Goal: Task Accomplishment & Management: Use online tool/utility

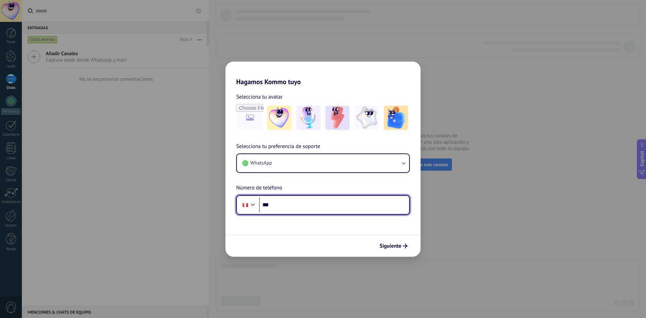
click at [289, 207] on input "***" at bounding box center [334, 204] width 150 height 15
click at [282, 203] on input "***" at bounding box center [334, 204] width 150 height 15
type input "**********"
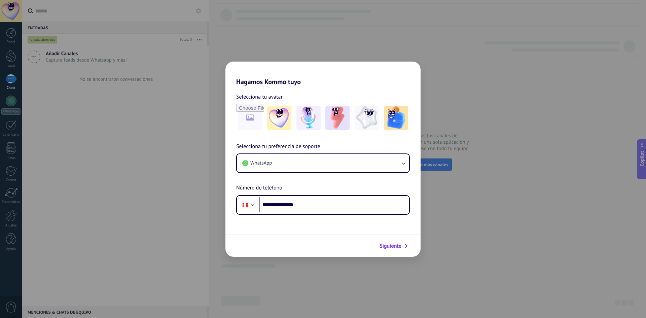
click at [391, 247] on span "Siguiente" at bounding box center [390, 245] width 22 height 5
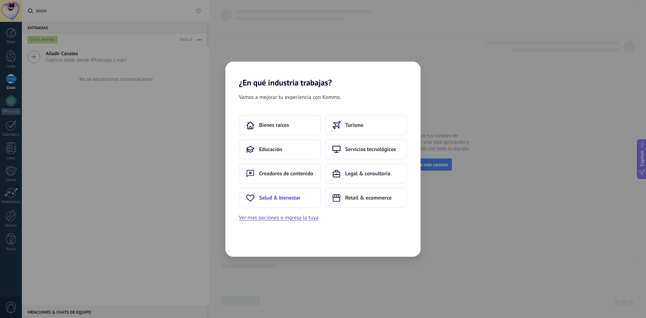
click at [291, 200] on span "Salud & bienestar" at bounding box center [279, 197] width 41 height 7
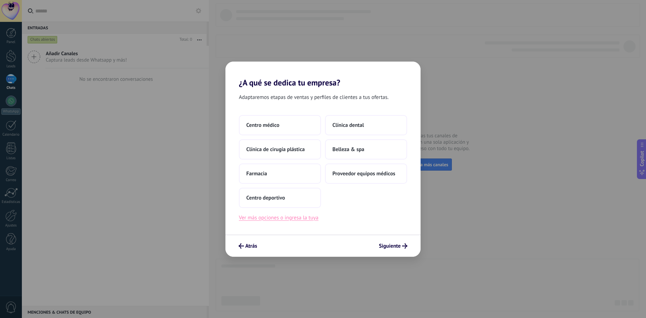
click at [260, 217] on button "Ver más opciones o ingresa la tuya" at bounding box center [278, 217] width 79 height 9
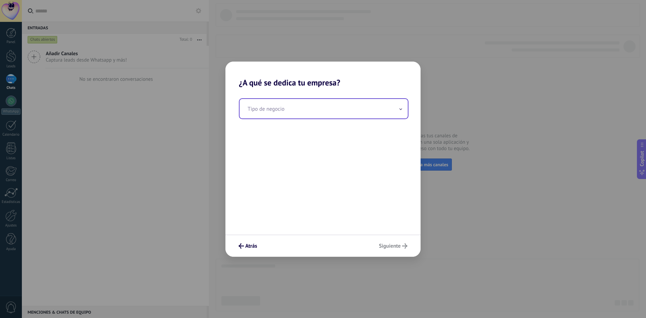
click at [295, 107] on input "text" at bounding box center [323, 109] width 168 height 20
type input "*"
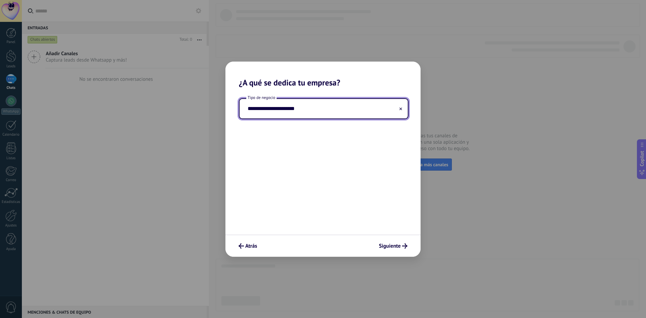
click at [319, 107] on input "**********" at bounding box center [323, 109] width 168 height 20
click at [274, 107] on input "**********" at bounding box center [323, 109] width 168 height 20
click at [279, 109] on input "**********" at bounding box center [323, 109] width 168 height 20
click at [276, 108] on input "**********" at bounding box center [323, 109] width 168 height 20
click at [249, 109] on input "**********" at bounding box center [323, 109] width 168 height 20
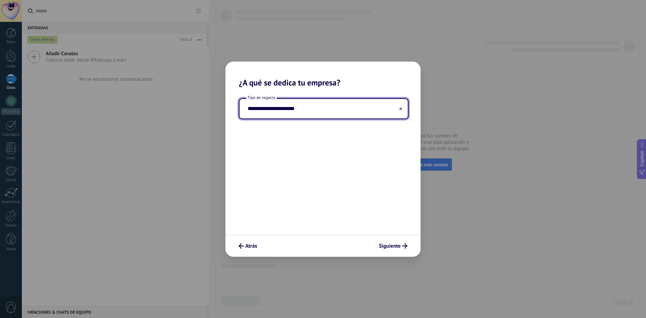
type input "**********"
click at [367, 203] on div "**********" at bounding box center [322, 160] width 195 height 147
click at [391, 246] on span "Siguiente" at bounding box center [390, 245] width 22 height 5
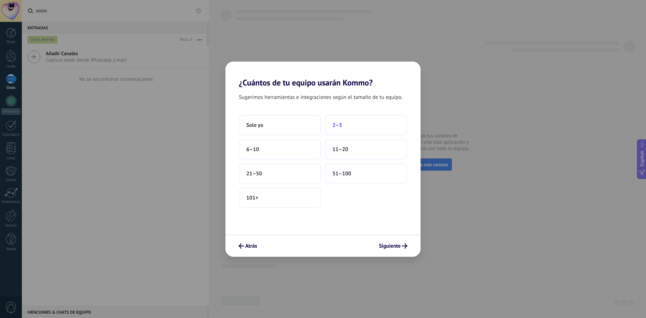
click at [341, 125] on span "2–5" at bounding box center [337, 125] width 10 height 7
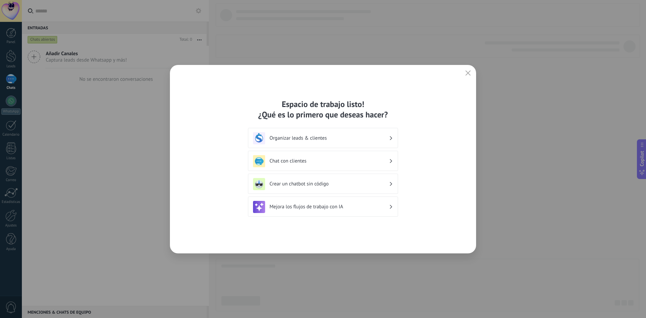
click at [378, 139] on h3 "Organizar leads & clientes" at bounding box center [328, 138] width 119 height 6
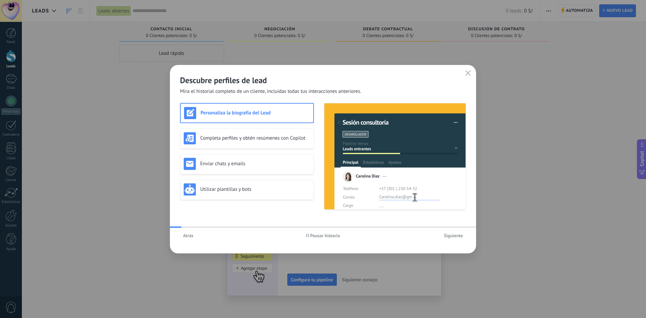
click at [461, 236] on span "Siguiente" at bounding box center [453, 235] width 19 height 5
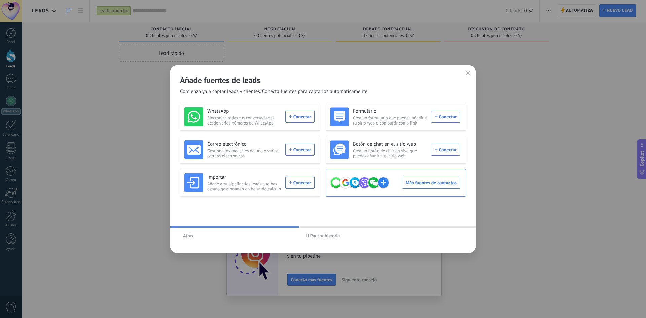
click at [430, 184] on div "Más fuentes de contactos" at bounding box center [395, 182] width 130 height 19
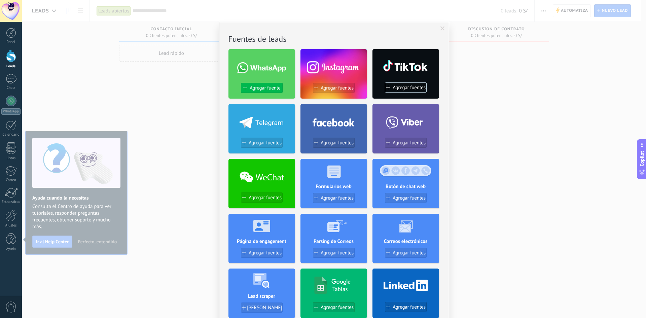
click at [257, 89] on span "Agregar fuente" at bounding box center [265, 88] width 31 height 6
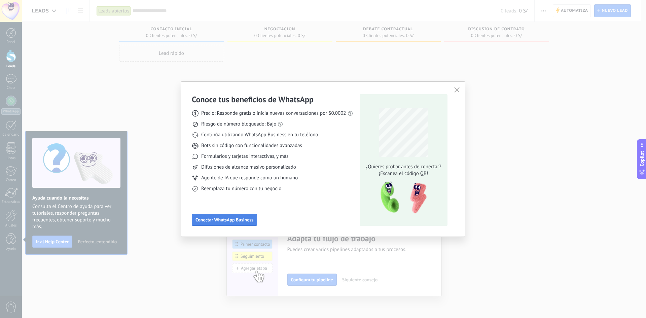
click at [220, 221] on span "Conectar WhatsApp Business" at bounding box center [224, 219] width 58 height 5
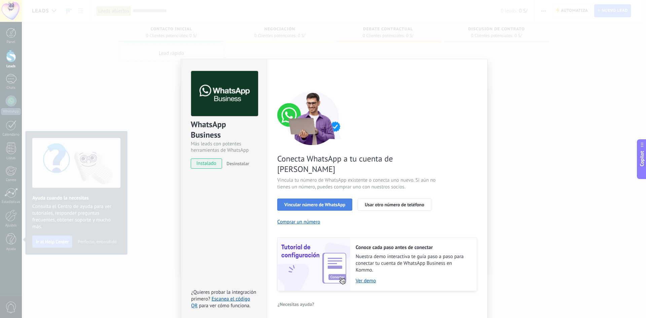
click at [313, 202] on span "Vincular número de WhatsApp" at bounding box center [314, 204] width 61 height 5
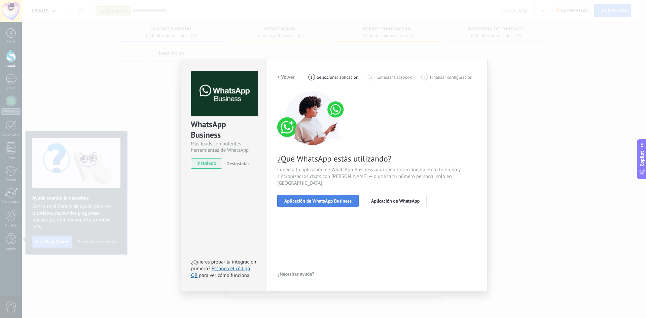
click at [310, 198] on span "Aplicación de WhatsApp Business" at bounding box center [317, 200] width 67 height 5
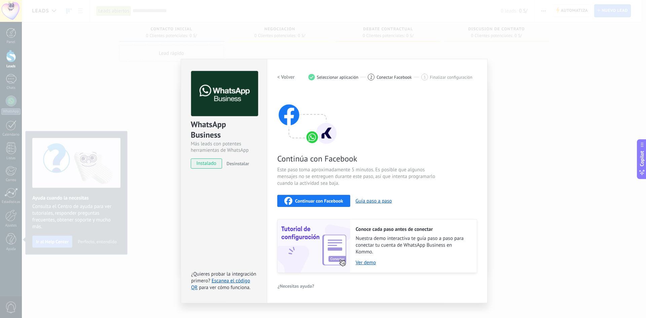
click at [282, 79] on h2 "< Volver" at bounding box center [285, 77] width 17 height 6
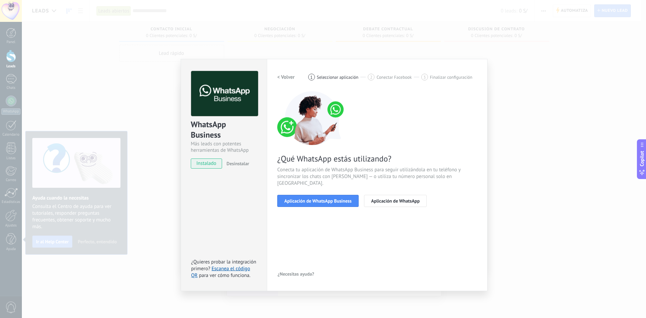
click at [282, 79] on h2 "< Volver" at bounding box center [285, 77] width 17 height 6
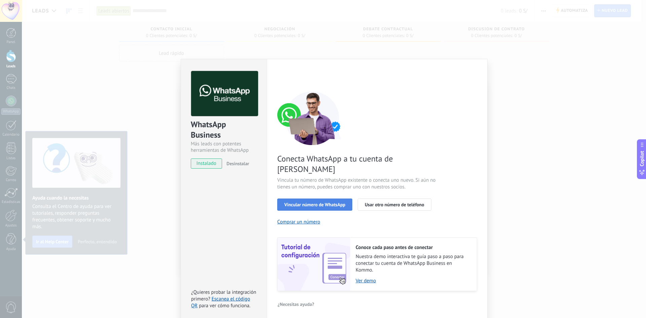
click at [316, 202] on span "Vincular número de WhatsApp" at bounding box center [314, 204] width 61 height 5
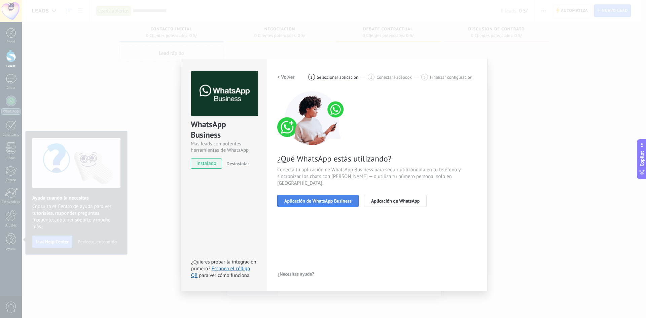
click at [311, 198] on span "Aplicación de WhatsApp Business" at bounding box center [317, 200] width 67 height 5
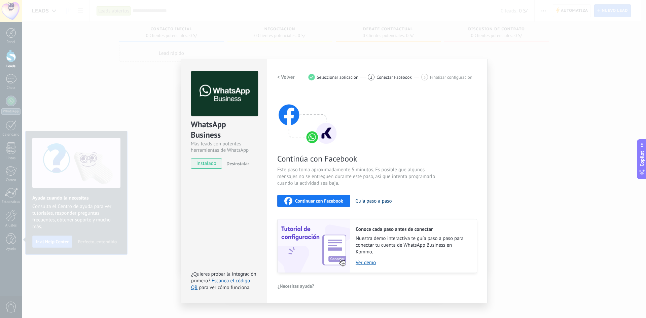
click at [380, 200] on button "Guía paso a paso" at bounding box center [373, 201] width 36 height 6
click at [318, 200] on span "Continuar con Facebook" at bounding box center [319, 200] width 48 height 5
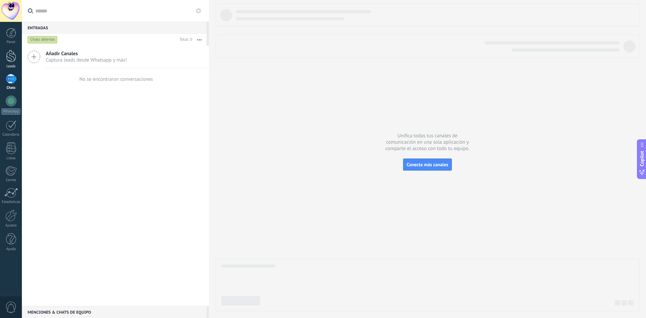
click at [6, 60] on div at bounding box center [11, 56] width 10 height 12
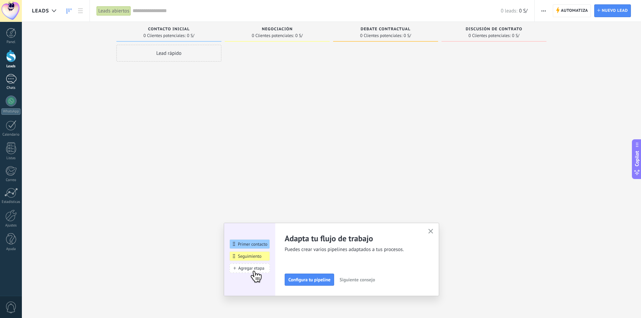
click at [11, 80] on div at bounding box center [11, 79] width 11 height 10
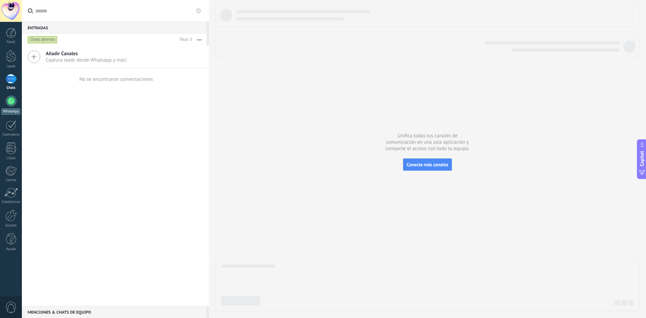
click at [14, 101] on div at bounding box center [11, 100] width 11 height 11
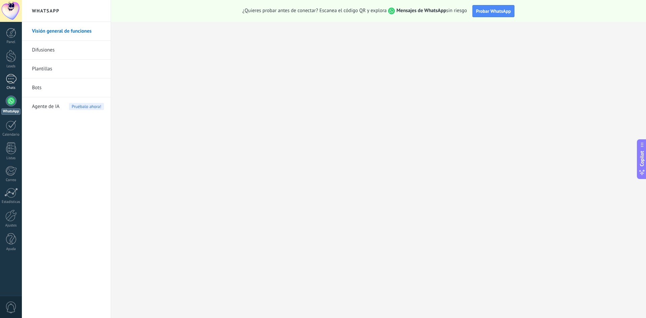
click at [15, 82] on div at bounding box center [11, 79] width 11 height 10
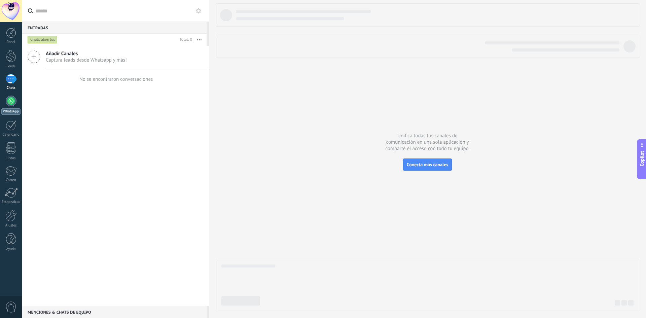
click at [14, 100] on div at bounding box center [11, 100] width 11 height 11
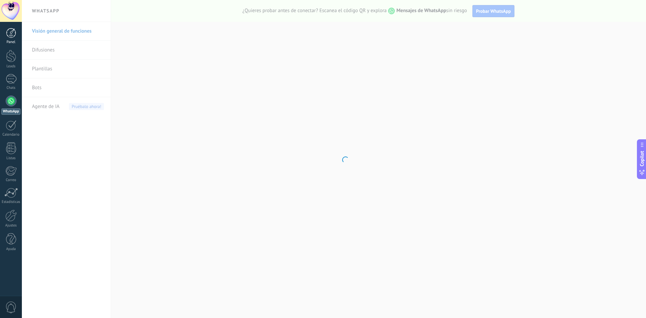
click at [13, 32] on div at bounding box center [11, 33] width 10 height 10
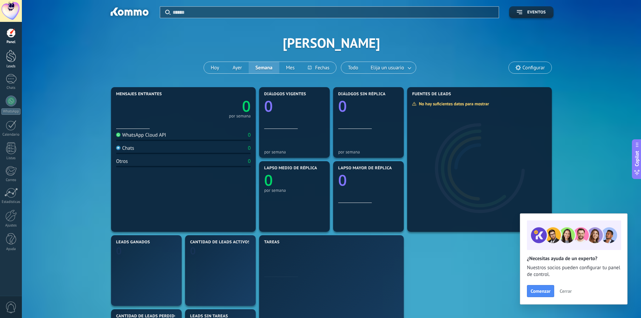
click at [12, 53] on div at bounding box center [11, 56] width 10 height 12
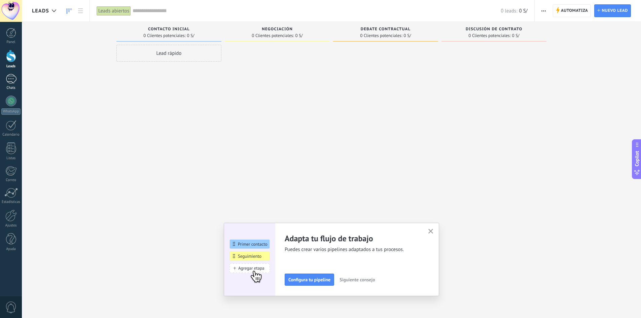
click at [12, 76] on div at bounding box center [11, 79] width 11 height 10
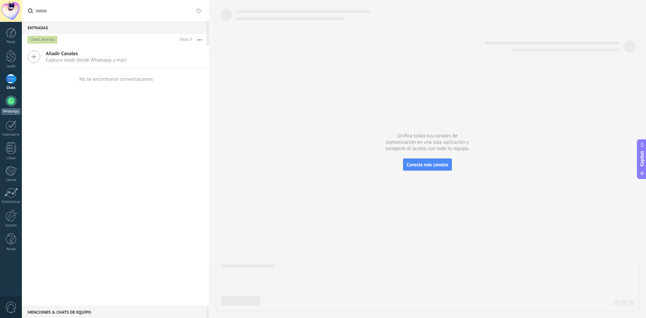
click at [12, 98] on div at bounding box center [11, 100] width 11 height 11
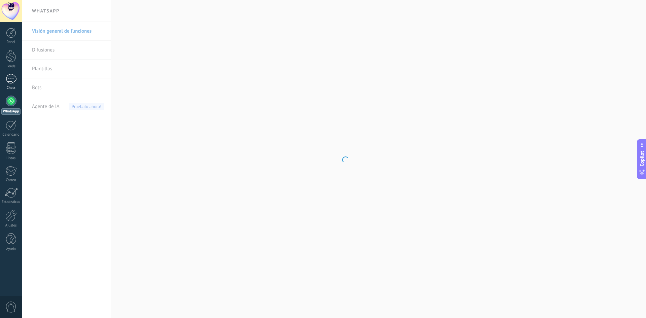
click at [9, 79] on div at bounding box center [11, 79] width 11 height 10
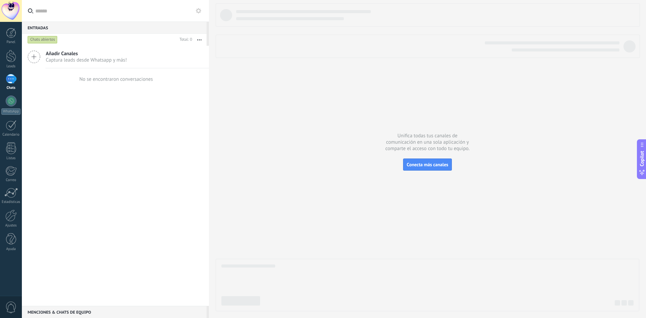
click at [53, 54] on span "Añadir Canales" at bounding box center [86, 53] width 81 height 6
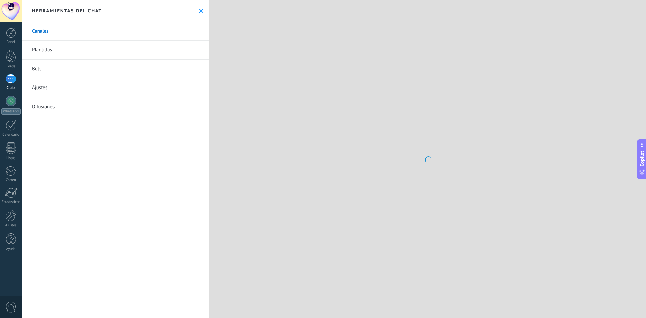
click at [33, 56] on link "Plantillas" at bounding box center [115, 50] width 187 height 19
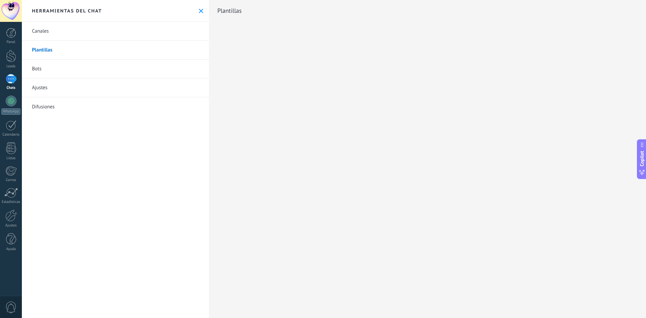
click at [42, 29] on link "Canales" at bounding box center [115, 31] width 187 height 19
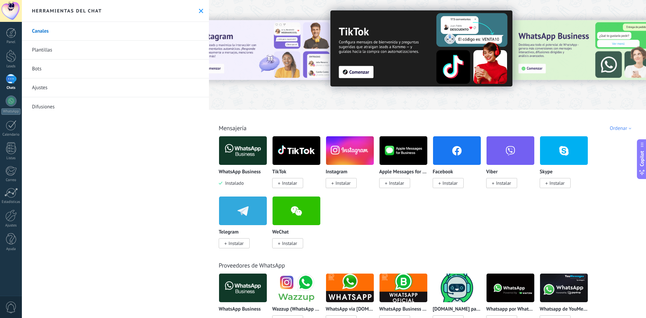
click at [290, 185] on span "Instalar" at bounding box center [289, 183] width 15 height 6
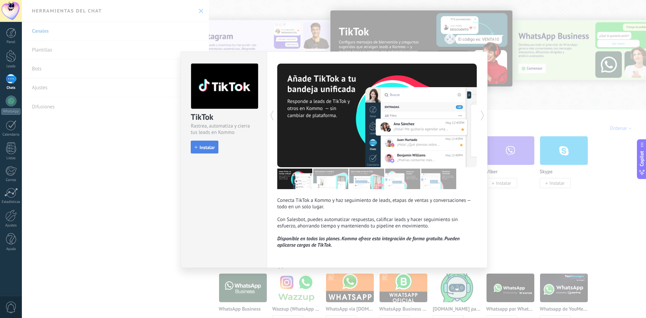
click at [203, 149] on span "Instalar" at bounding box center [206, 147] width 15 height 5
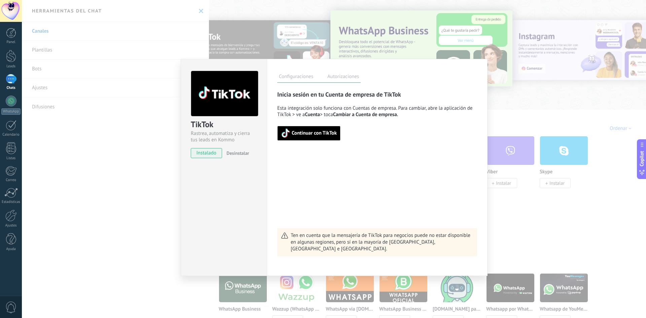
click at [316, 134] on span "Continuar con TikTok" at bounding box center [314, 133] width 45 height 5
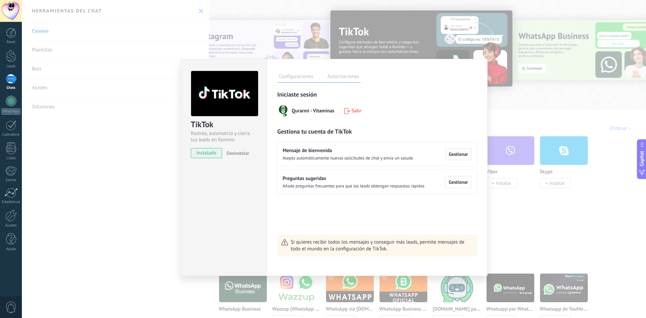
click at [464, 154] on span "Gestionar" at bounding box center [458, 154] width 19 height 5
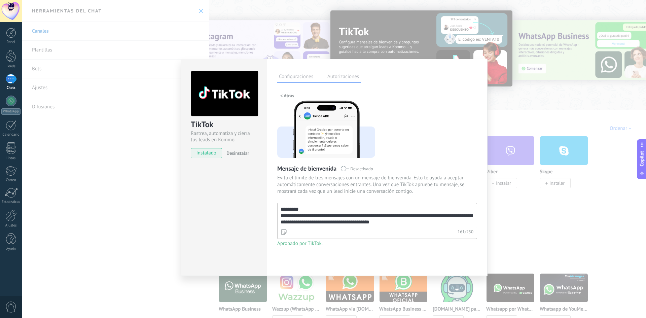
click at [285, 94] on span "< Atrás" at bounding box center [287, 95] width 14 height 5
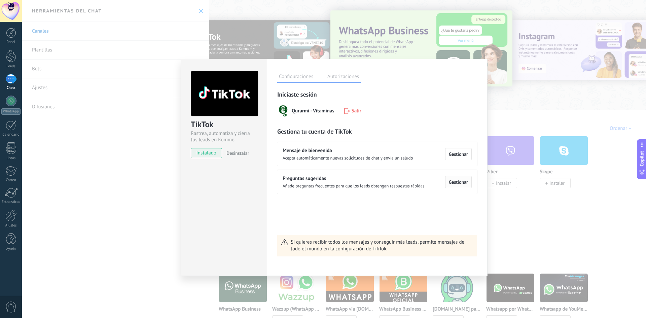
click at [466, 180] on span "Gestionar" at bounding box center [458, 182] width 19 height 5
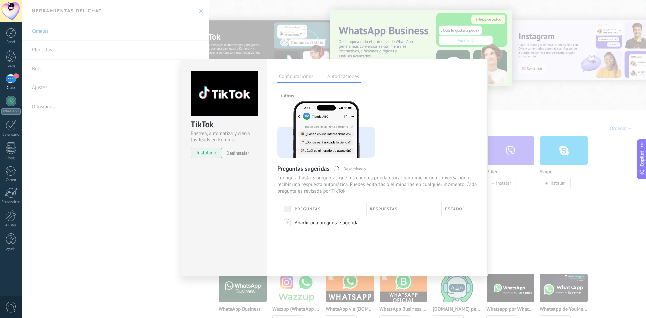
click at [283, 95] on span "< Atrás" at bounding box center [287, 95] width 14 height 5
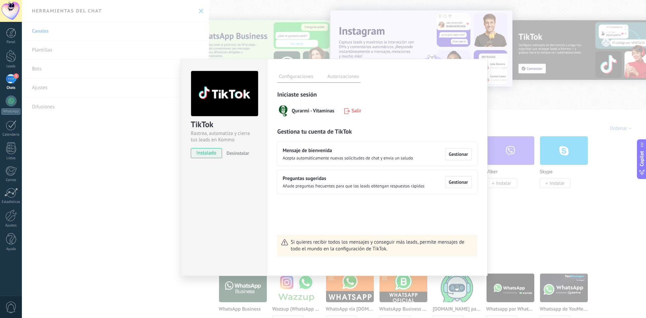
click at [348, 75] on label "Autorizaciones" at bounding box center [343, 78] width 35 height 10
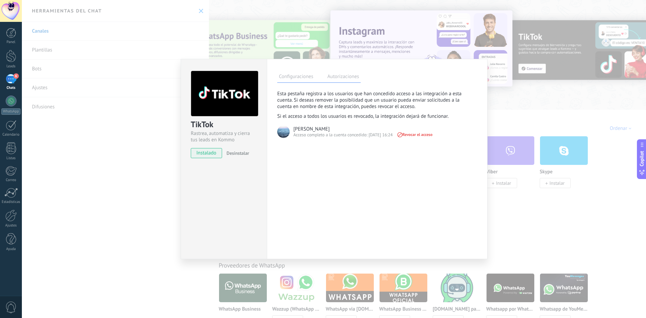
click at [302, 75] on label "Configuraciones" at bounding box center [296, 78] width 38 height 10
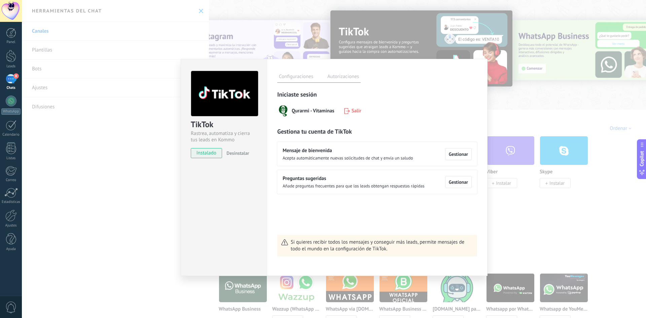
click at [350, 109] on button "Salir" at bounding box center [352, 111] width 17 height 12
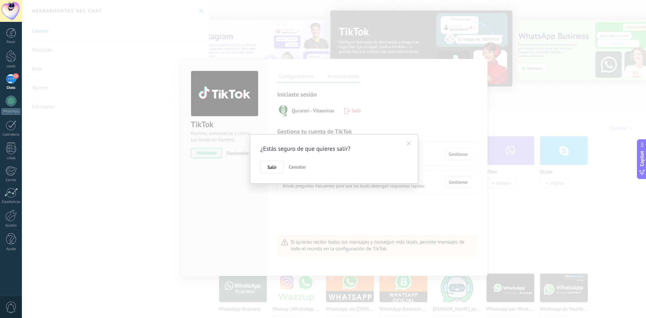
click at [409, 143] on span at bounding box center [409, 143] width 4 height 5
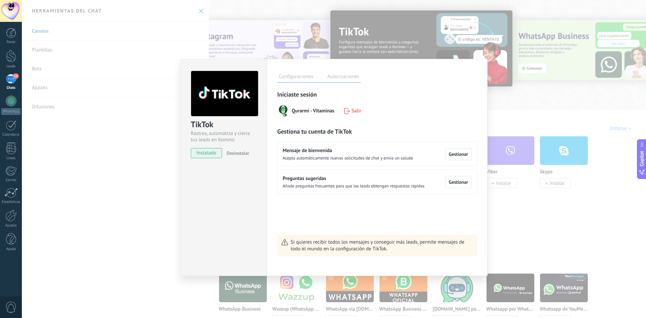
click at [12, 80] on div "11" at bounding box center [11, 79] width 11 height 10
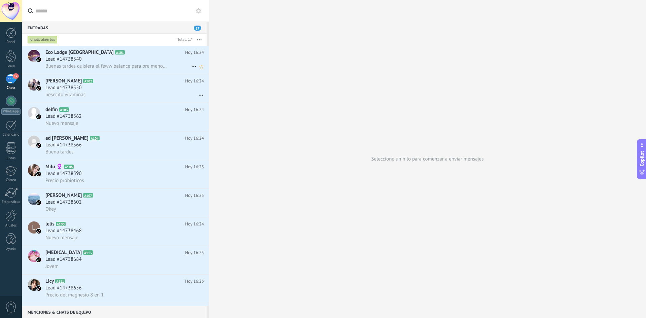
click at [111, 56] on div "Lead #14738540" at bounding box center [124, 59] width 158 height 7
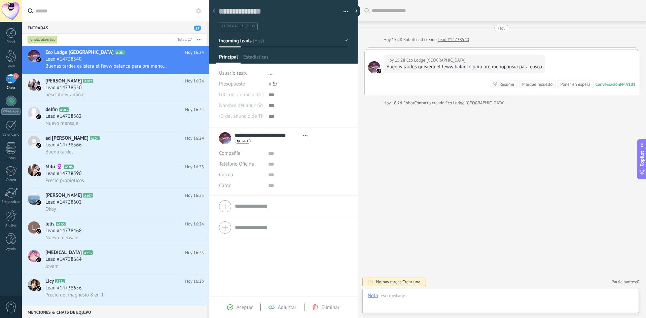
scroll to position [10, 0]
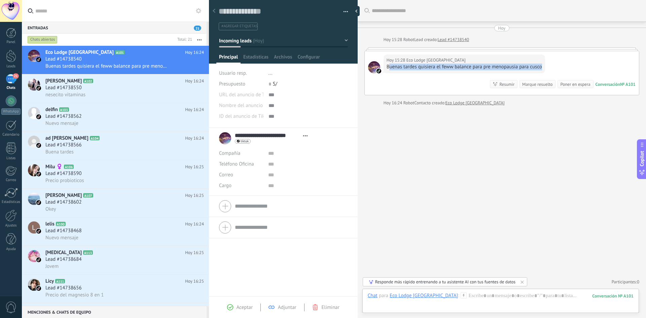
drag, startPoint x: 549, startPoint y: 66, endPoint x: 388, endPoint y: 71, distance: 160.8
click at [388, 71] on div "Hoy 15:28 Eco Lodge Ccatan Urubamba Buenas tardes quisiera el feww balance para…" at bounding box center [502, 73] width 274 height 44
click at [474, 71] on div "Hoy 15:28 Eco Lodge Ccatan Urubamba Buenas tardes quisiera el feww balance para…" at bounding box center [463, 63] width 161 height 19
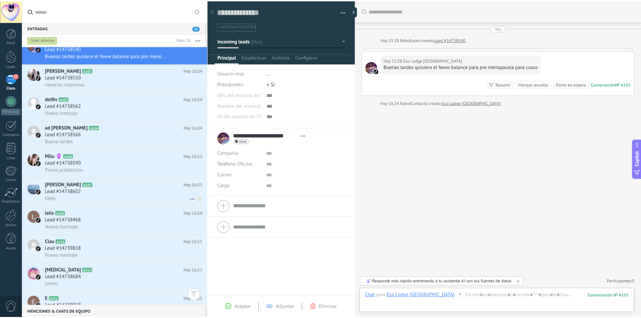
scroll to position [0, 0]
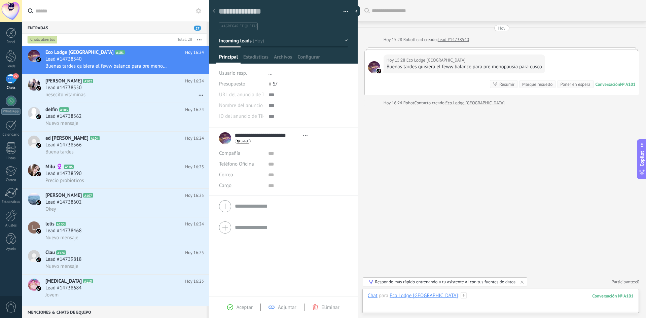
click at [431, 304] on div at bounding box center [501, 302] width 266 height 20
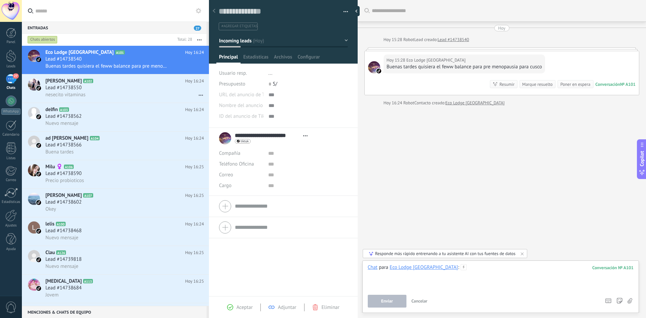
drag, startPoint x: 471, startPoint y: 268, endPoint x: 453, endPoint y: 267, distance: 18.5
click at [385, 265] on div "Chat para Eco Lodge Ccatan Urubamba : 101" at bounding box center [501, 277] width 266 height 26
click at [461, 267] on use at bounding box center [464, 267] width 6 height 6
click at [420, 279] on div at bounding box center [501, 277] width 266 height 26
drag, startPoint x: 467, startPoint y: 270, endPoint x: 356, endPoint y: 269, distance: 111.3
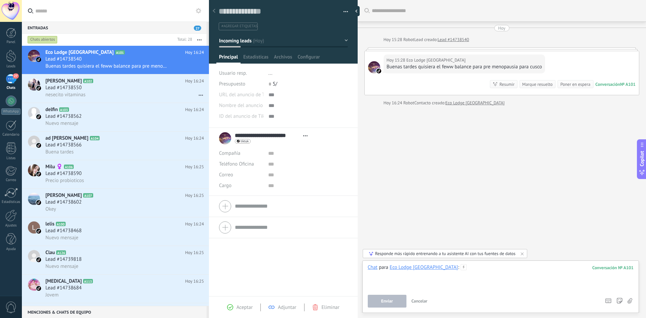
click at [356, 269] on div "Guardar y crear Imprimir Administrar etiquetas" at bounding box center [427, 159] width 437 height 318
click at [388, 301] on span "Enviar" at bounding box center [387, 301] width 12 height 5
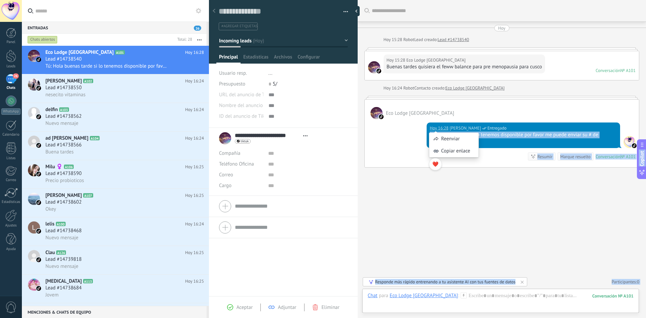
drag, startPoint x: 526, startPoint y: 126, endPoint x: 423, endPoint y: 125, distance: 103.2
click at [431, 126] on body ".abecls-1,.abecls-2{fill-rule:evenodd}.abecls-2{fill:#fff} .abhcls-1{fill:none}…" at bounding box center [323, 159] width 646 height 318
click at [397, 132] on div "Hoy 16:28 jonsel gueli paredes lopez Entregado Hola buenas tarde si lo tenemos …" at bounding box center [502, 143] width 274 height 48
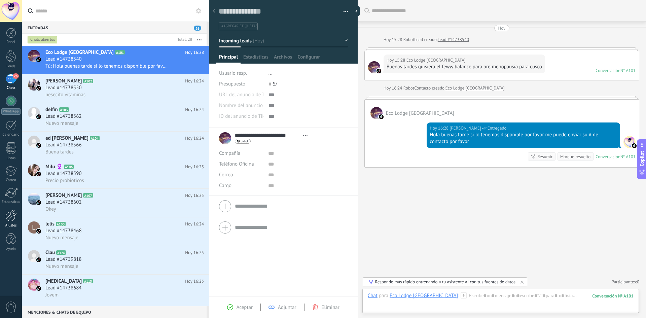
click at [10, 218] on div at bounding box center [10, 215] width 11 height 12
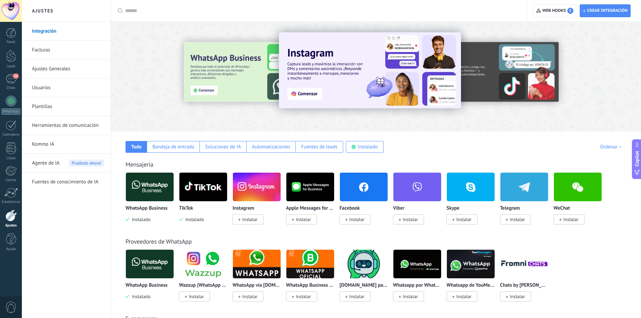
click at [47, 88] on link "Usuarios" at bounding box center [68, 87] width 72 height 19
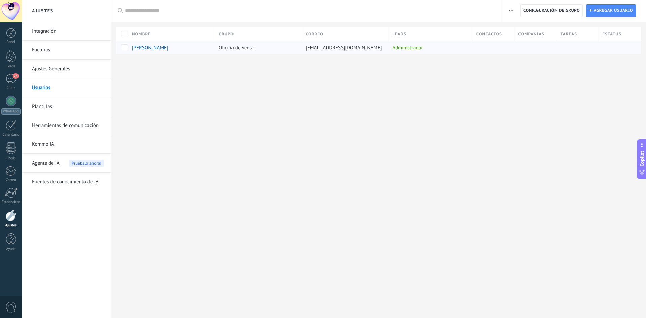
click at [156, 48] on span "jonsel gueli paredes lopez" at bounding box center [150, 48] width 36 height 6
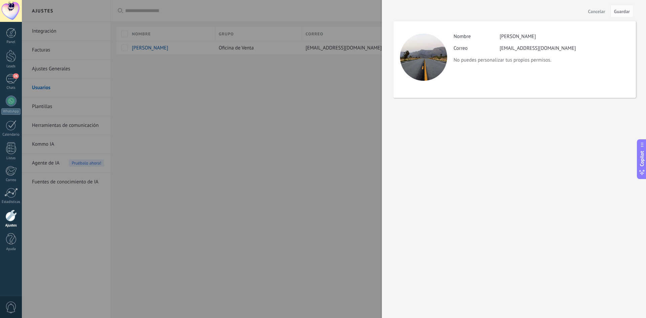
click at [249, 110] on div at bounding box center [323, 159] width 646 height 318
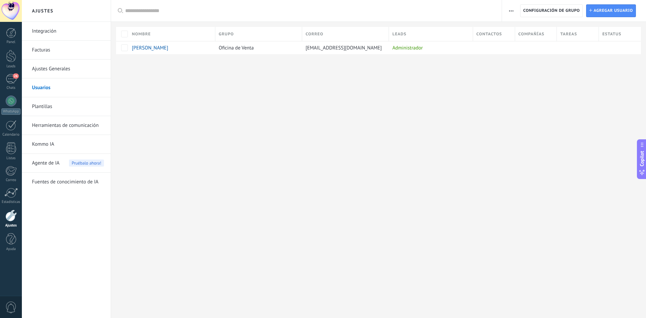
click at [503, 12] on div "Registro de autorización Lista blanca de direcciones IP Límites de actividade C…" at bounding box center [574, 11] width 144 height 22
click at [509, 11] on use "button" at bounding box center [511, 10] width 4 height 1
click at [518, 121] on div "Ajustes Integración Facturas Ajustes Generales Usuarios Plantillas Herramientas…" at bounding box center [334, 159] width 624 height 318
click at [162, 52] on div "jonsel gueli paredes lopez" at bounding box center [169, 47] width 83 height 13
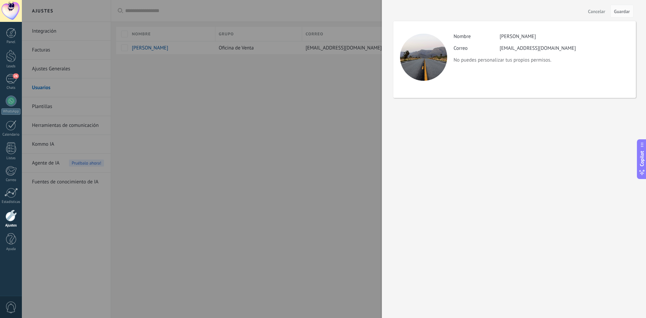
drag, startPoint x: 496, startPoint y: 37, endPoint x: 537, endPoint y: 37, distance: 41.0
click at [537, 37] on div "Nombre jonsel gueli paredes lopez" at bounding box center [540, 36] width 175 height 6
click at [250, 136] on div at bounding box center [323, 159] width 646 height 318
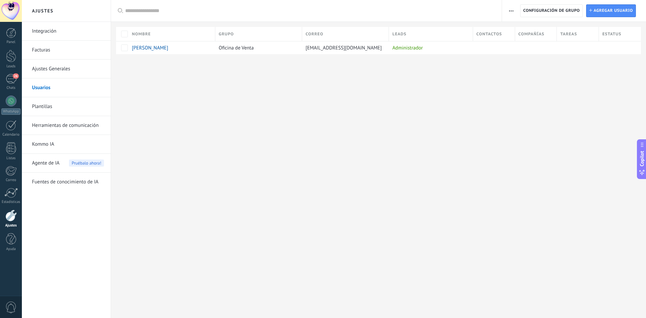
click at [508, 11] on button "button" at bounding box center [511, 10] width 10 height 13
click at [544, 7] on span "Configuración de grupo" at bounding box center [551, 11] width 56 height 12
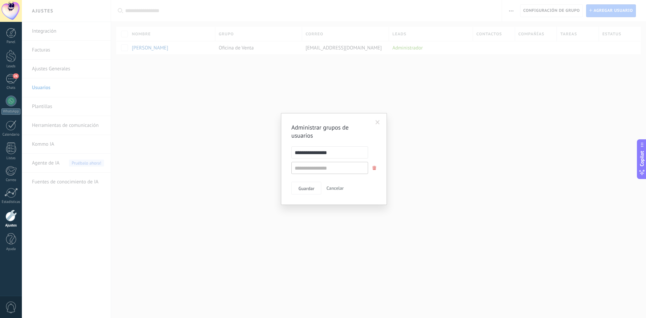
click at [381, 118] on span at bounding box center [377, 122] width 11 height 11
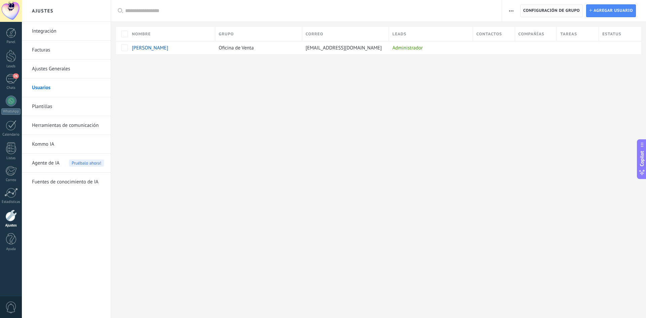
click at [564, 9] on span "Configuración de grupo" at bounding box center [551, 11] width 56 height 12
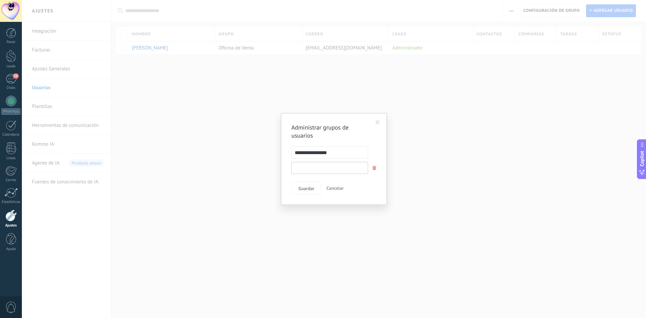
click at [323, 167] on input "text" at bounding box center [329, 168] width 77 height 12
click at [329, 169] on input "text" at bounding box center [329, 168] width 77 height 12
click at [441, 170] on div "**********" at bounding box center [334, 159] width 624 height 318
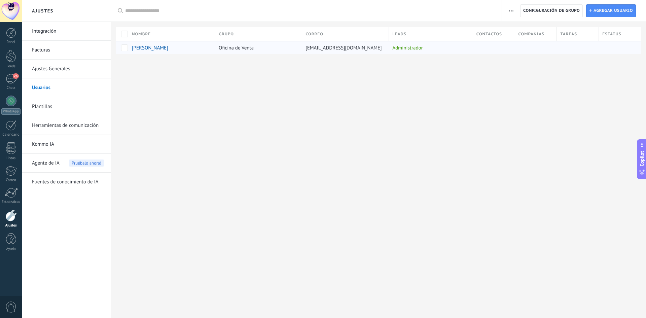
click at [154, 48] on span "jonsel gueli paredes lopez" at bounding box center [150, 48] width 36 height 6
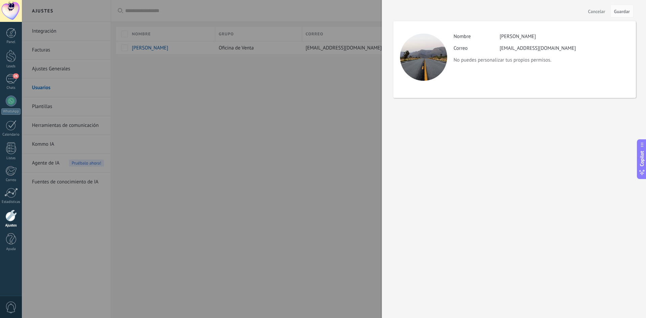
click at [590, 10] on span "Cancelar" at bounding box center [596, 11] width 17 height 5
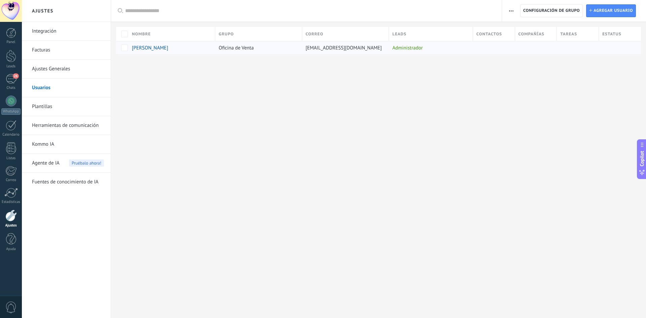
click at [197, 50] on div "Nombre Grupo Correo Leads Contactos Compañías Tareas Estatus jonsel gueli pared…" at bounding box center [381, 40] width 530 height 27
drag, startPoint x: 191, startPoint y: 49, endPoint x: 136, endPoint y: 30, distance: 58.3
click at [132, 36] on div "Nombre Grupo Correo Leads Contactos Compañías Tareas Estatus jonsel gueli pared…" at bounding box center [381, 40] width 530 height 27
click at [59, 66] on link "Ajustes Generales" at bounding box center [68, 69] width 72 height 19
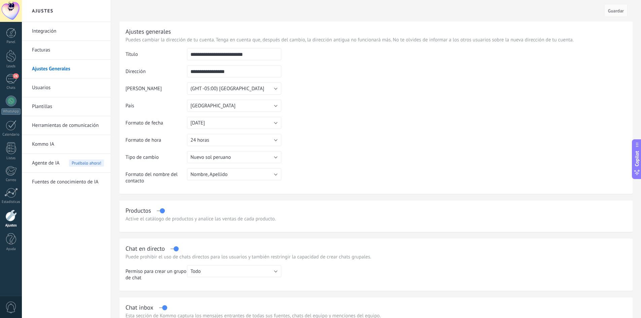
click at [247, 55] on input "**********" at bounding box center [234, 54] width 94 height 12
drag, startPoint x: 256, startPoint y: 54, endPoint x: 174, endPoint y: 53, distance: 81.7
click at [174, 53] on tr "**********" at bounding box center [375, 56] width 501 height 17
type input "*"
type input "*******"
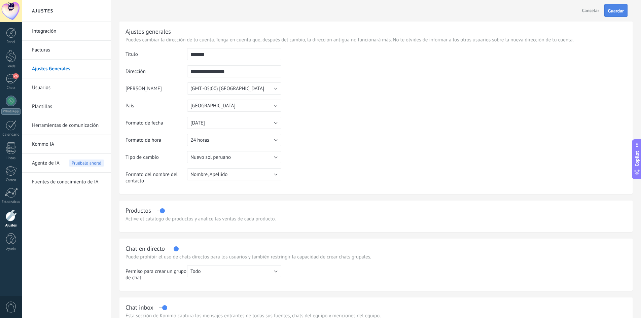
click at [614, 12] on span "Guardar" at bounding box center [616, 10] width 16 height 5
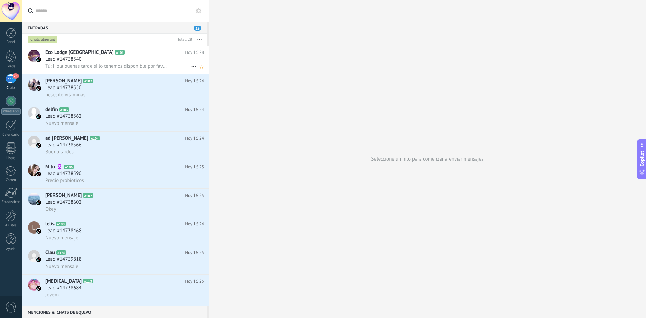
click at [132, 62] on div "Lead #14738540" at bounding box center [124, 59] width 158 height 7
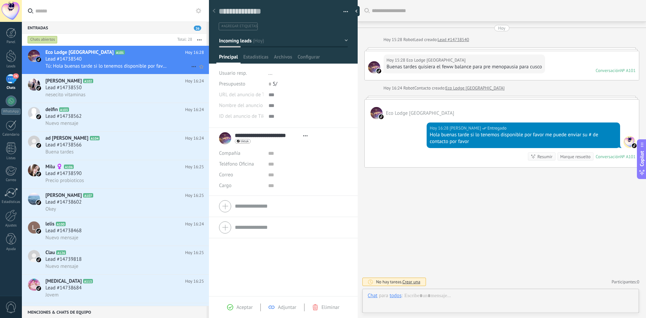
scroll to position [10, 0]
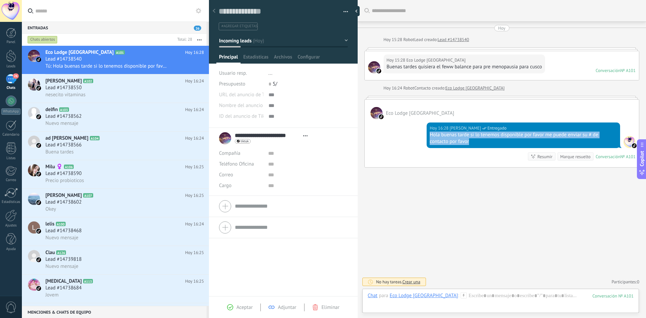
drag, startPoint x: 464, startPoint y: 142, endPoint x: 427, endPoint y: 137, distance: 37.7
click at [427, 137] on div "Hoy 16:28 jonsel gueli paredes lopez Entregado Hola buenas tarde si lo tenemos …" at bounding box center [522, 135] width 193 height 26
copy div "Hola buenas tarde si lo tenemos disponible por favor me puede enviar su # de co…"
click at [92, 86] on div "Lead #14738550" at bounding box center [124, 87] width 158 height 7
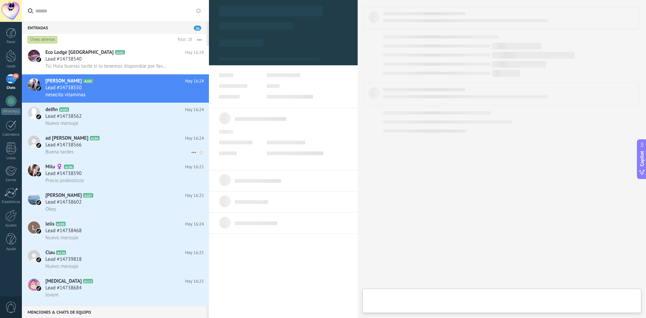
type textarea "**********"
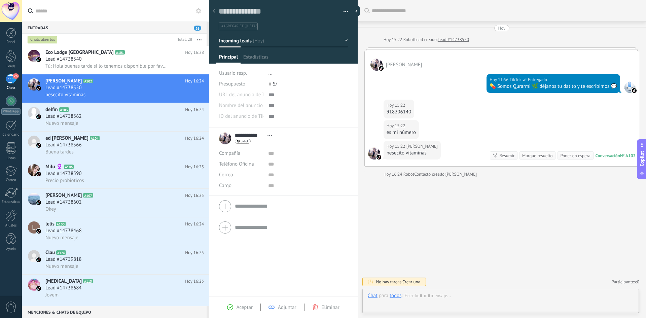
scroll to position [10, 0]
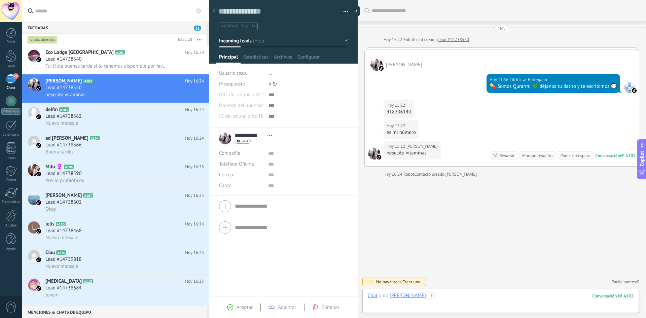
click at [471, 297] on div at bounding box center [501, 302] width 266 height 20
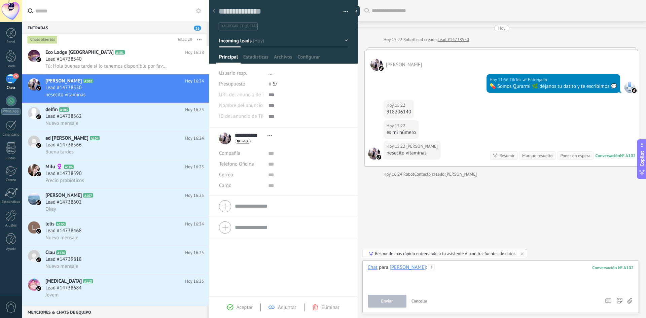
paste div
click at [372, 301] on button "Enviar" at bounding box center [387, 301] width 39 height 13
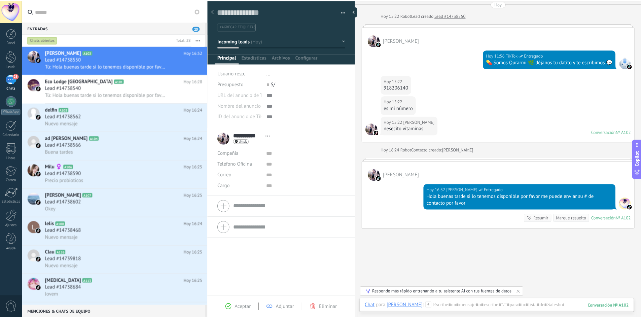
scroll to position [53, 0]
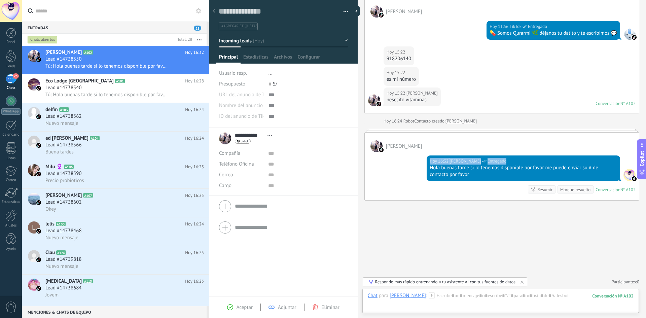
drag, startPoint x: 485, startPoint y: 163, endPoint x: 425, endPoint y: 158, distance: 59.4
click at [425, 158] on div "Hoy 16:32 jonsel gueli paredes lopez Entregado Hola buenas tarde si lo tenemos …" at bounding box center [502, 176] width 274 height 48
click at [422, 232] on div "Buscar Carga más Hoy Hoy 15:22 Robot Lead creado: Lead #14738550 Mary choque Ho…" at bounding box center [501, 132] width 288 height 371
click at [11, 218] on div at bounding box center [10, 215] width 11 height 12
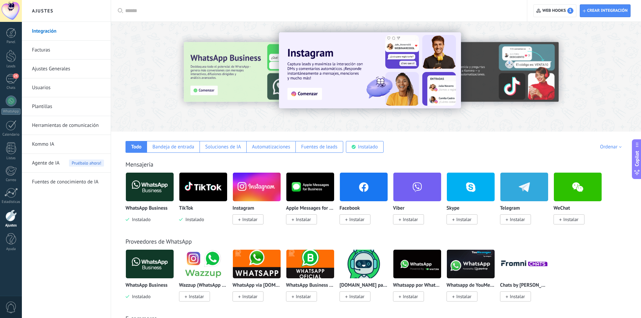
click at [51, 68] on link "Ajustes Generales" at bounding box center [68, 69] width 72 height 19
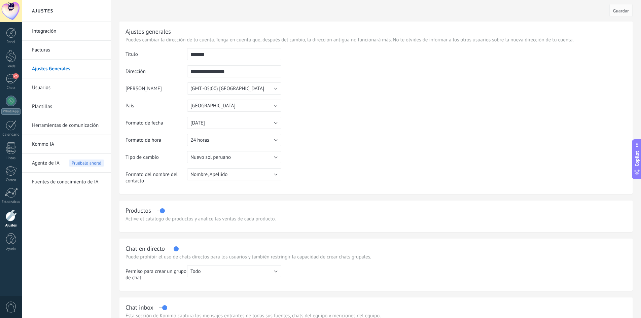
drag, startPoint x: 250, startPoint y: 70, endPoint x: 186, endPoint y: 71, distance: 63.9
click at [186, 71] on tr "**********" at bounding box center [375, 73] width 501 height 17
click at [267, 176] on button "Nombre, Apellido" at bounding box center [234, 174] width 94 height 12
click at [313, 176] on table "**********" at bounding box center [375, 118] width 501 height 141
click at [46, 88] on link "Usuarios" at bounding box center [68, 87] width 72 height 19
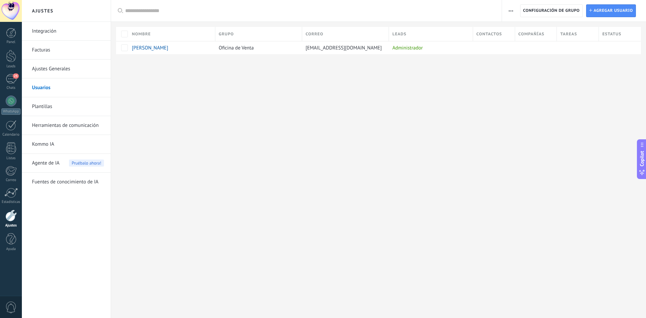
click at [12, 215] on div at bounding box center [10, 215] width 11 height 12
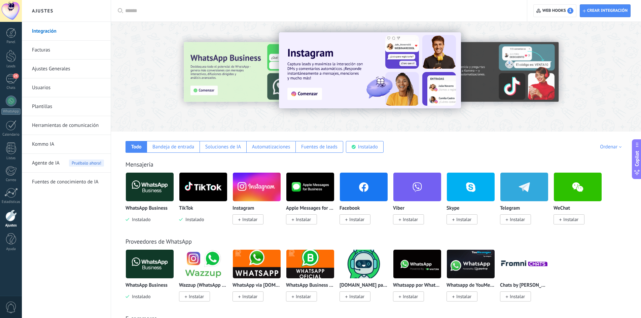
click at [52, 65] on link "Ajustes Generales" at bounding box center [68, 69] width 72 height 19
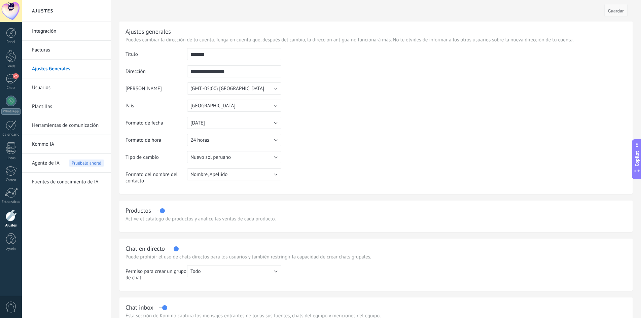
click at [614, 9] on span "Guardar" at bounding box center [616, 10] width 16 height 5
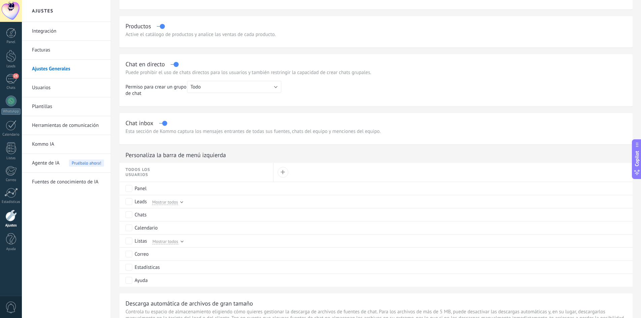
scroll to position [67, 0]
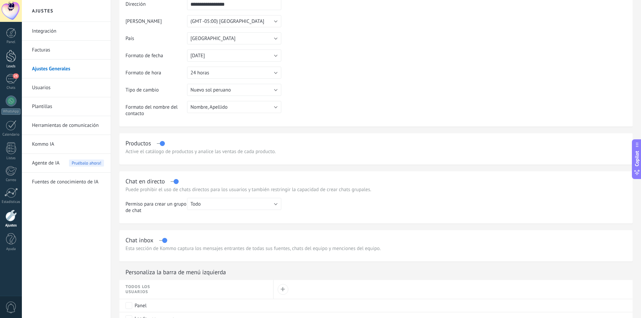
click at [12, 62] on link "Leads" at bounding box center [11, 59] width 22 height 19
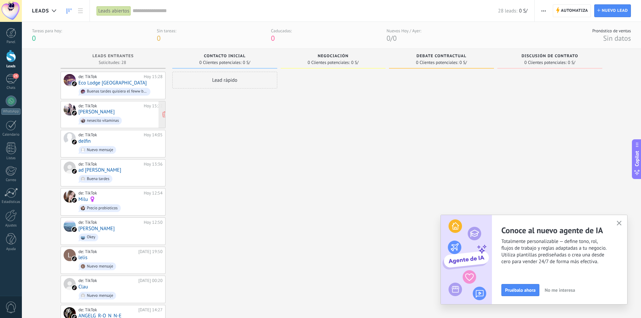
click at [126, 112] on div "de: TikTok Hoy 15:22 [PERSON_NAME] nesecito vitaminas" at bounding box center [120, 114] width 84 height 23
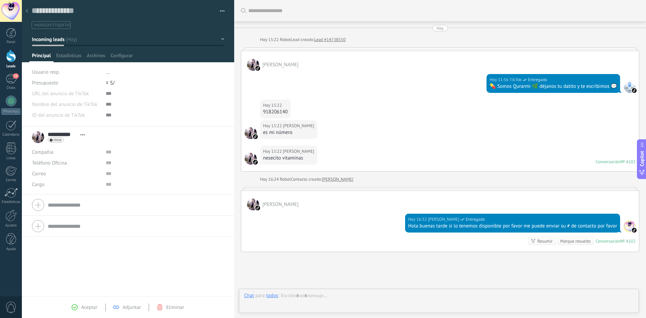
scroll to position [51, 0]
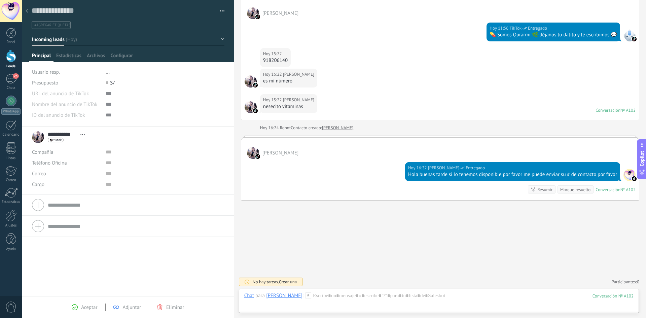
click at [26, 7] on div at bounding box center [26, 11] width 9 height 13
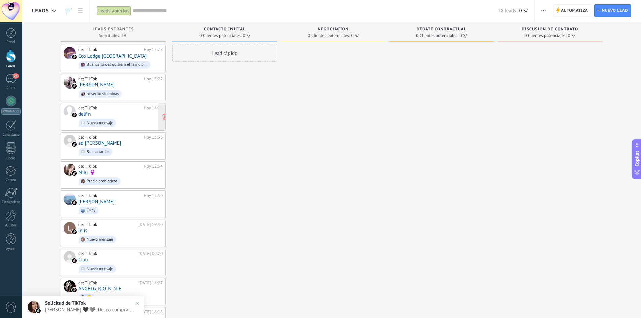
click at [130, 120] on span "Nuevo mensaje" at bounding box center [120, 123] width 84 height 10
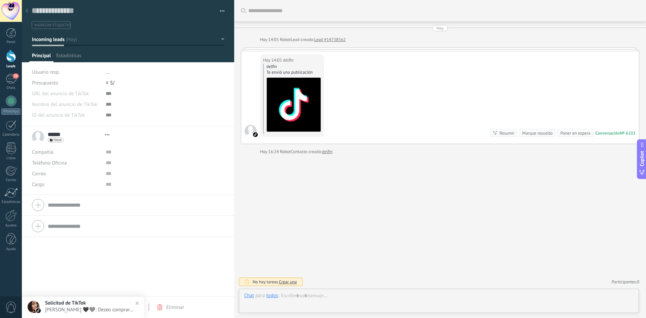
type textarea "**********"
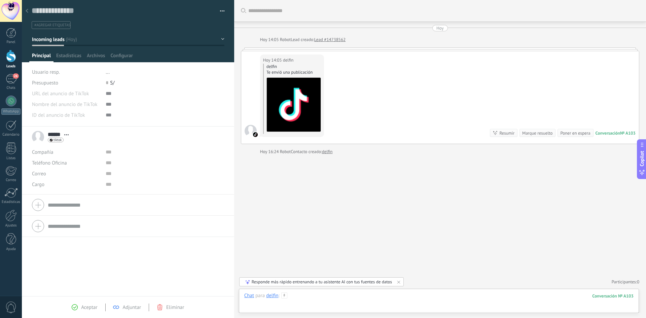
click at [403, 298] on div at bounding box center [438, 302] width 389 height 20
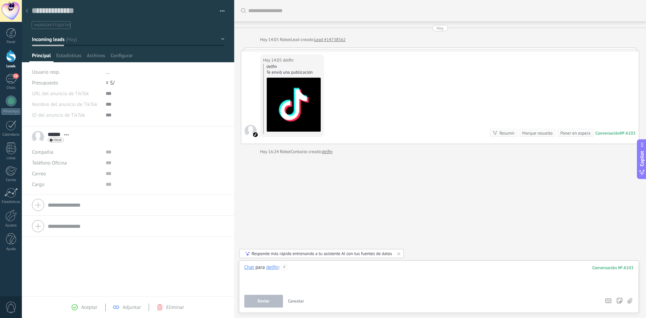
paste div
drag, startPoint x: 425, startPoint y: 270, endPoint x: 291, endPoint y: 270, distance: 134.2
click at [291, 270] on div "**********" at bounding box center [438, 277] width 389 height 26
drag, startPoint x: 298, startPoint y: 268, endPoint x: 241, endPoint y: 267, distance: 56.5
click at [241, 267] on div "Chat Correo Nota Tarea Chat para delfin : 103 Enviar Cancelar Rastrear clics en…" at bounding box center [439, 286] width 400 height 52
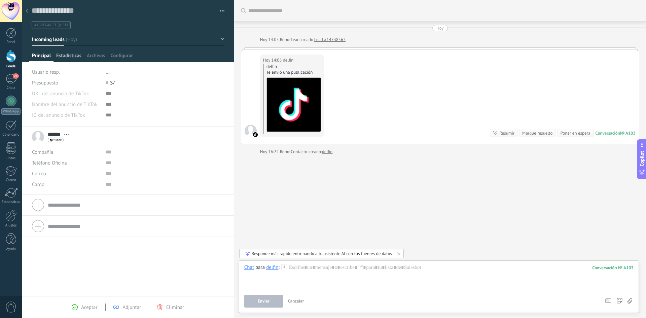
click at [69, 53] on span "Estadísticas" at bounding box center [68, 57] width 25 height 10
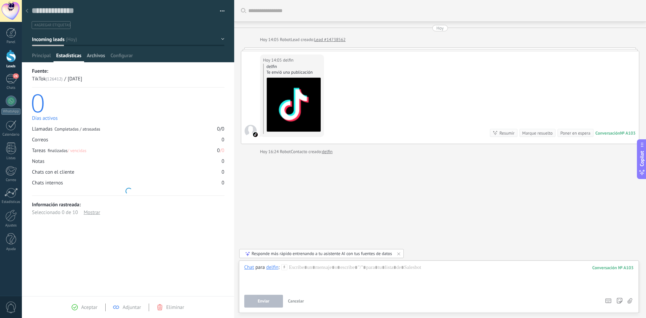
click at [95, 53] on span "Archivos" at bounding box center [96, 57] width 18 height 10
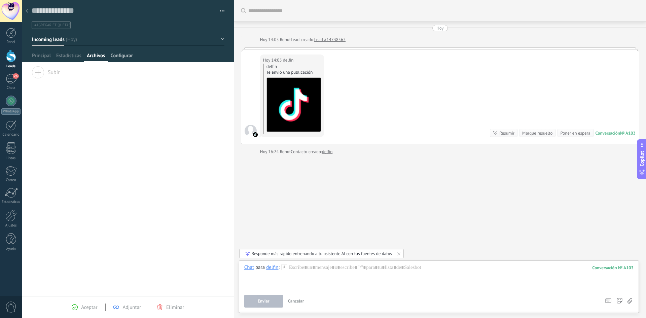
click at [122, 55] on span "Configurar" at bounding box center [121, 57] width 22 height 10
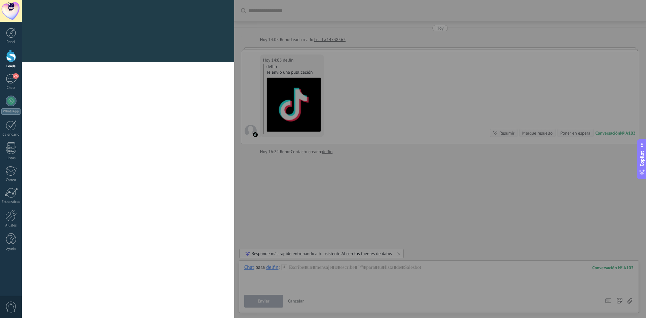
click at [41, 55] on div at bounding box center [128, 58] width 212 height 8
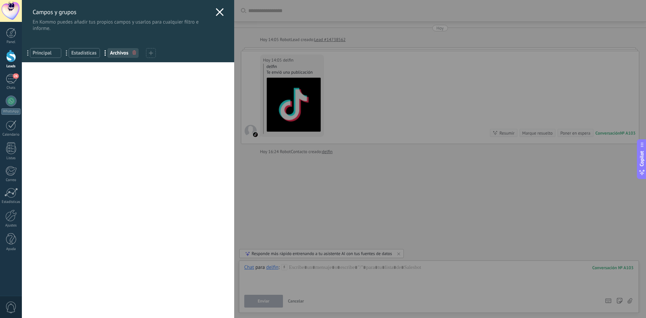
click at [214, 10] on div "Campos y grupos En Kommo puedes añadir tus propios campos y usarlos para cualqu…" at bounding box center [128, 31] width 212 height 62
click at [216, 10] on icon at bounding box center [220, 12] width 8 height 8
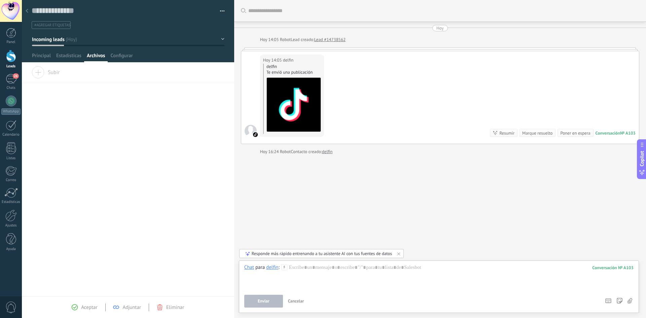
click at [26, 10] on icon at bounding box center [27, 11] width 3 height 4
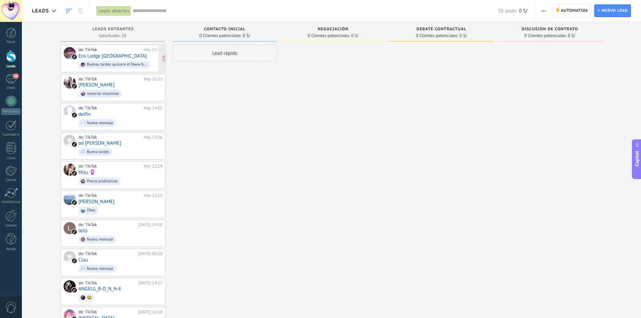
click at [106, 58] on link "Eco Lodge [GEOGRAPHIC_DATA]" at bounding box center [112, 56] width 68 height 6
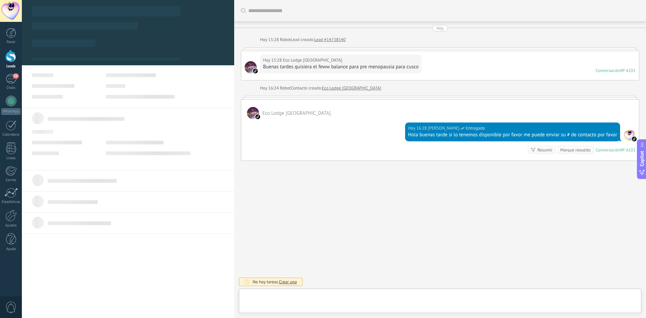
type textarea "**********"
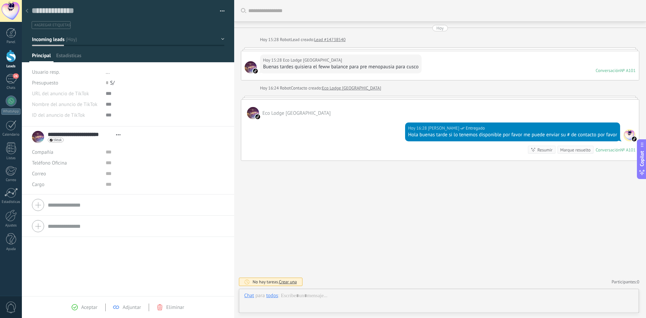
scroll to position [10, 0]
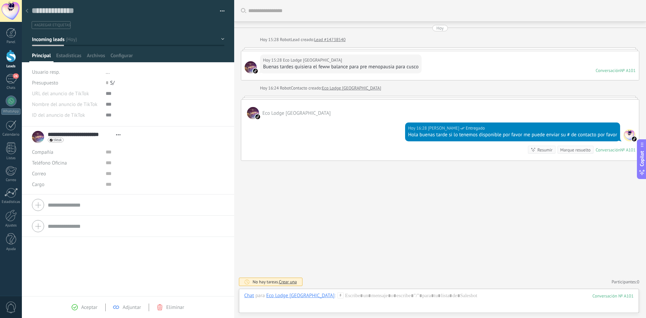
click at [28, 13] on use at bounding box center [27, 11] width 3 height 4
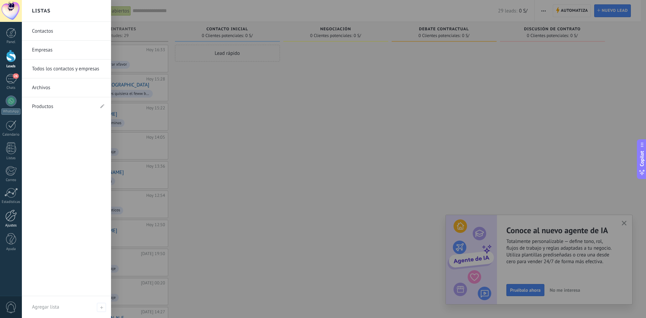
click at [11, 214] on div at bounding box center [10, 215] width 11 height 12
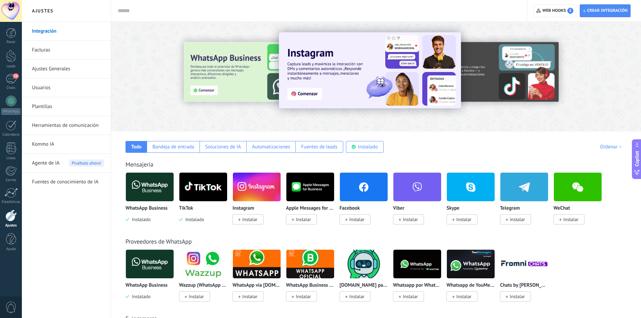
click at [51, 66] on link "Ajustes Generales" at bounding box center [68, 69] width 72 height 19
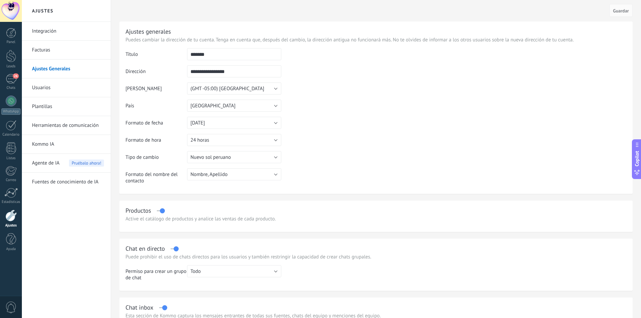
click at [48, 86] on link "Usuarios" at bounding box center [68, 87] width 72 height 19
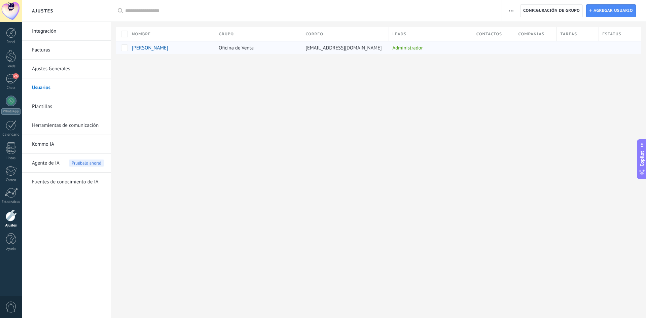
click at [168, 46] on span "[PERSON_NAME]" at bounding box center [150, 48] width 36 height 6
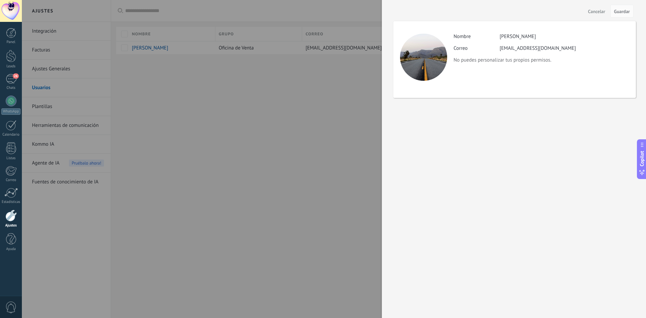
click at [346, 125] on div at bounding box center [323, 159] width 646 height 318
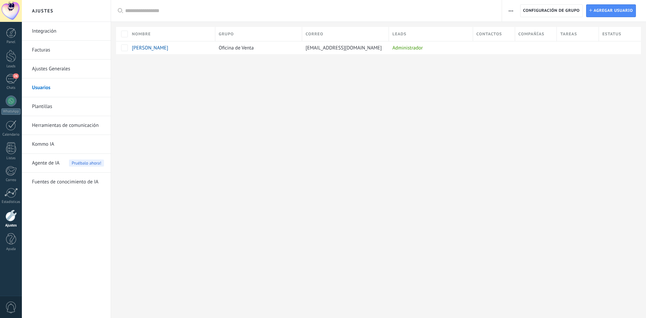
click at [49, 70] on link "Ajustes Generales" at bounding box center [68, 69] width 72 height 19
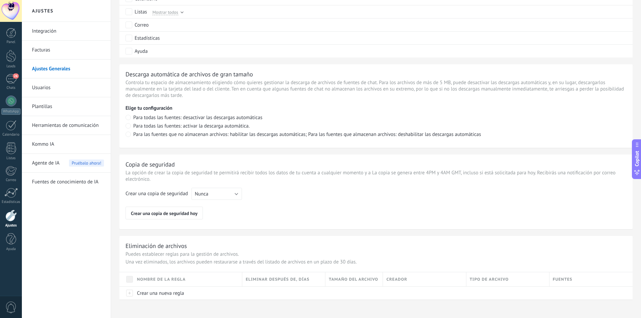
scroll to position [417, 0]
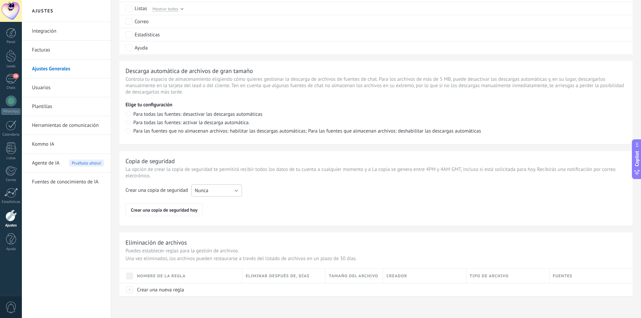
click at [226, 189] on button "Nunca" at bounding box center [216, 190] width 50 height 12
click at [259, 187] on div "Crear una copia de seguridad Nunca Cada semana Cada mes Nunca Crear una copia d…" at bounding box center [375, 200] width 501 height 32
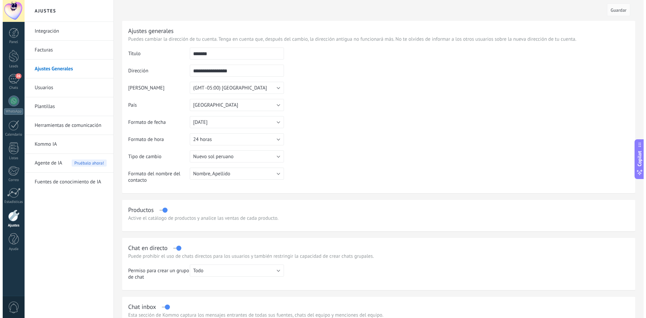
scroll to position [0, 0]
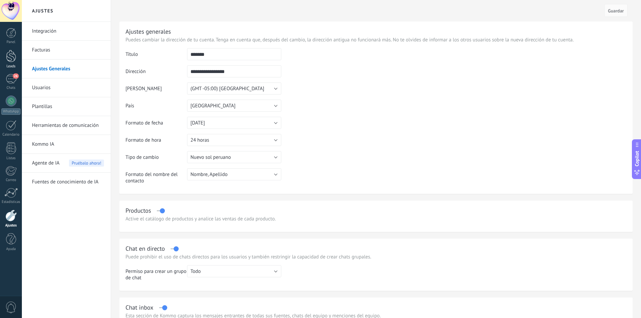
click at [13, 60] on div at bounding box center [11, 56] width 10 height 12
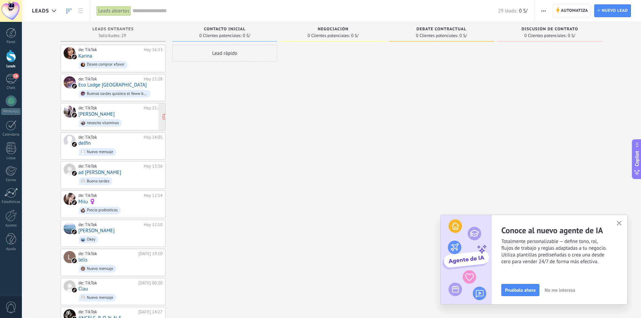
click at [125, 115] on div "de: TikTok Hoy 15:22 [PERSON_NAME] nesecito vitaminas" at bounding box center [120, 116] width 84 height 23
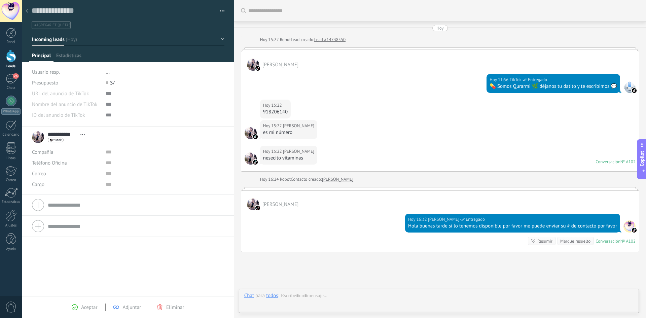
scroll to position [51, 0]
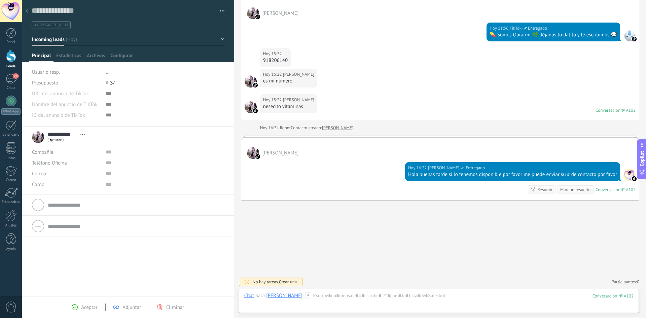
click at [27, 11] on icon at bounding box center [27, 11] width 3 height 4
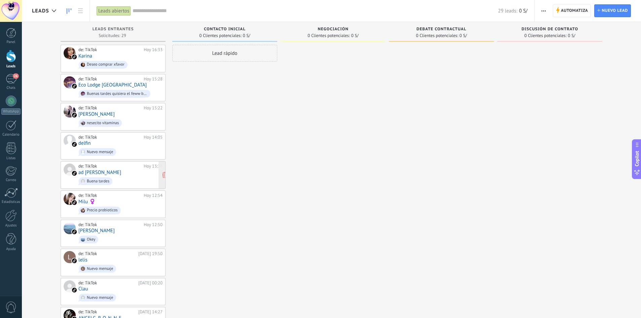
click at [119, 168] on div "de: TikTok Hoy 13:36 ad [PERSON_NAME] Buena tardes" at bounding box center [120, 174] width 84 height 23
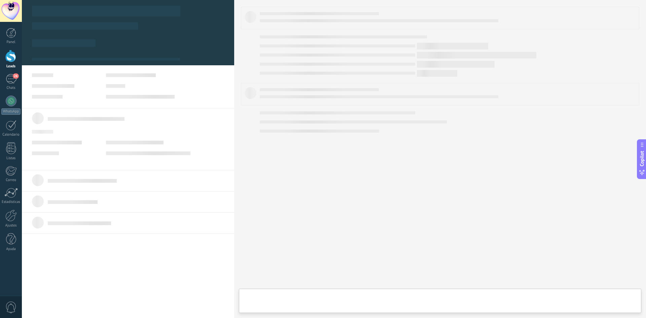
type textarea "**********"
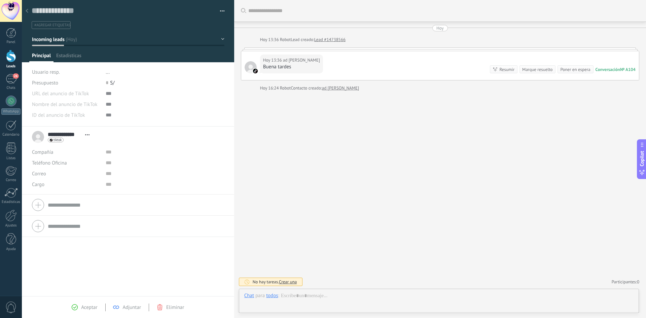
scroll to position [10, 0]
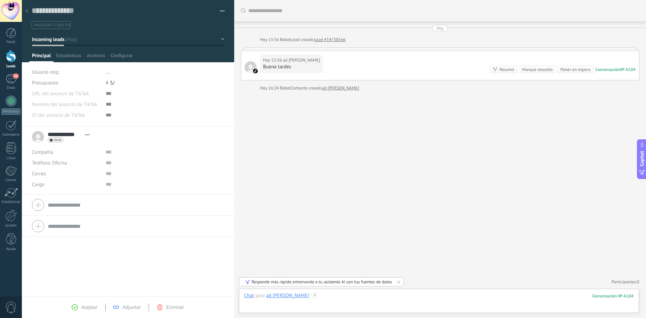
click at [338, 299] on div at bounding box center [438, 302] width 389 height 20
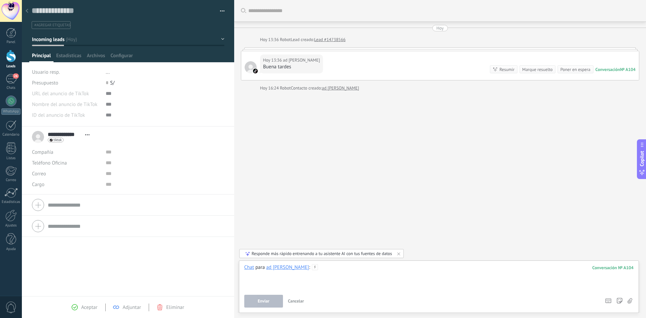
paste div
drag, startPoint x: 443, startPoint y: 267, endPoint x: 308, endPoint y: 269, distance: 134.9
click at [309, 268] on div "**********" at bounding box center [438, 277] width 389 height 26
click at [28, 10] on icon at bounding box center [27, 11] width 3 height 4
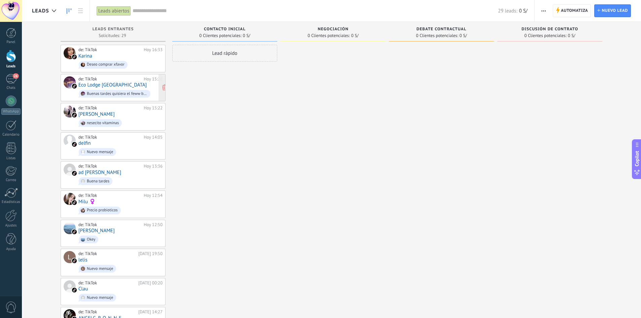
click at [102, 84] on link "Eco Lodge [GEOGRAPHIC_DATA]" at bounding box center [112, 85] width 68 height 6
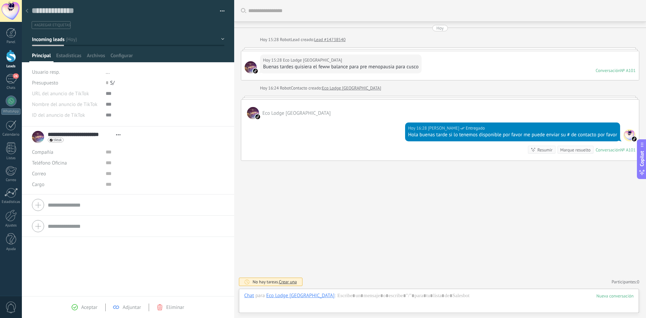
scroll to position [10, 0]
click at [564, 134] on div "Hola buenas tarde si lo tenemos disponible por favor me puede enviar su # de co…" at bounding box center [512, 134] width 209 height 7
copy div "Hola buenas tarde si lo tenemos disponible por favor me puede enviar su # de co…"
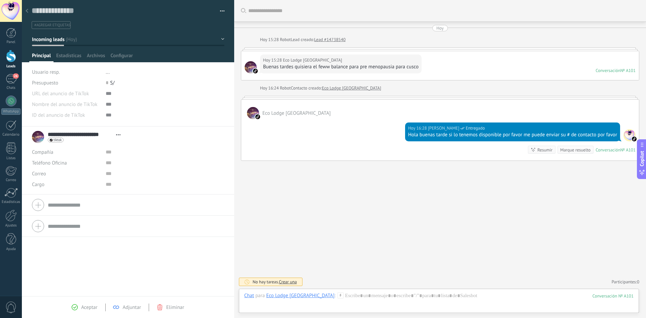
click at [28, 12] on icon at bounding box center [27, 11] width 3 height 4
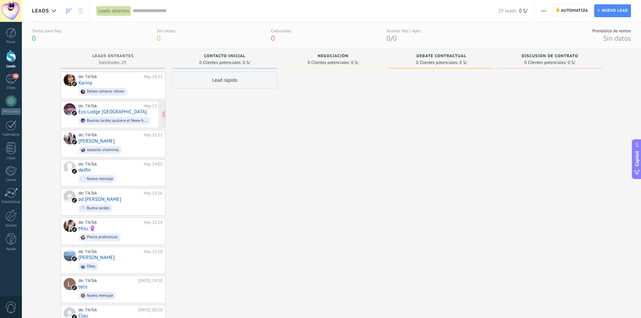
click at [106, 111] on div "de: TikTok Hoy 15:28 Eco Lodge Ccatan Urubamba Buenas tardes quisiera el feww b…" at bounding box center [120, 114] width 84 height 23
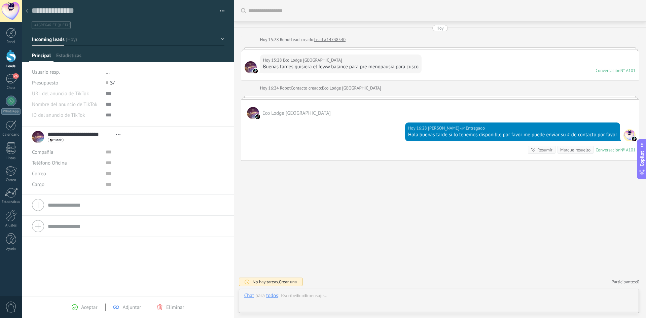
scroll to position [10, 0]
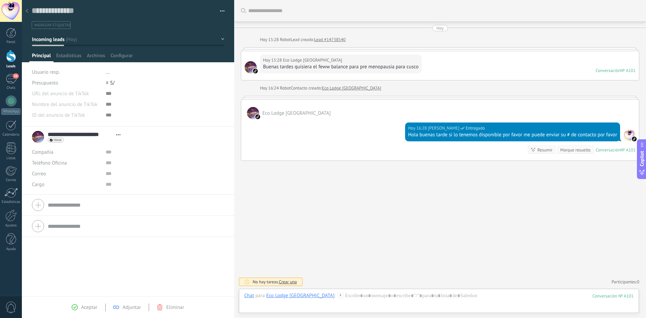
click at [26, 10] on icon at bounding box center [27, 11] width 3 height 4
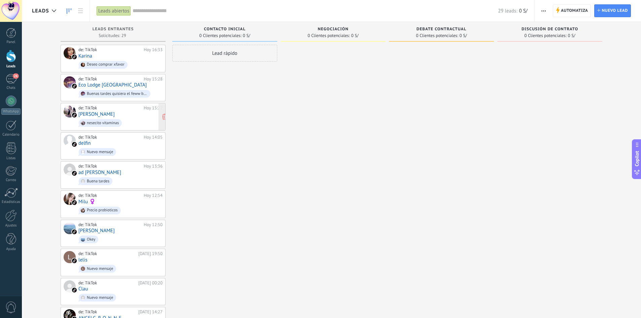
click at [105, 122] on div "nesecito vitaminas" at bounding box center [103, 123] width 32 height 5
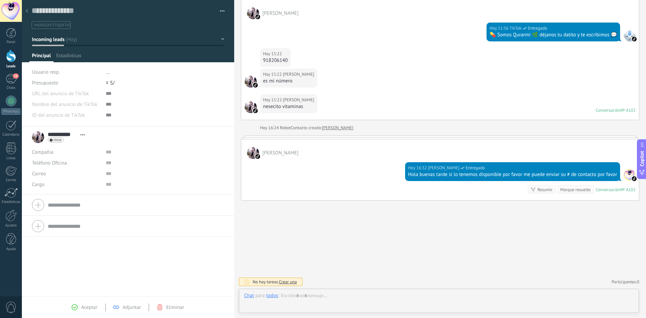
scroll to position [10, 0]
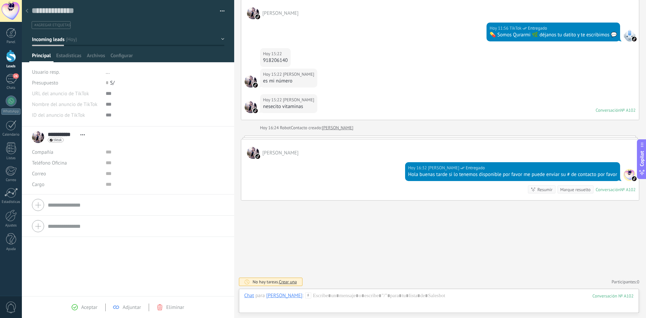
click at [27, 10] on icon at bounding box center [27, 11] width 3 height 4
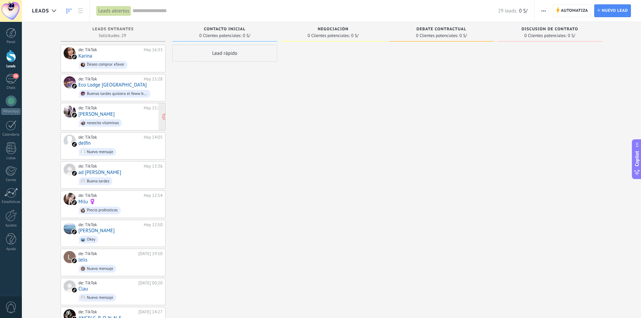
click at [113, 113] on div "de: TikTok Hoy 15:22 [PERSON_NAME] nesecito vitaminas" at bounding box center [120, 116] width 84 height 23
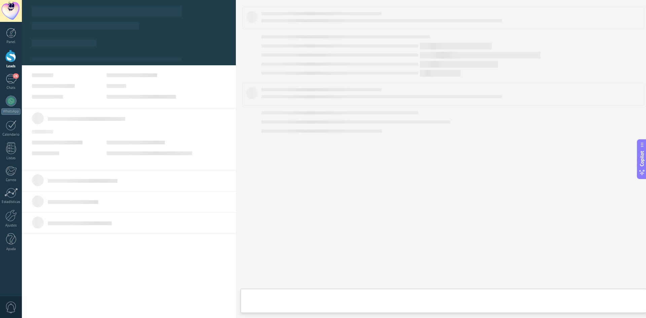
type textarea "**********"
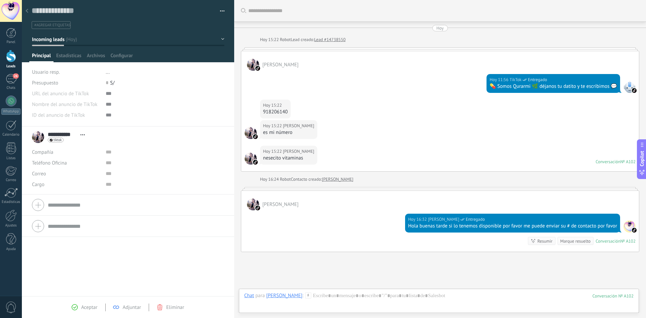
scroll to position [51, 0]
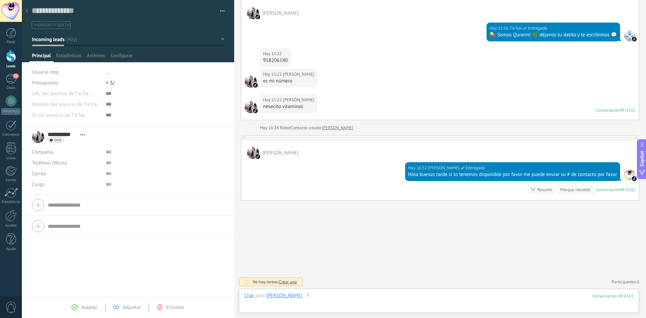
click at [362, 299] on div at bounding box center [438, 302] width 389 height 20
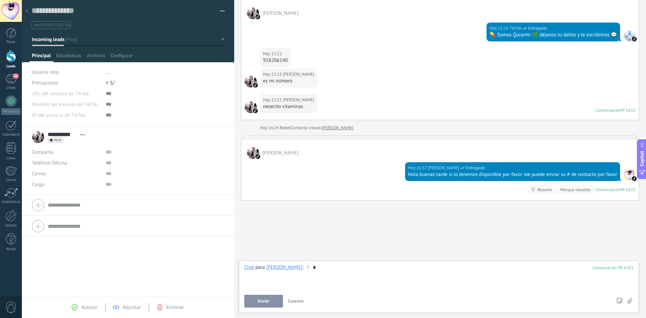
click at [258, 303] on span "Enviar" at bounding box center [264, 301] width 12 height 5
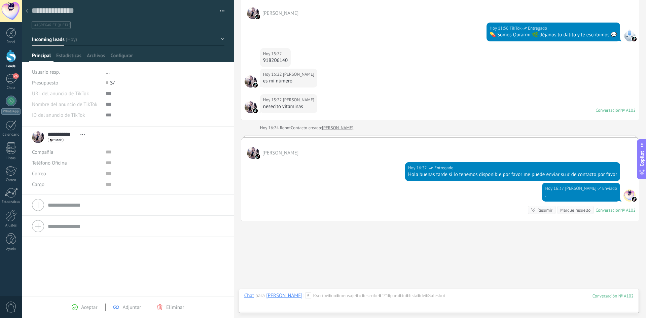
scroll to position [72, 0]
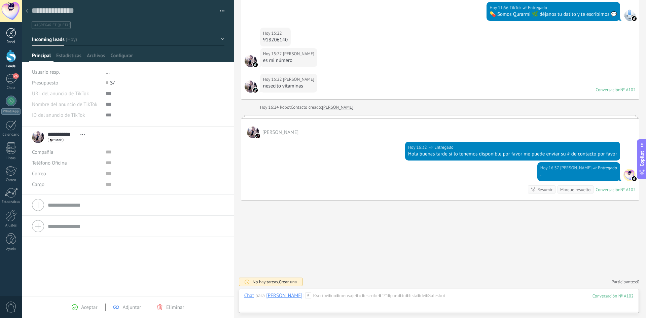
click at [12, 32] on div at bounding box center [11, 33] width 10 height 10
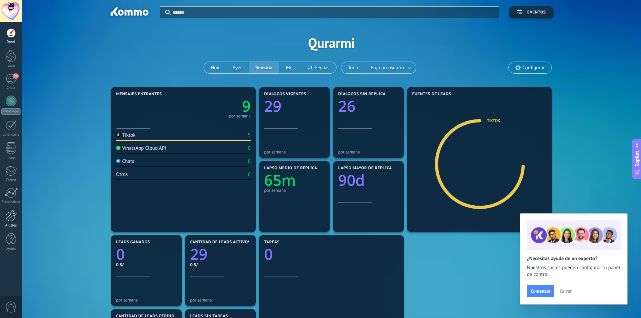
click at [11, 216] on div at bounding box center [10, 215] width 11 height 12
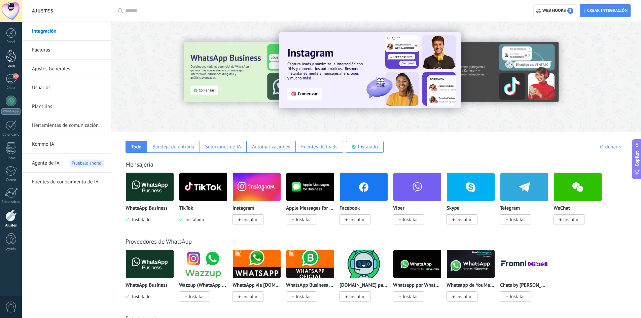
click at [15, 51] on div at bounding box center [11, 56] width 10 height 12
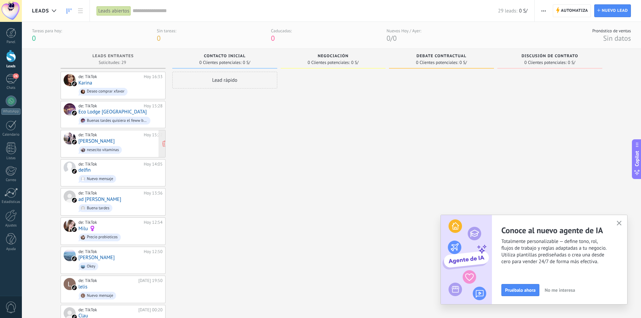
click at [117, 146] on div "nesecito vitaminas" at bounding box center [100, 150] width 43 height 8
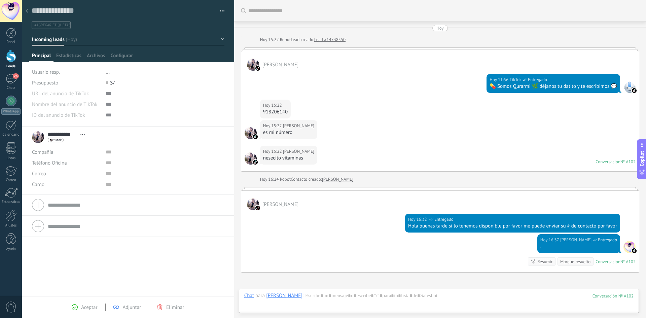
scroll to position [72, 0]
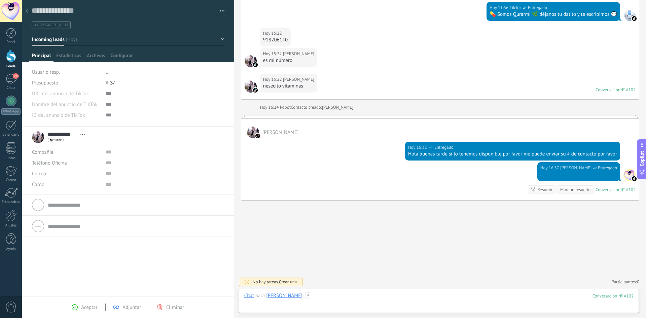
click at [335, 298] on div at bounding box center [438, 302] width 389 height 20
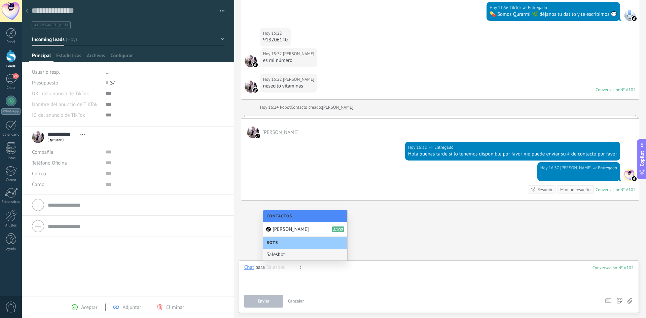
click at [301, 267] on span ":" at bounding box center [300, 267] width 1 height 7
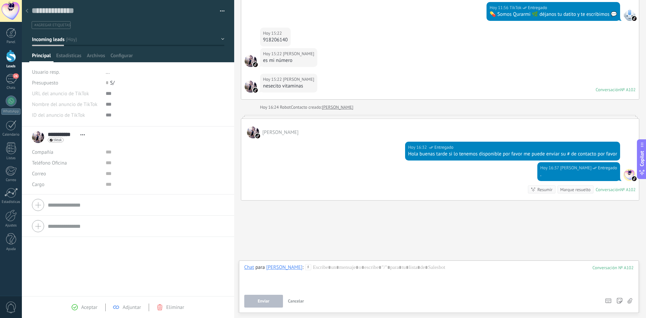
click at [305, 268] on icon at bounding box center [308, 267] width 6 height 6
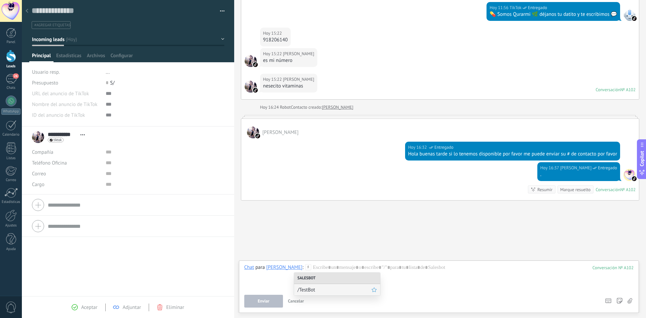
click at [321, 291] on span "/TestBot" at bounding box center [334, 289] width 74 height 6
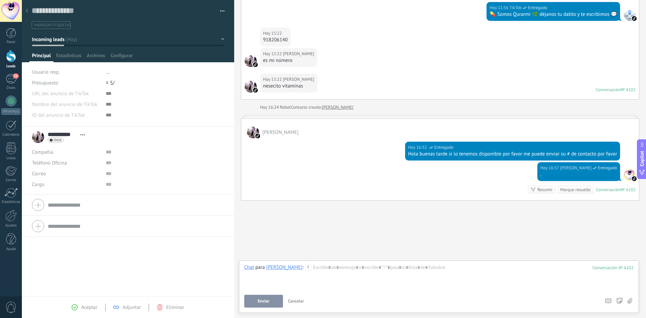
click at [28, 9] on div at bounding box center [26, 11] width 9 height 13
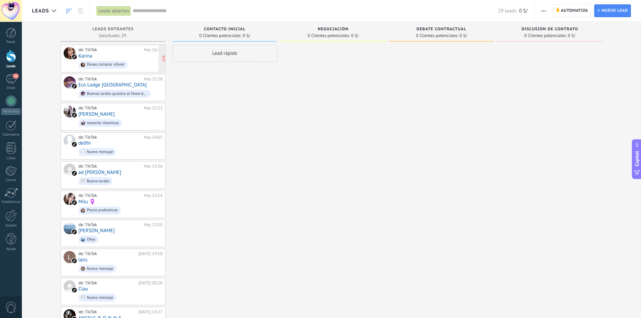
click at [113, 55] on div "de: TikTok Hoy 16:33 [PERSON_NAME] comprar xfavor" at bounding box center [120, 58] width 84 height 23
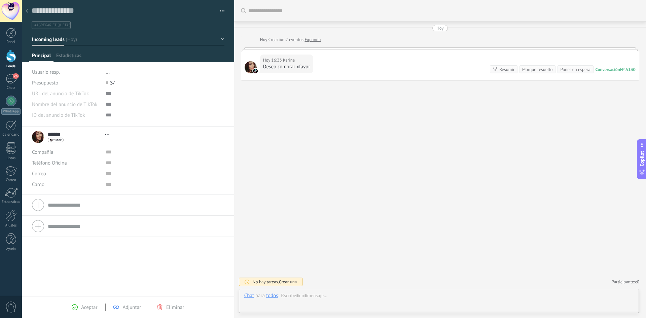
scroll to position [10, 0]
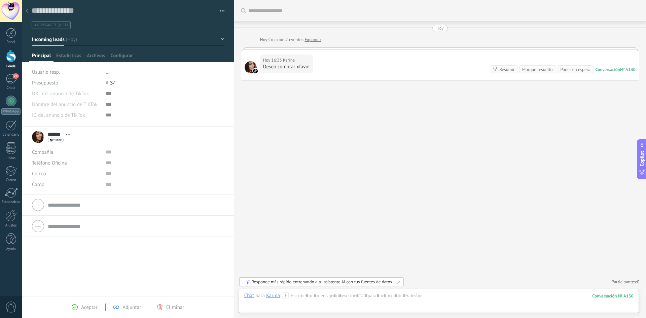
click at [28, 11] on icon at bounding box center [27, 11] width 3 height 4
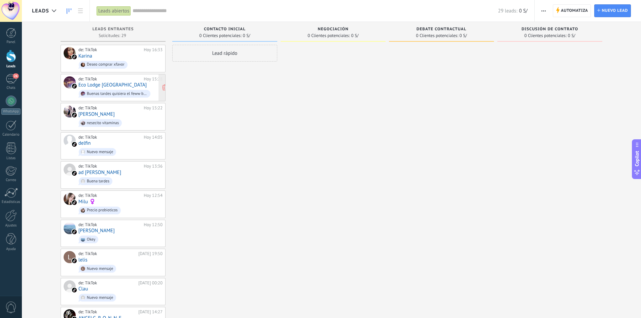
click at [116, 87] on link "Eco Lodge [GEOGRAPHIC_DATA]" at bounding box center [112, 85] width 68 height 6
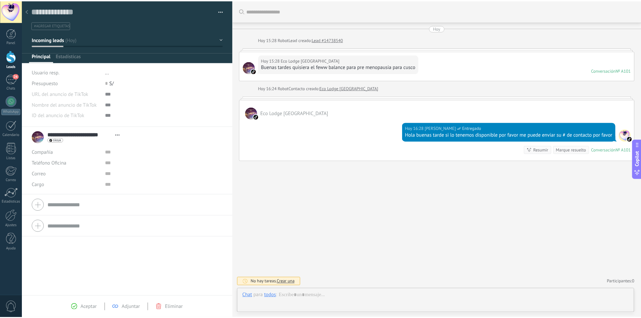
scroll to position [10, 0]
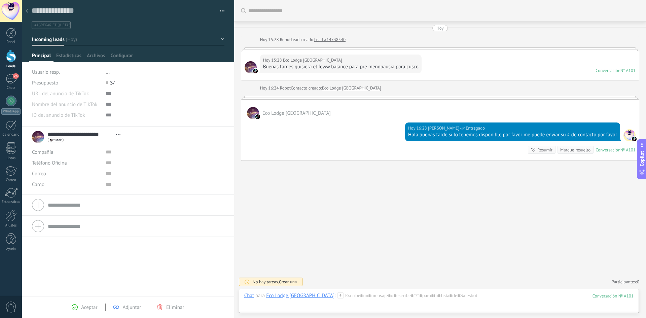
click at [14, 307] on span "0" at bounding box center [10, 307] width 11 height 12
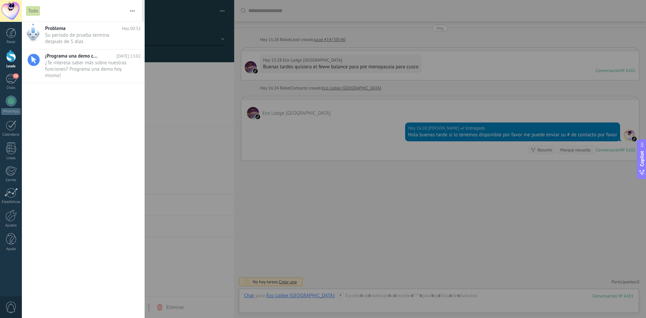
click at [191, 118] on div at bounding box center [323, 159] width 646 height 318
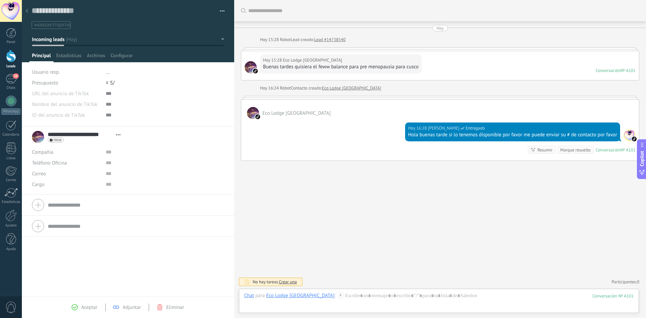
click at [26, 13] on div at bounding box center [26, 11] width 9 height 13
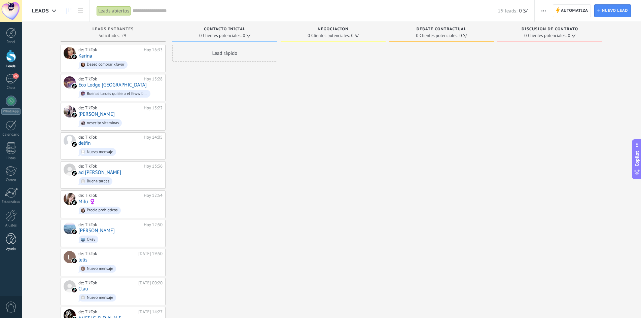
click at [12, 236] on div at bounding box center [11, 239] width 10 height 12
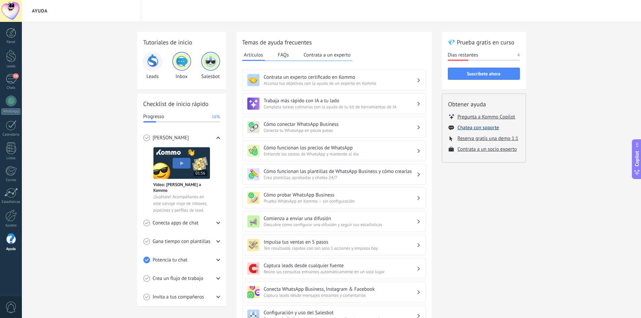
click at [480, 127] on button "Chatea con soporte" at bounding box center [477, 127] width 41 height 6
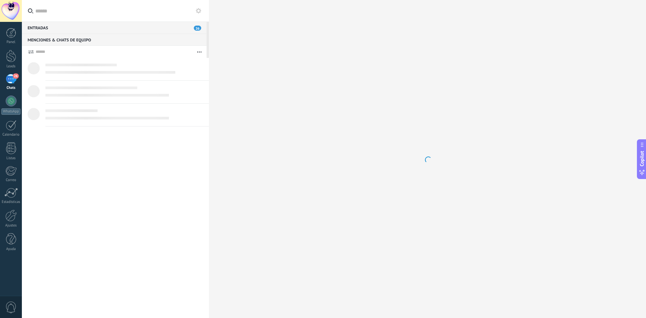
scroll to position [6, 0]
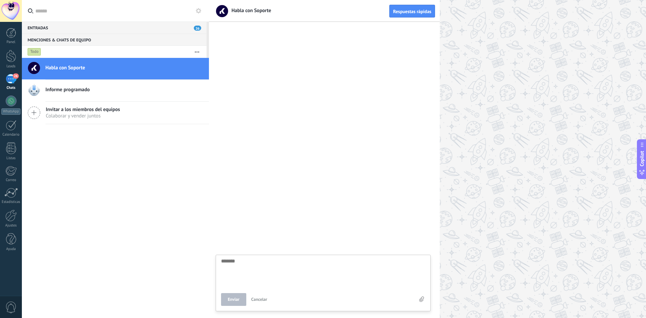
click at [242, 262] on textarea at bounding box center [323, 272] width 204 height 28
type textarea "*"
type textarea "**"
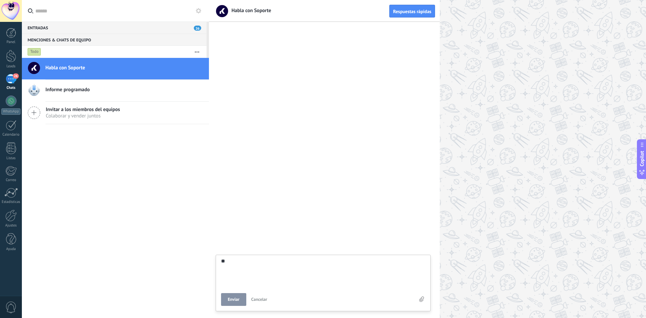
type textarea "***"
type textarea "****"
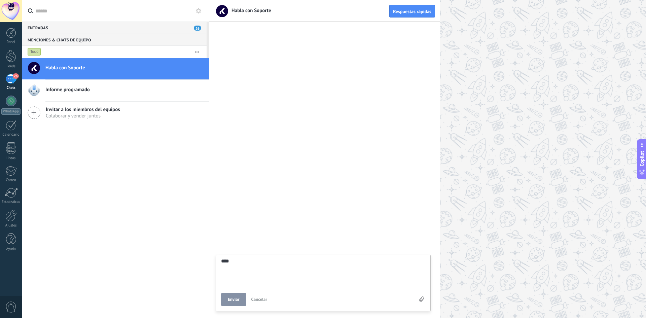
type textarea "****"
type textarea "******"
type textarea "*******"
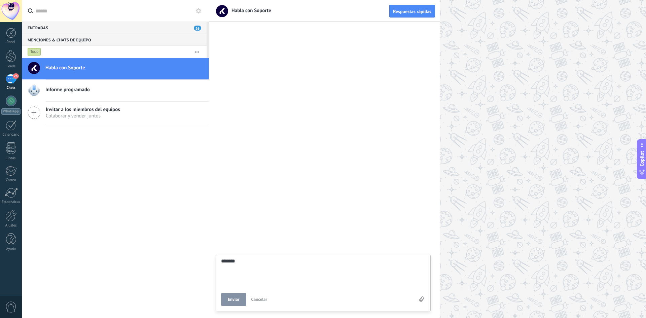
type textarea "********"
type textarea "*********"
type textarea "**********"
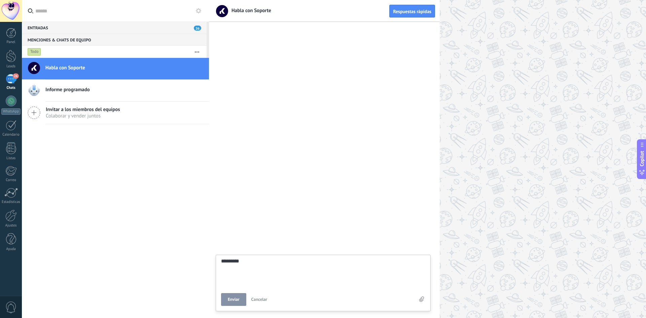
type textarea "**********"
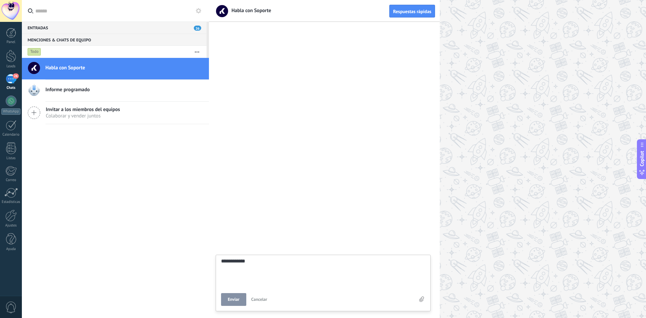
type textarea "**********"
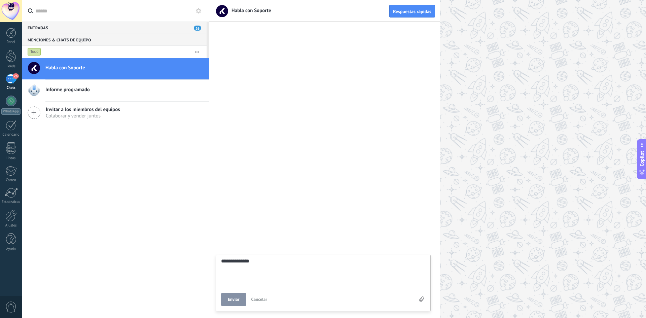
type textarea "**********"
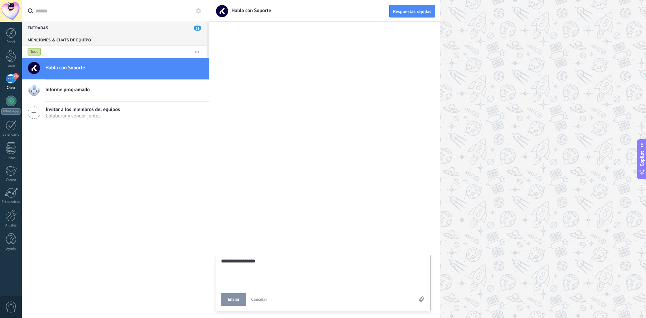
type textarea "**********"
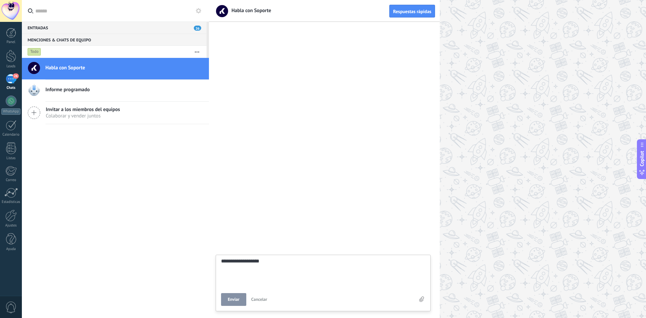
type textarea "**********"
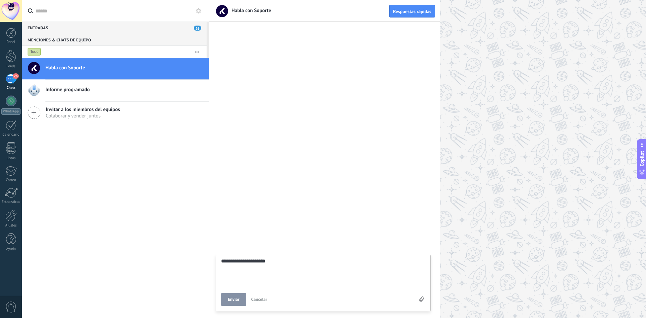
type textarea "**********"
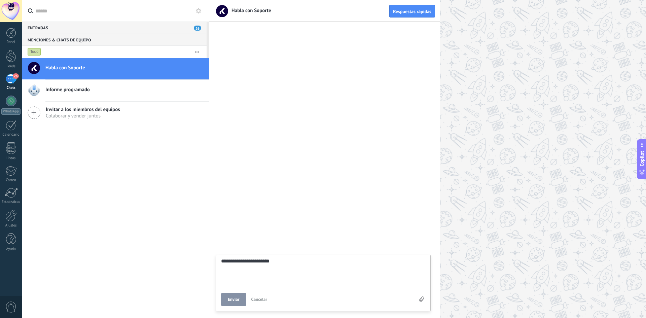
type textarea "**********"
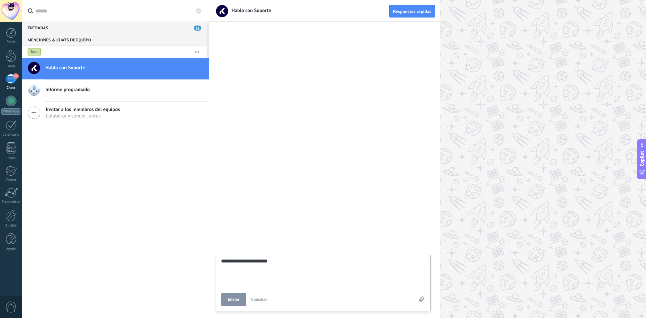
type textarea "**********"
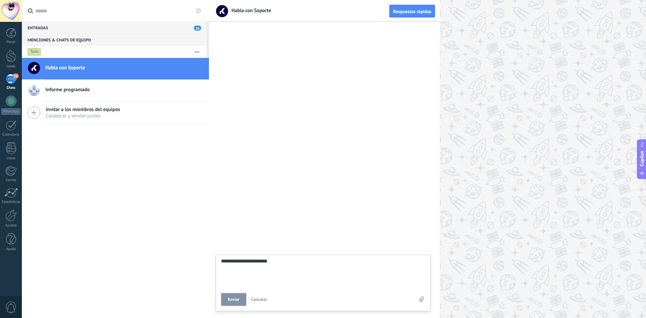
type textarea "**********"
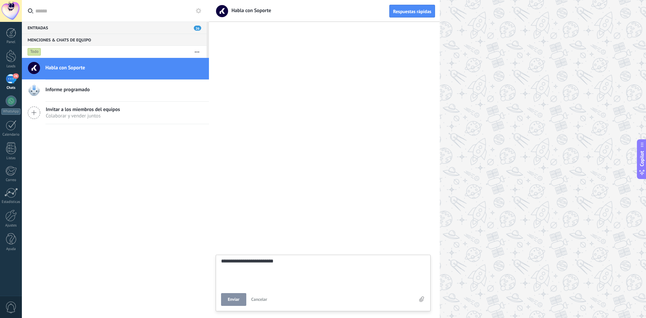
type textarea "**********"
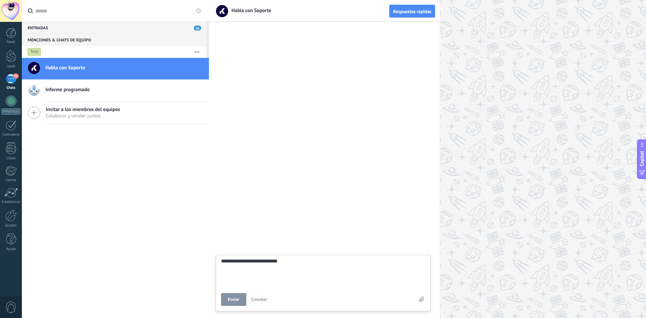
type textarea "**********"
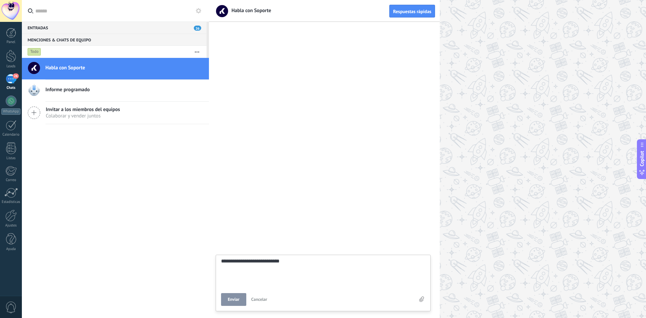
type textarea "**********"
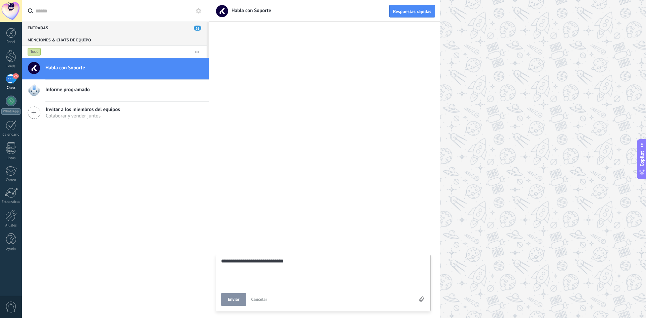
type textarea "**********"
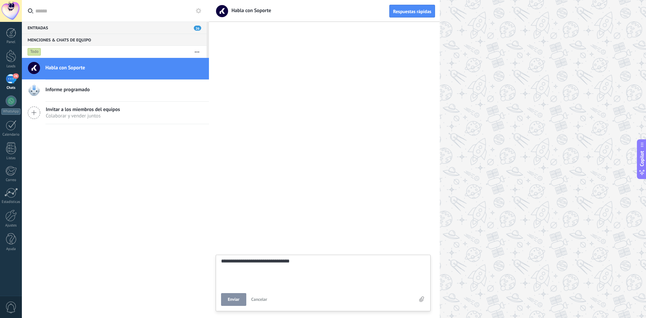
type textarea "**********"
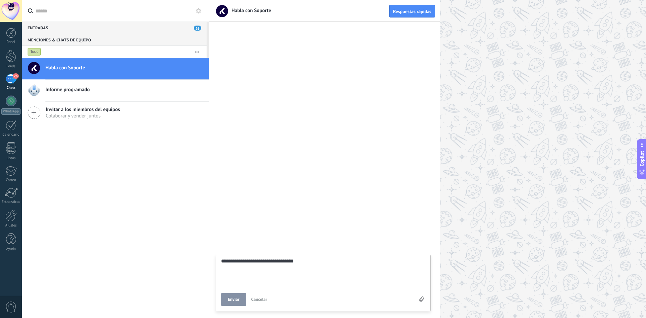
type textarea "**********"
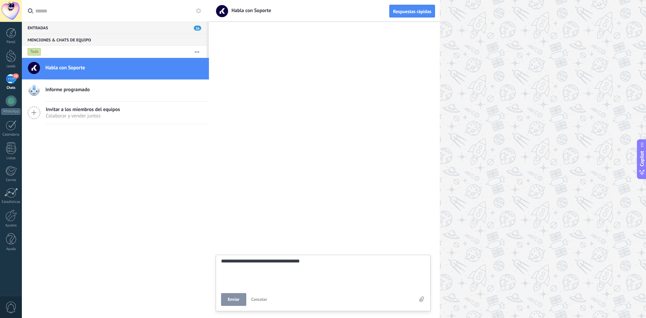
type textarea "**********"
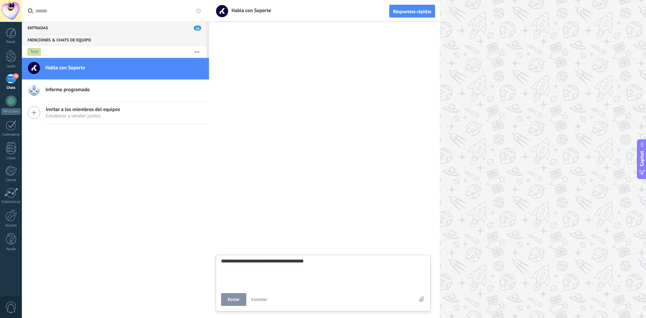
type textarea "**********"
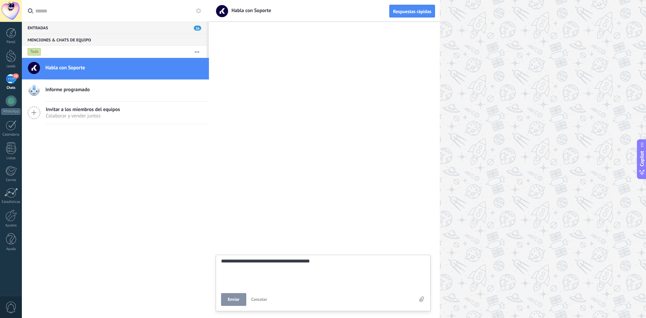
type textarea "**********"
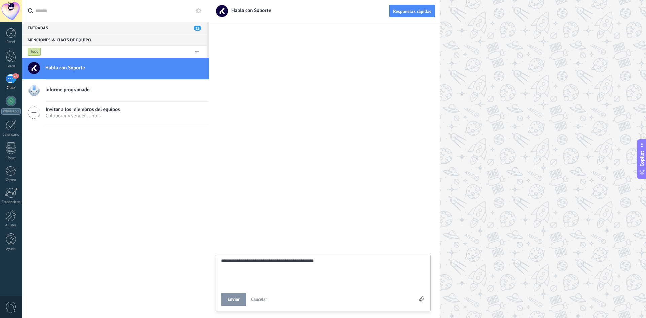
type textarea "**********"
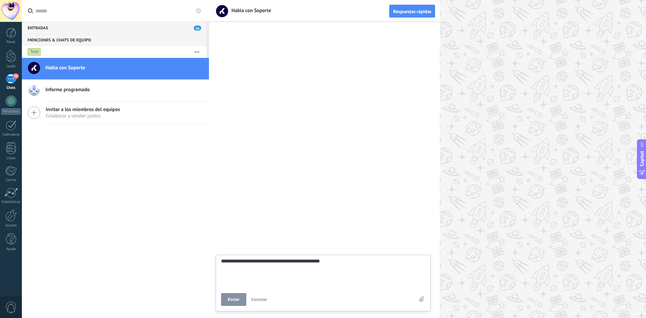
type textarea "**********"
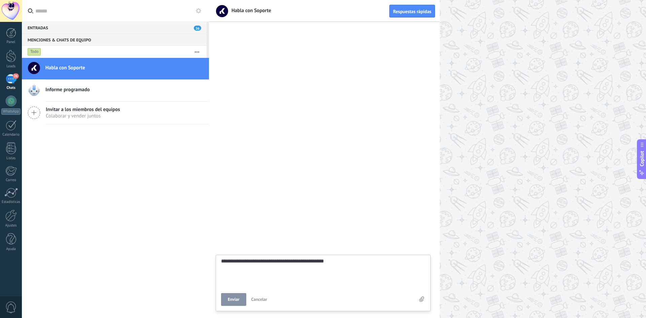
type textarea "**********"
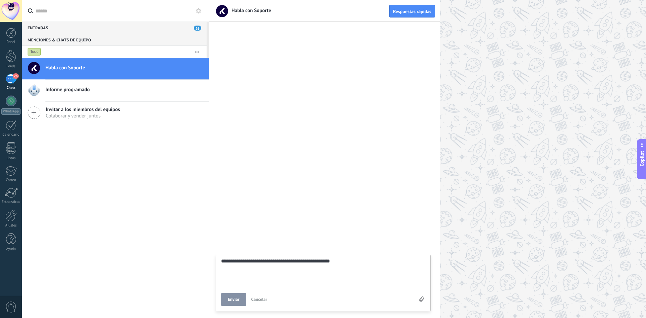
type textarea "**********"
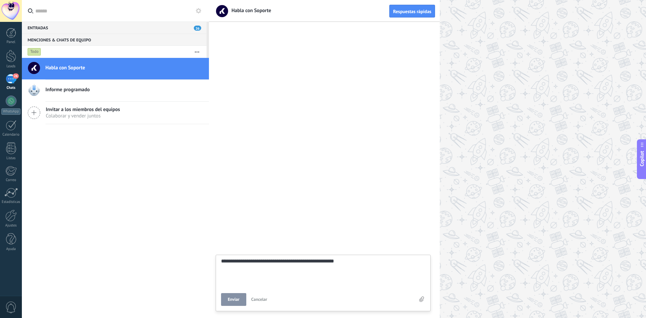
type textarea "**********"
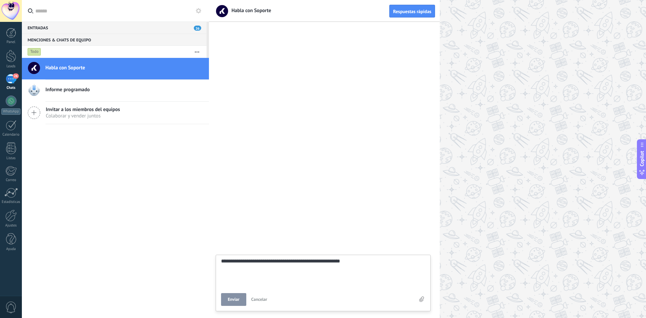
type textarea "**********"
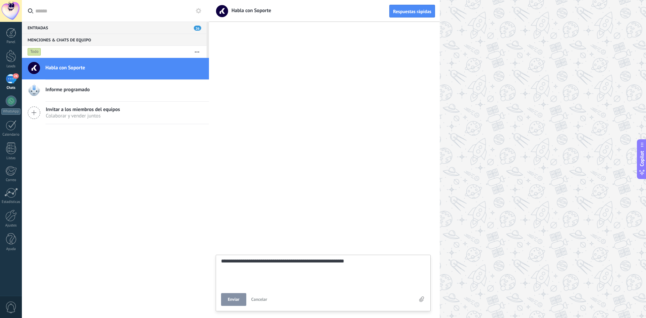
type textarea "**********"
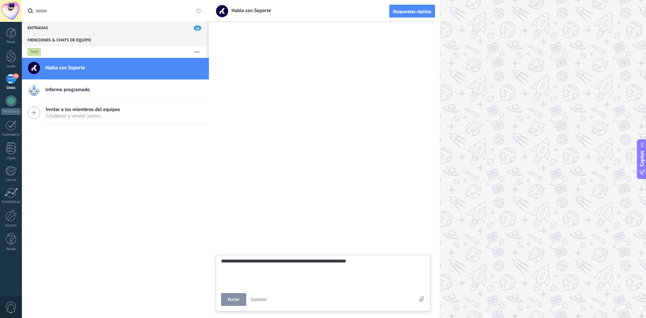
type textarea "**********"
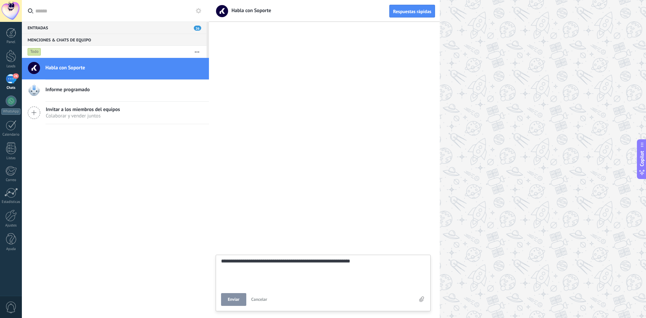
type textarea "**********"
click at [239, 300] on span "Enviar" at bounding box center [234, 299] width 12 height 5
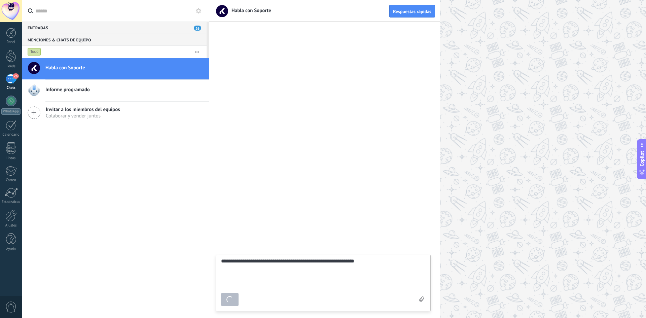
type textarea "*******"
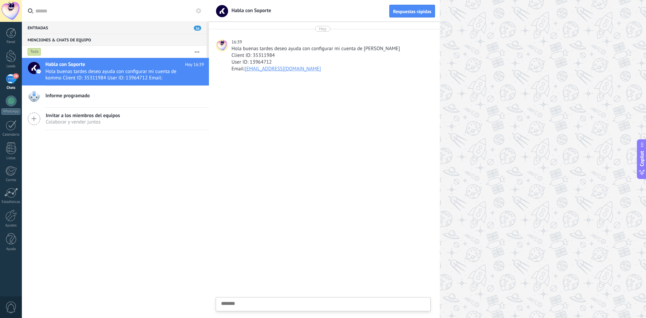
click at [242, 306] on textarea at bounding box center [323, 315] width 204 height 28
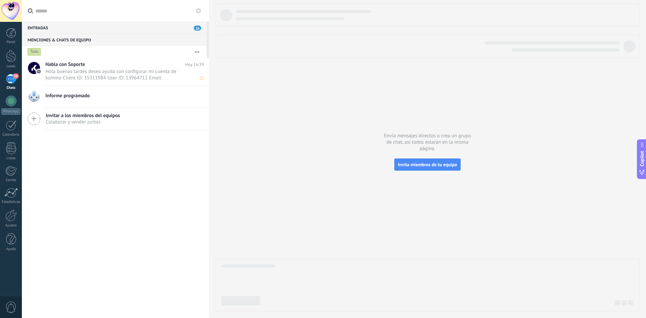
click at [80, 70] on span "Hola buenas tardes deseo ayuda con configurar mi cuenta de kommo Client ID: 353…" at bounding box center [118, 74] width 146 height 13
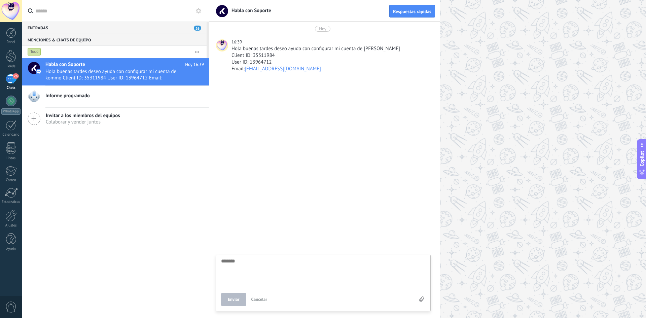
click at [11, 78] on div "26" at bounding box center [11, 79] width 11 height 10
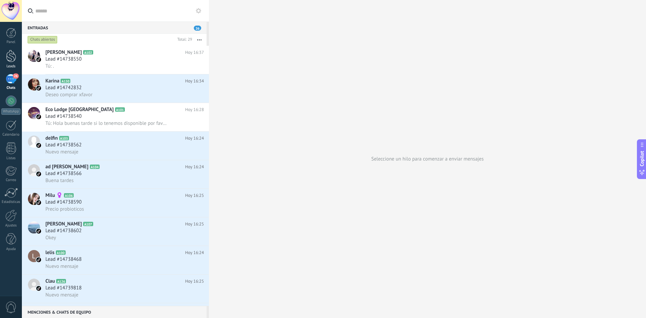
click at [8, 59] on div at bounding box center [11, 56] width 10 height 12
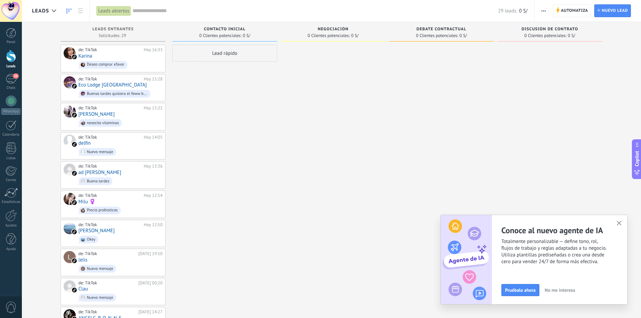
drag, startPoint x: 47, startPoint y: 16, endPoint x: 33, endPoint y: 9, distance: 15.8
click at [33, 9] on div "Leads" at bounding box center [46, 11] width 28 height 22
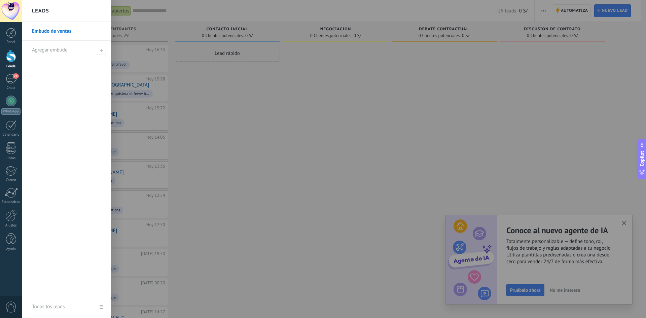
drag, startPoint x: 62, startPoint y: 8, endPoint x: 35, endPoint y: 9, distance: 26.9
click at [35, 9] on div "Leads" at bounding box center [66, 11] width 89 height 22
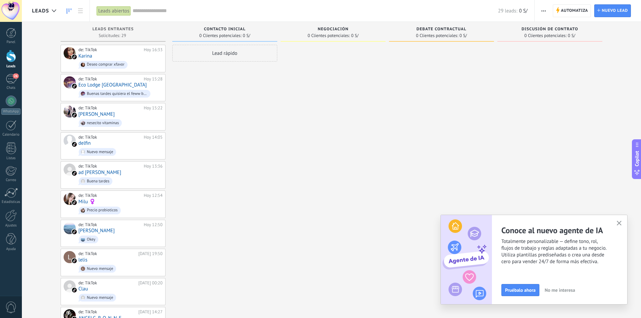
click at [618, 223] on use "button" at bounding box center [618, 223] width 5 height 5
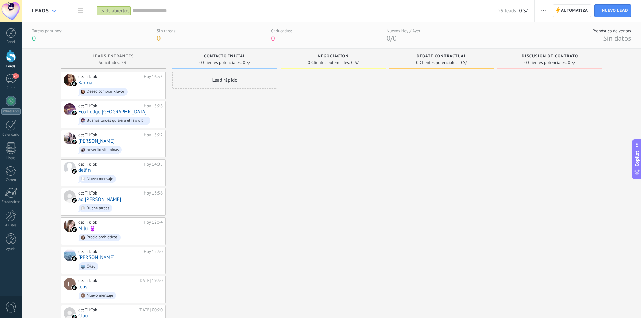
drag, startPoint x: 27, startPoint y: 6, endPoint x: 51, endPoint y: 12, distance: 25.3
click at [51, 12] on div "Leads" at bounding box center [56, 11] width 68 height 22
click at [55, 11] on icon at bounding box center [54, 10] width 4 height 3
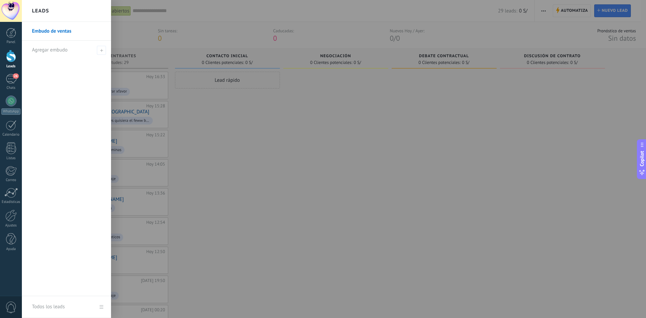
drag, startPoint x: 59, startPoint y: 10, endPoint x: 28, endPoint y: 11, distance: 30.6
click at [28, 11] on div "Leads" at bounding box center [66, 11] width 89 height 22
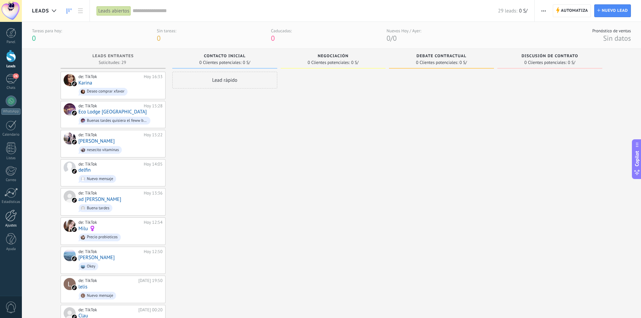
click at [11, 220] on div at bounding box center [10, 215] width 11 height 12
click at [10, 214] on div at bounding box center [10, 215] width 11 height 12
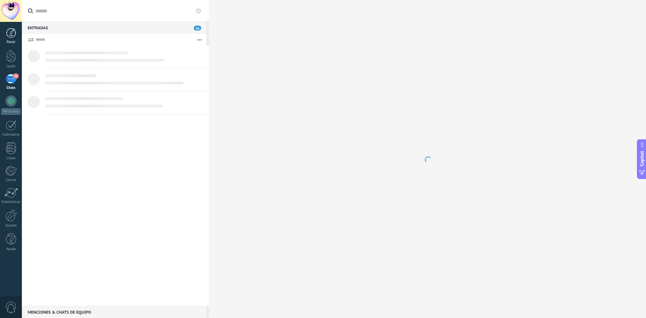
click at [9, 33] on div at bounding box center [11, 33] width 10 height 10
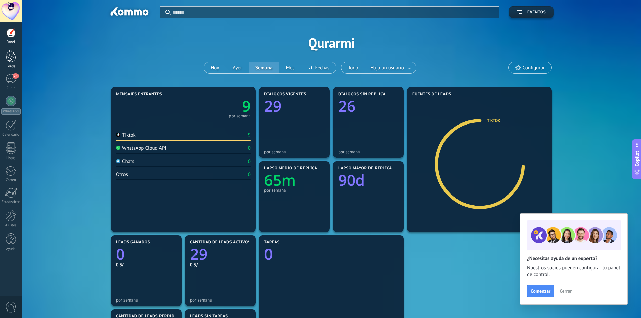
click at [13, 58] on div at bounding box center [11, 56] width 10 height 12
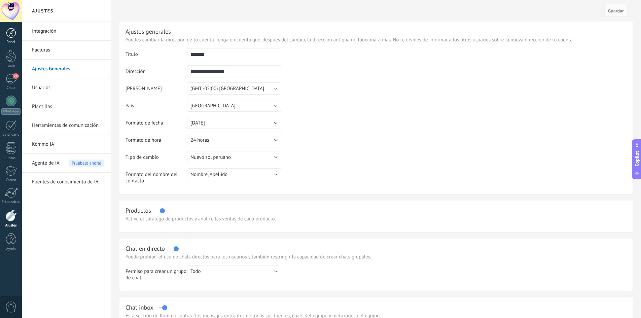
click at [13, 32] on div at bounding box center [11, 33] width 10 height 10
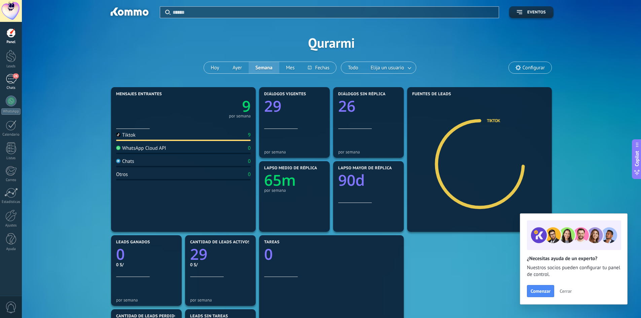
click at [9, 81] on div "26" at bounding box center [11, 79] width 11 height 10
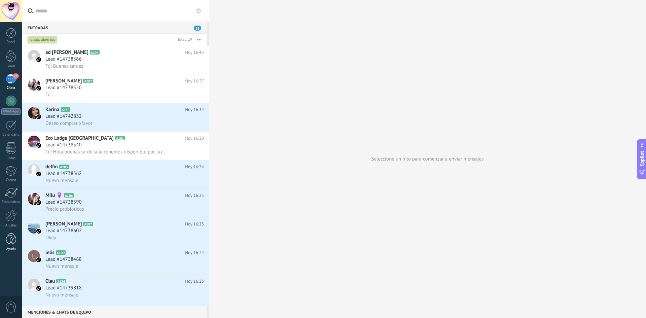
click at [8, 242] on div at bounding box center [11, 239] width 10 height 12
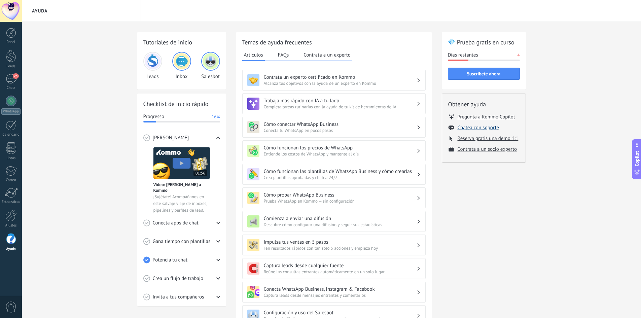
click at [471, 128] on button "Chatea con soporte" at bounding box center [477, 127] width 41 height 6
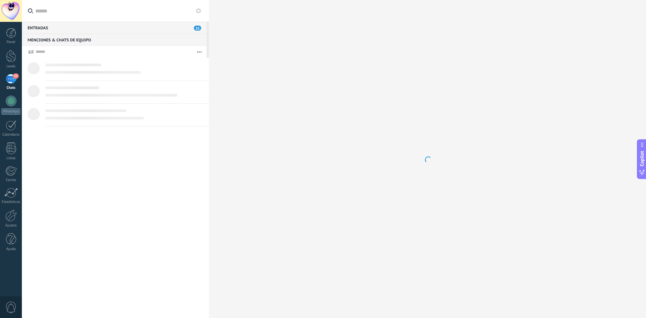
scroll to position [6, 0]
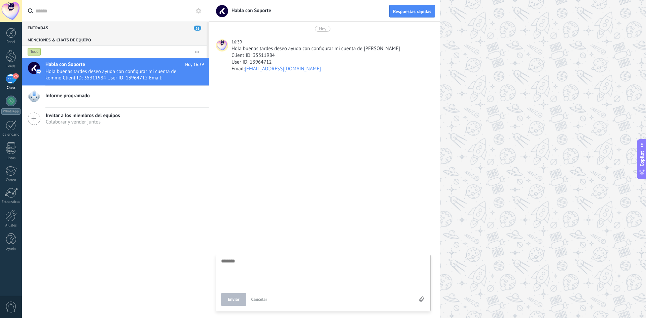
click at [276, 267] on textarea at bounding box center [323, 272] width 204 height 28
paste textarea "**********"
type textarea "**********"
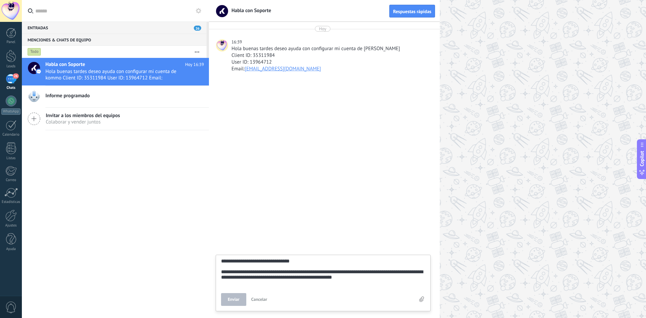
scroll to position [45, 0]
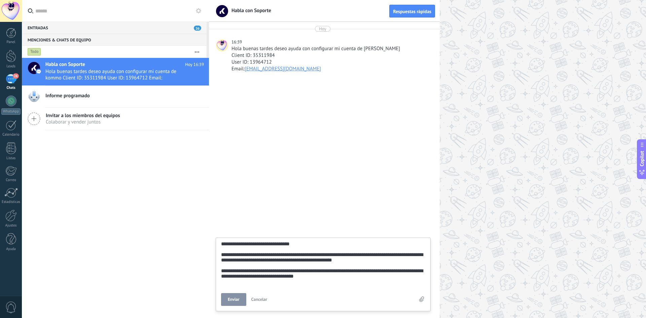
type textarea "**********"
click at [233, 298] on span "Enviar" at bounding box center [234, 299] width 12 height 5
type textarea "*******"
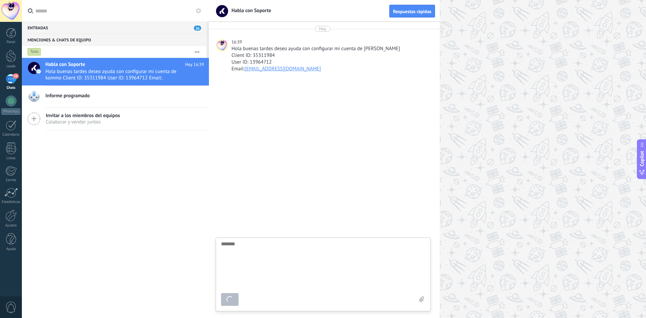
scroll to position [6, 0]
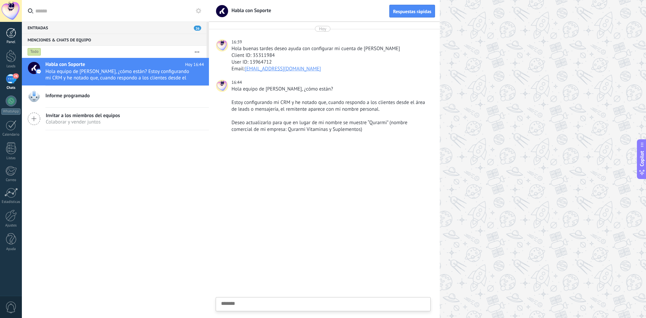
click at [9, 34] on div at bounding box center [11, 33] width 10 height 10
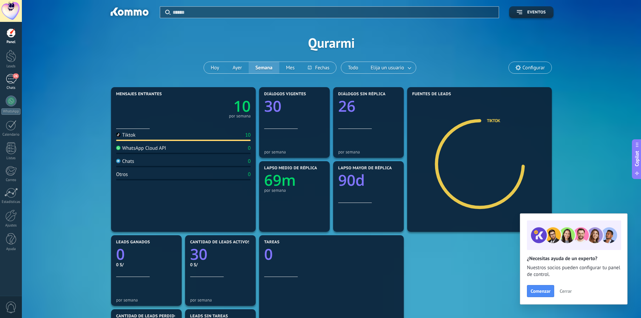
click at [7, 79] on div "26" at bounding box center [11, 79] width 11 height 10
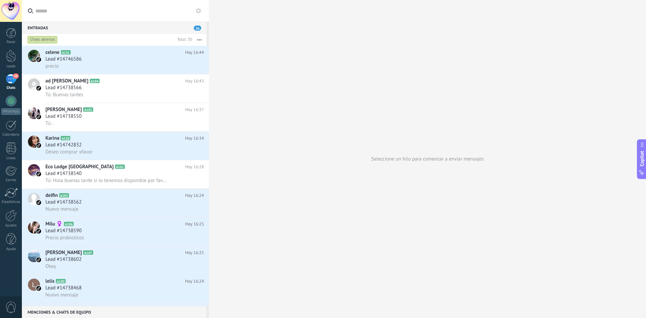
click at [47, 7] on input "text" at bounding box center [119, 11] width 168 height 22
click at [198, 10] on icon at bounding box center [198, 10] width 5 height 5
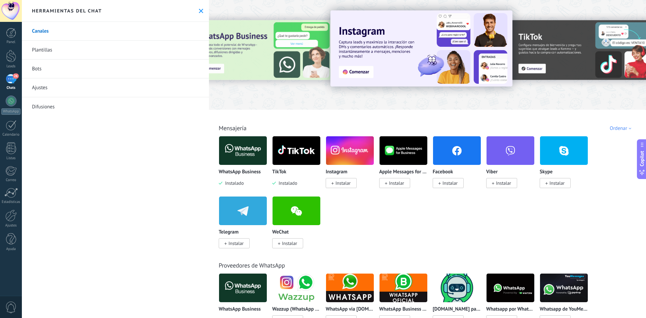
click at [199, 11] on icon at bounding box center [201, 11] width 4 height 4
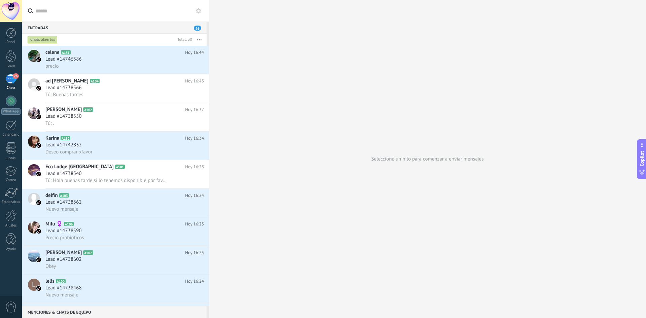
click at [10, 10] on div at bounding box center [11, 11] width 22 height 22
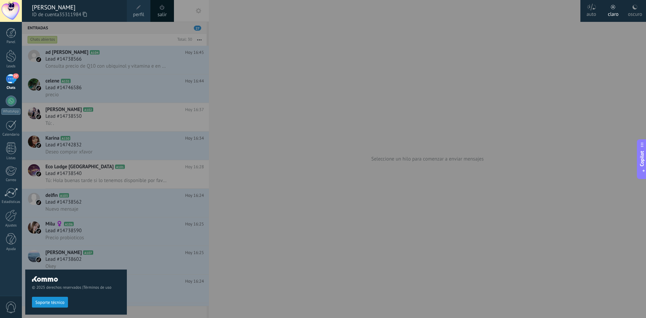
click at [141, 15] on span "perfil" at bounding box center [138, 14] width 11 height 7
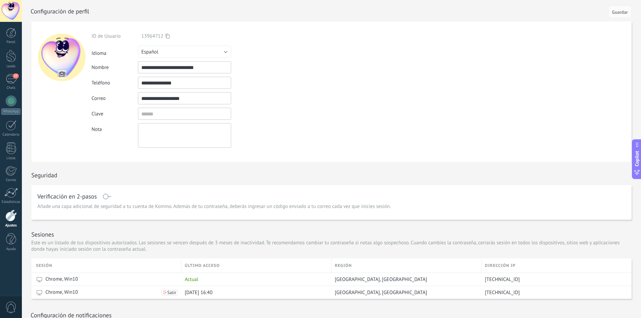
drag, startPoint x: 212, startPoint y: 66, endPoint x: 118, endPoint y: 67, distance: 93.8
click at [118, 67] on div "**********" at bounding box center [199, 67] width 217 height 12
type input "*"
type input "*******"
click at [157, 115] on input "textbox" at bounding box center [184, 114] width 93 height 12
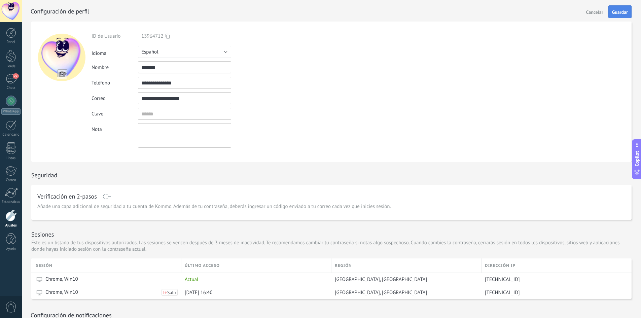
click at [616, 11] on span "Guardar" at bounding box center [620, 12] width 16 height 5
click at [12, 9] on div at bounding box center [11, 11] width 22 height 22
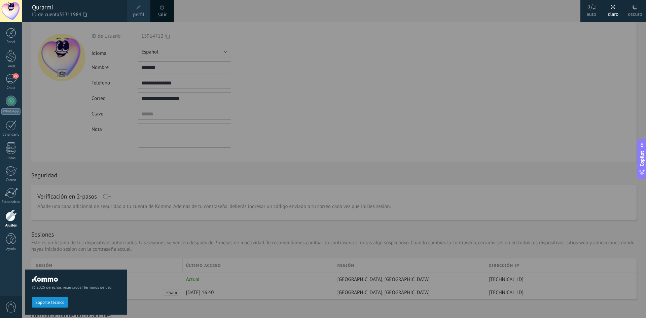
click at [11, 7] on div at bounding box center [11, 11] width 22 height 22
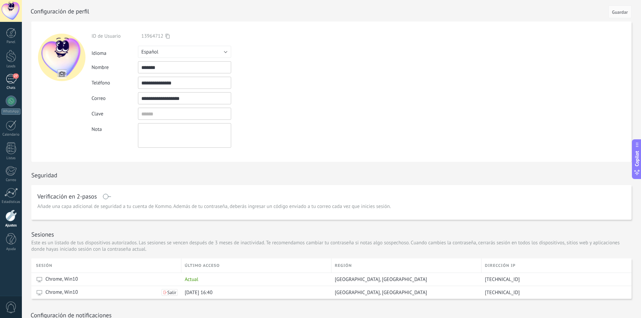
click at [12, 83] on div "27" at bounding box center [11, 79] width 11 height 10
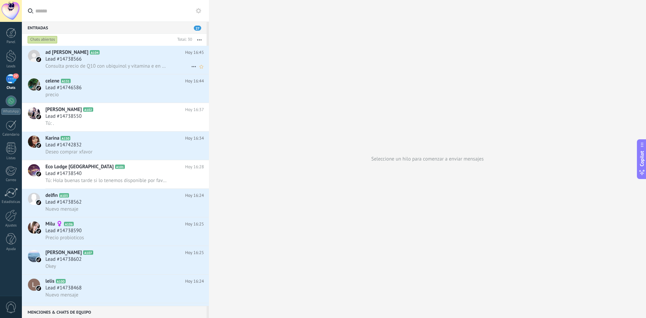
click at [104, 59] on div "Lead #14738566" at bounding box center [124, 59] width 158 height 7
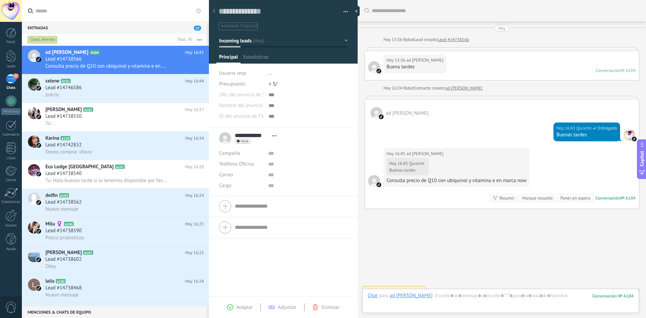
scroll to position [8, 0]
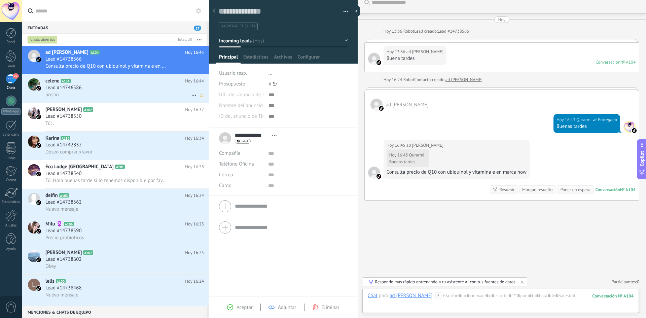
click at [58, 89] on span "Lead #14746586" at bounding box center [63, 87] width 36 height 7
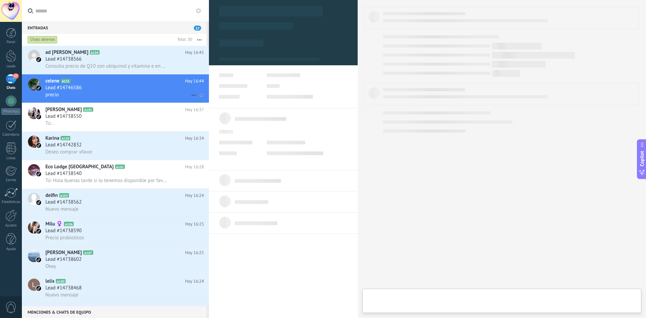
type textarea "**********"
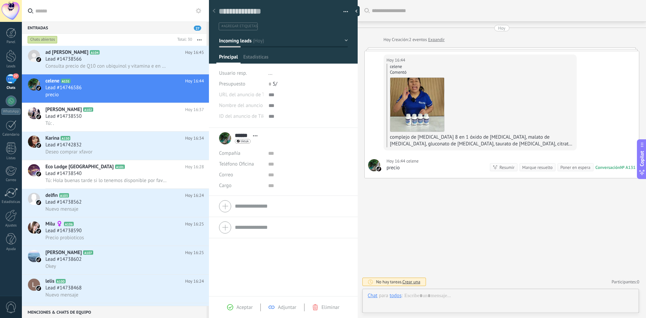
scroll to position [10, 0]
click at [444, 294] on div at bounding box center [501, 302] width 266 height 20
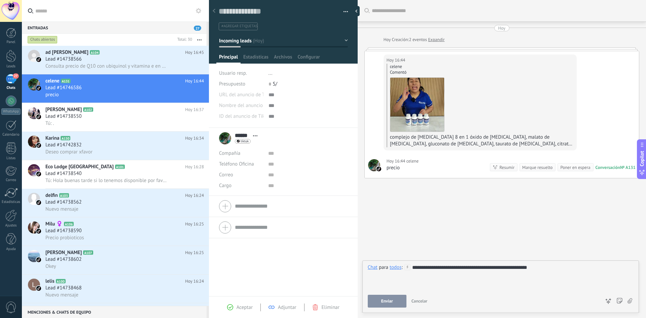
drag, startPoint x: 558, startPoint y: 266, endPoint x: 541, endPoint y: 269, distance: 17.4
click at [541, 269] on div "**********" at bounding box center [501, 277] width 266 height 26
drag, startPoint x: 543, startPoint y: 269, endPoint x: 502, endPoint y: 272, distance: 40.5
click at [502, 272] on div "**********" at bounding box center [501, 277] width 266 height 26
click at [390, 301] on span "Enviar" at bounding box center [387, 301] width 12 height 5
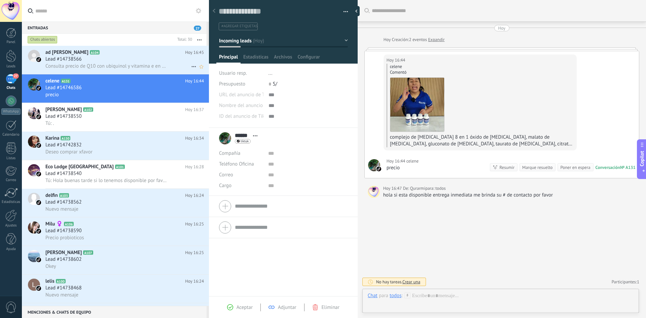
click at [99, 60] on div "Lead #14738566" at bounding box center [124, 59] width 158 height 7
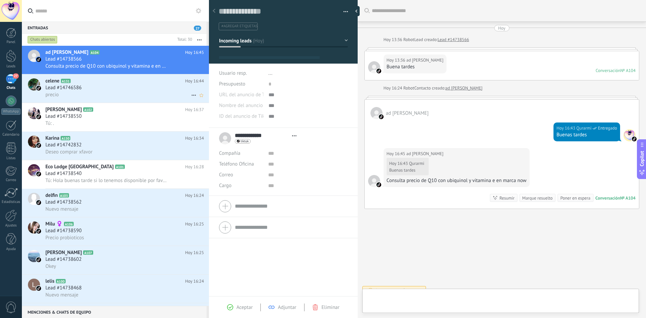
click at [97, 85] on div "Lead #14746586" at bounding box center [124, 87] width 158 height 7
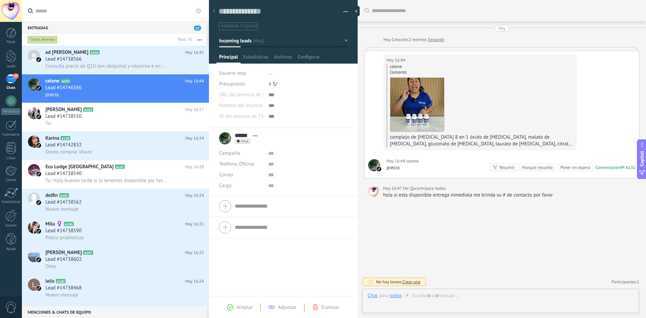
click at [500, 233] on div "Buscar Carga más Hoy Hoy Creación: 2 eventos Expandir Hoy 16:44 celene celene C…" at bounding box center [501, 159] width 288 height 318
click at [16, 100] on link "WhatsApp" at bounding box center [11, 104] width 22 height 19
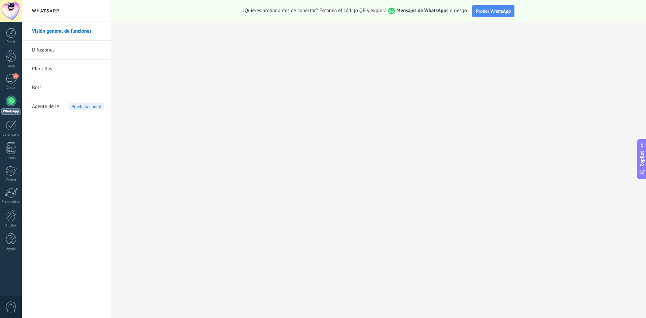
click at [9, 101] on div at bounding box center [11, 100] width 11 height 11
click at [15, 78] on span "27" at bounding box center [16, 75] width 6 height 5
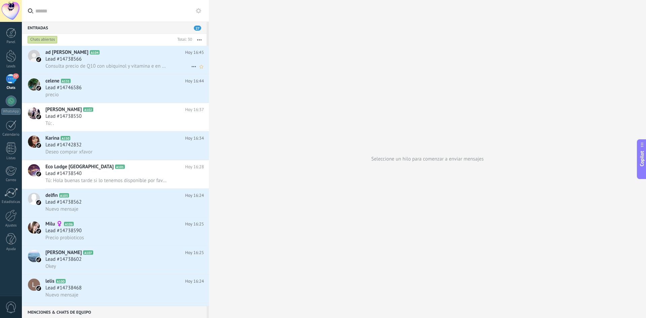
click at [81, 61] on span "Lead #14738566" at bounding box center [63, 59] width 36 height 7
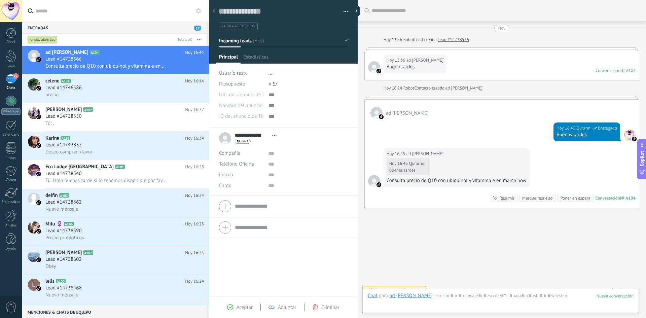
scroll to position [10, 0]
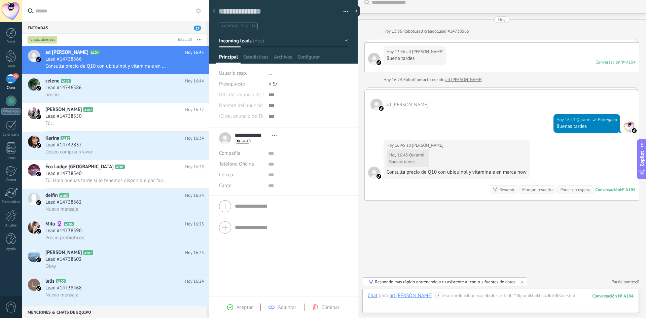
click at [130, 20] on input "text" at bounding box center [119, 11] width 168 height 22
click at [12, 79] on div "27" at bounding box center [11, 79] width 11 height 10
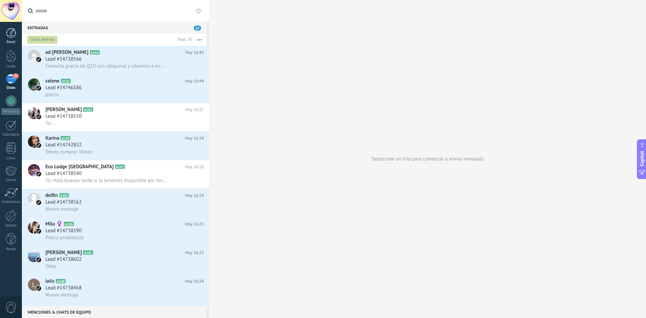
click at [11, 35] on div at bounding box center [11, 33] width 10 height 10
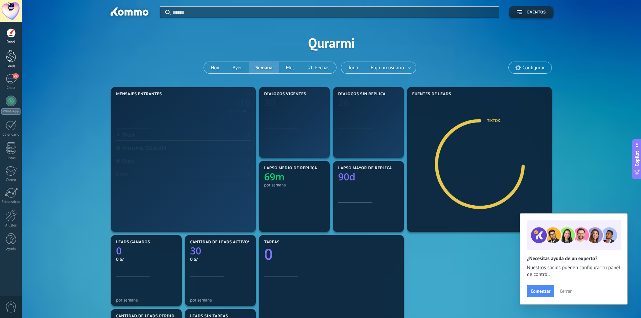
click at [9, 54] on div at bounding box center [11, 56] width 10 height 12
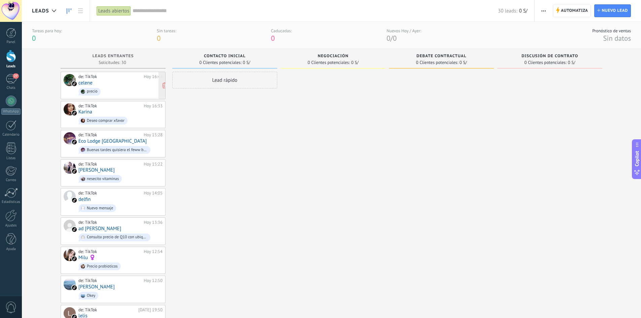
click at [124, 85] on div "de: TikTok Hoy 16:44 celene precio" at bounding box center [120, 85] width 84 height 23
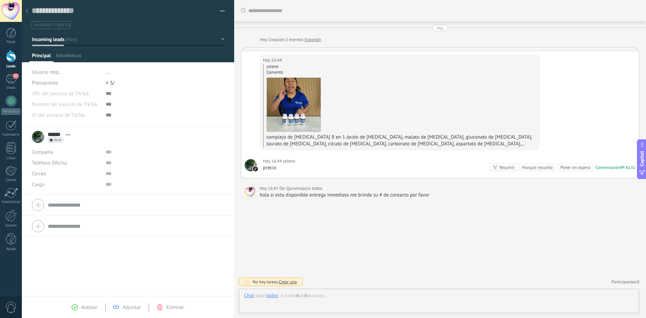
scroll to position [10, 0]
drag, startPoint x: 440, startPoint y: 196, endPoint x: 353, endPoint y: 196, distance: 86.8
click at [353, 196] on div "hola si esta disponible entrega inmediata me brinda su # de contacto por favor" at bounding box center [448, 195] width 376 height 7
click at [29, 11] on div at bounding box center [26, 11] width 9 height 13
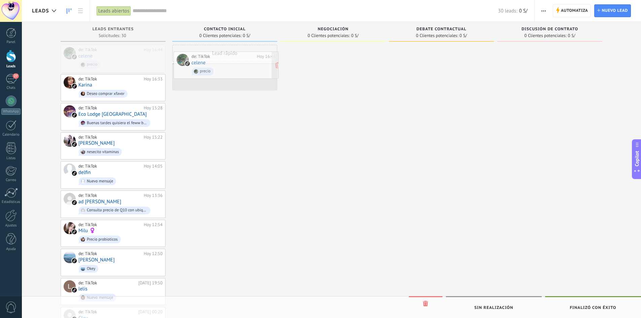
drag, startPoint x: 102, startPoint y: 53, endPoint x: 210, endPoint y: 70, distance: 109.6
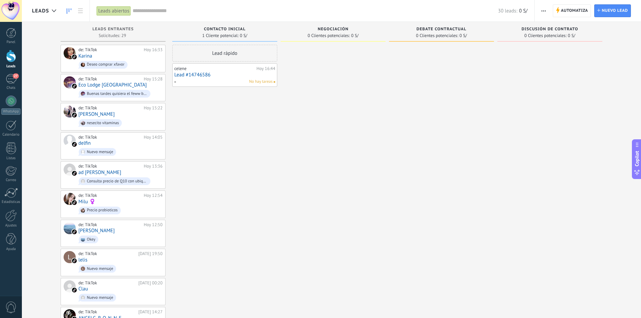
click at [233, 72] on link "Lead #14746586" at bounding box center [224, 75] width 101 height 6
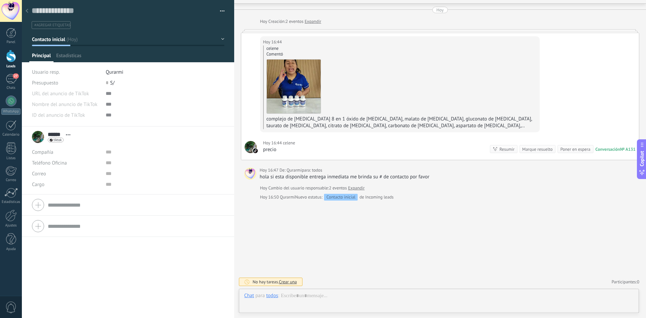
scroll to position [10, 0]
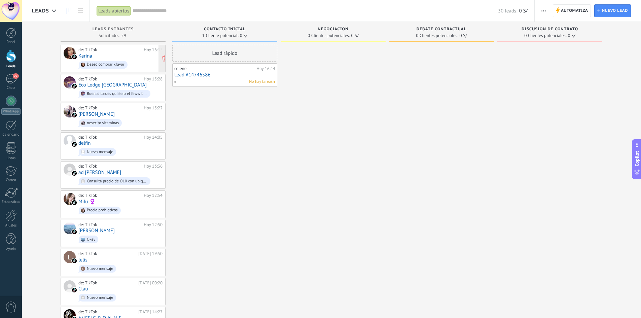
click at [111, 55] on div "de: TikTok Hoy 16:33 Karina Deseo comprar xfavor" at bounding box center [120, 58] width 84 height 23
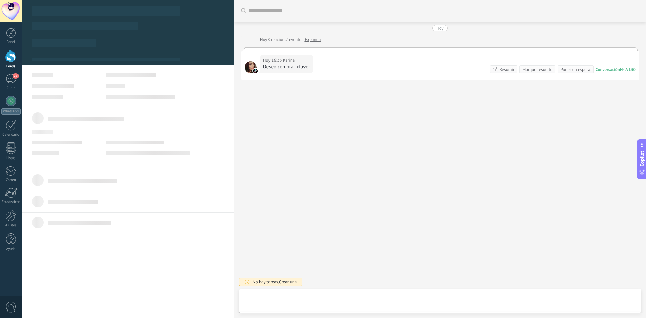
type textarea "**********"
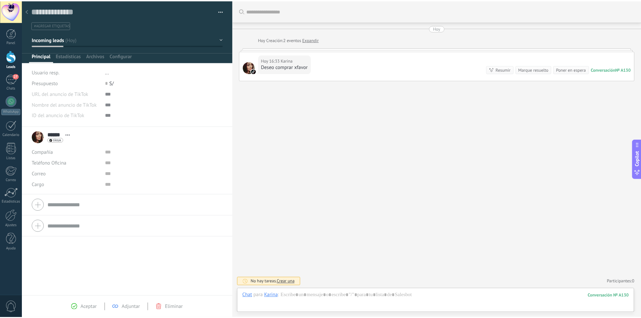
scroll to position [10, 0]
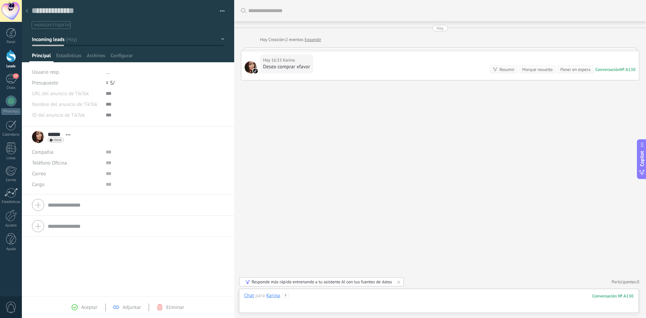
click at [315, 301] on div at bounding box center [438, 302] width 389 height 20
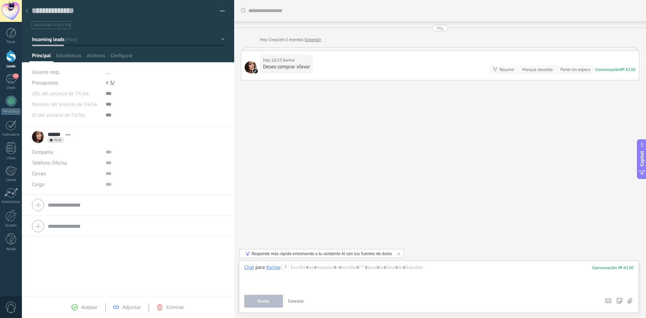
click at [30, 11] on div at bounding box center [26, 11] width 9 height 13
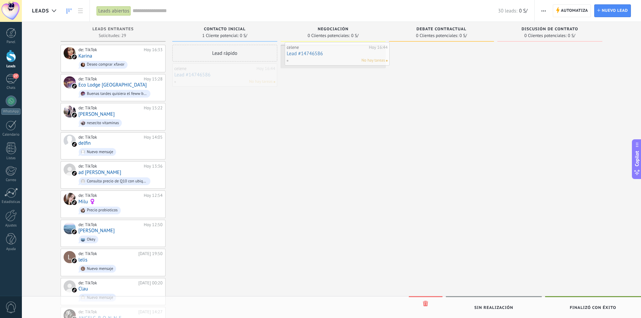
drag, startPoint x: 225, startPoint y: 77, endPoint x: 336, endPoint y: 58, distance: 112.2
drag, startPoint x: 326, startPoint y: 56, endPoint x: 430, endPoint y: 60, distance: 104.7
drag, startPoint x: 430, startPoint y: 59, endPoint x: 528, endPoint y: 53, distance: 98.0
drag, startPoint x: 413, startPoint y: 79, endPoint x: 216, endPoint y: 66, distance: 197.8
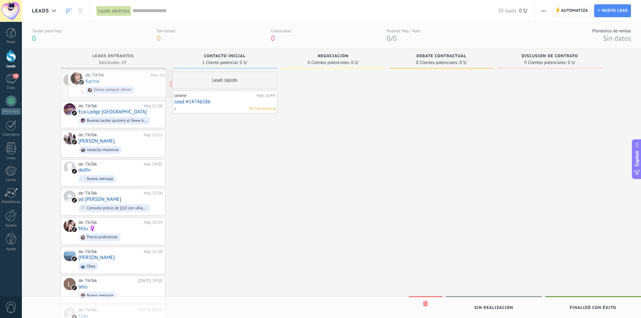
drag, startPoint x: 103, startPoint y: 83, endPoint x: 108, endPoint y: 82, distance: 5.3
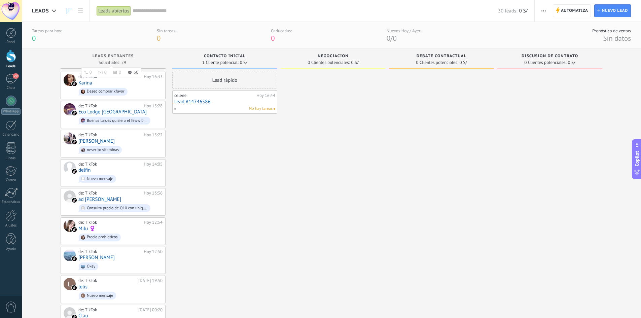
drag, startPoint x: 131, startPoint y: 62, endPoint x: 114, endPoint y: 58, distance: 18.3
click at [114, 59] on div "Leads Entrantes Solicitudes: 29 0 0 0 30" at bounding box center [113, 59] width 105 height 20
click at [11, 32] on div at bounding box center [11, 33] width 10 height 10
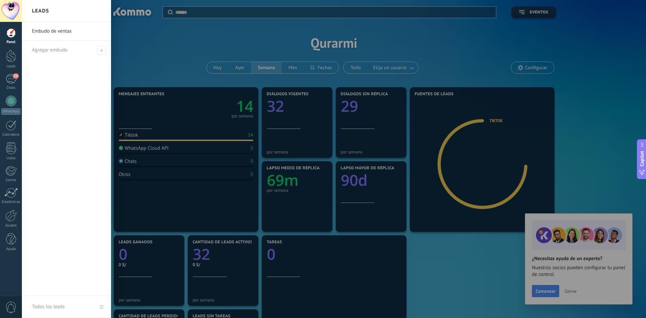
click at [616, 112] on div at bounding box center [345, 159] width 646 height 318
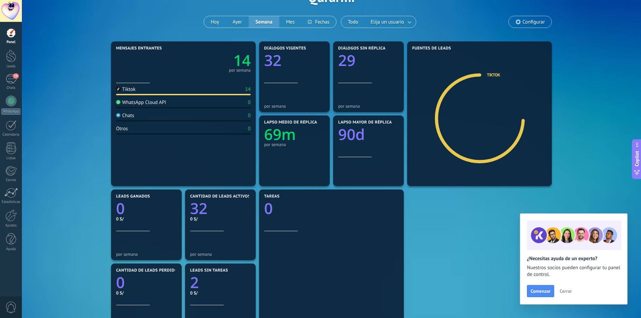
scroll to position [34, 0]
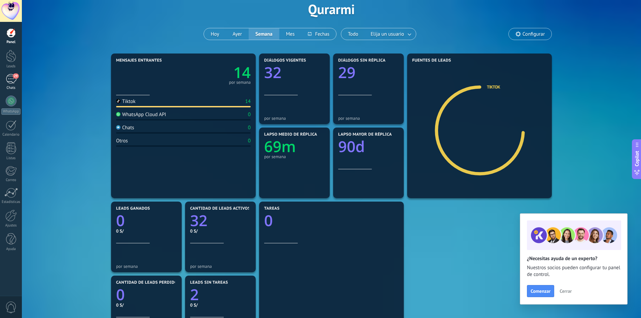
click at [12, 80] on div "29" at bounding box center [11, 79] width 11 height 10
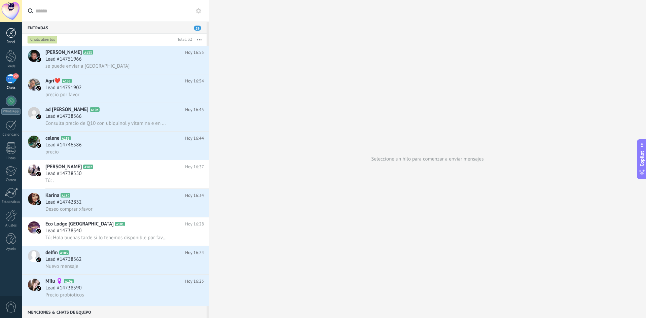
click at [10, 36] on div at bounding box center [11, 33] width 10 height 10
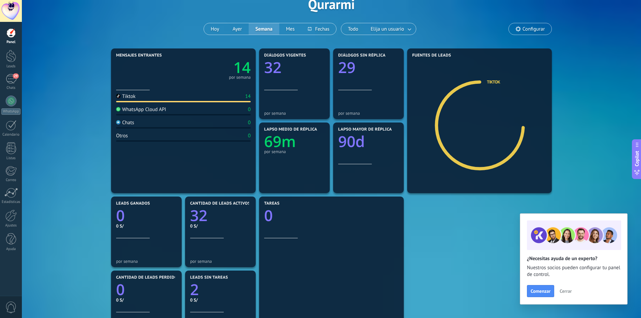
scroll to position [34, 0]
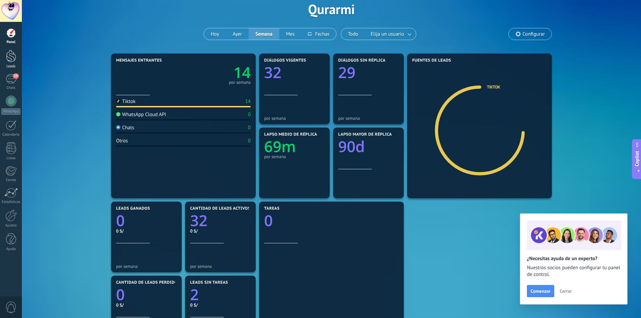
click at [10, 56] on div at bounding box center [11, 56] width 10 height 12
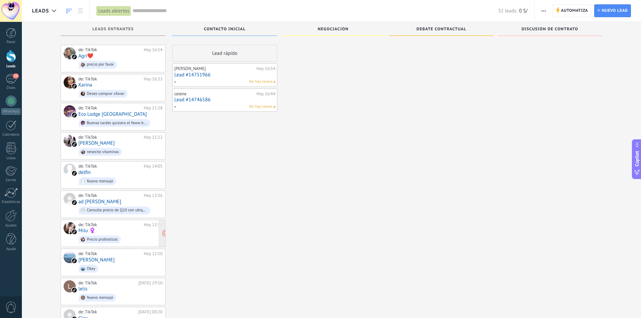
scroll to position [135, 0]
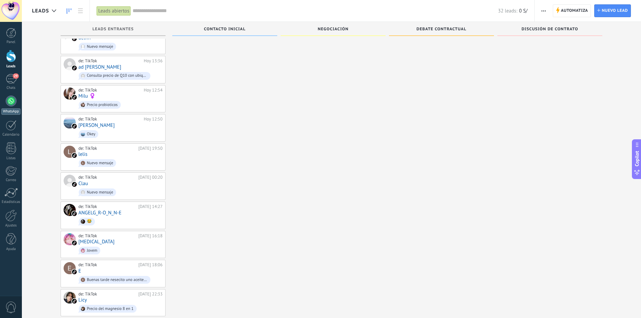
click at [12, 100] on div at bounding box center [11, 100] width 11 height 11
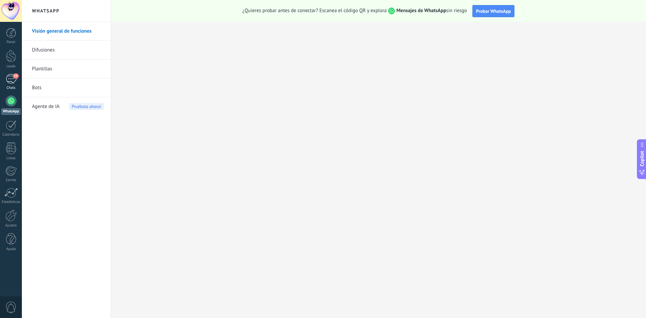
click at [11, 80] on div "29" at bounding box center [11, 79] width 11 height 10
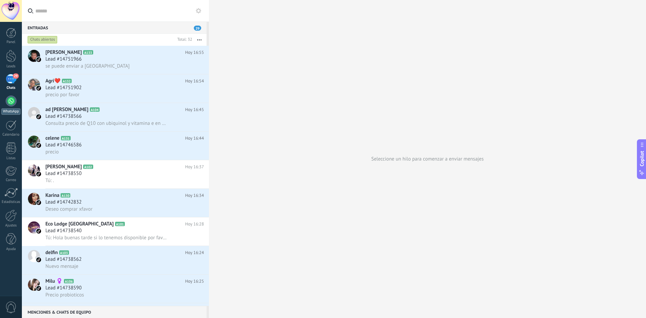
click at [9, 100] on div at bounding box center [11, 100] width 11 height 11
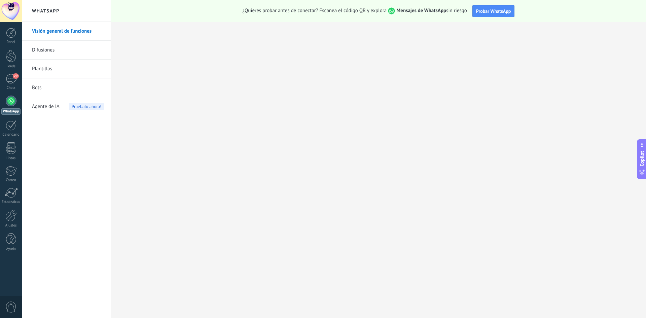
click at [9, 103] on div at bounding box center [11, 100] width 11 height 11
click at [11, 124] on div at bounding box center [11, 125] width 11 height 10
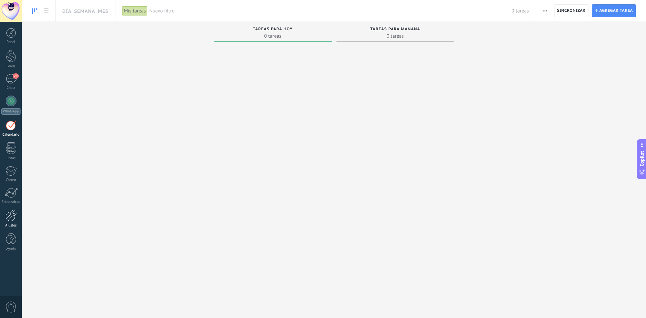
click at [11, 218] on div at bounding box center [10, 215] width 11 height 12
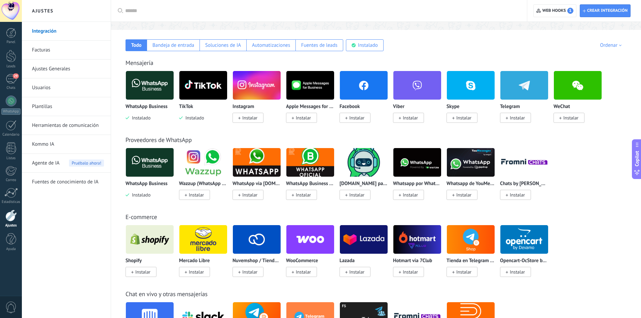
scroll to position [101, 0]
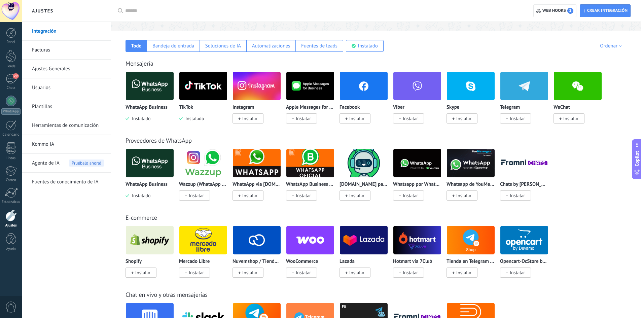
click at [243, 119] on span "Instalar" at bounding box center [249, 118] width 15 height 6
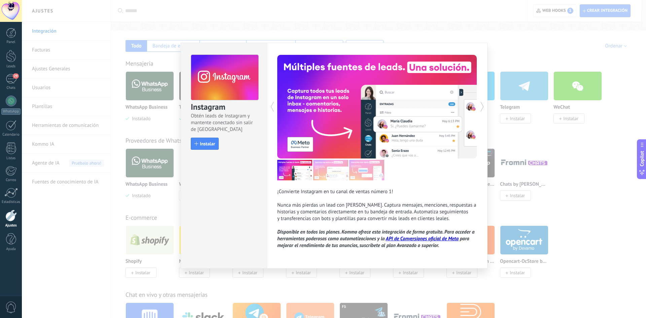
click at [513, 39] on div "Instagram Obtén leads de Instagram y mantente conectado sin salir de Kommo Inst…" at bounding box center [334, 159] width 624 height 318
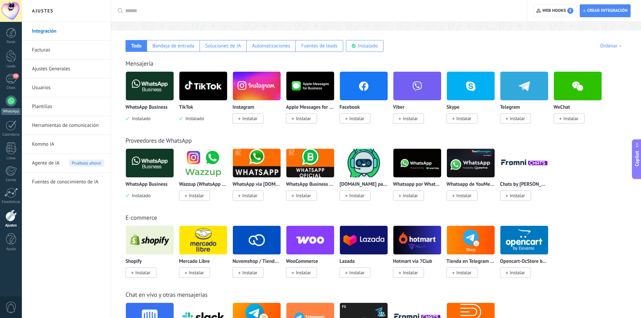
click at [9, 104] on div at bounding box center [11, 100] width 11 height 11
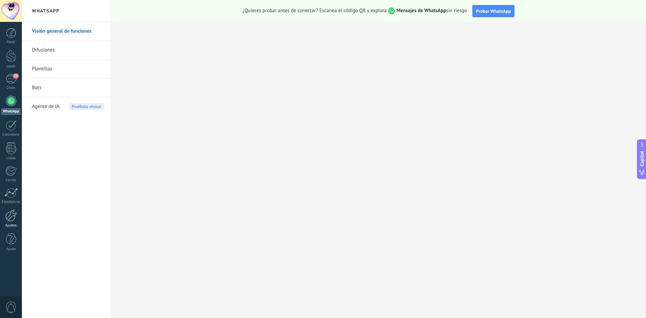
click at [14, 217] on div at bounding box center [10, 215] width 11 height 12
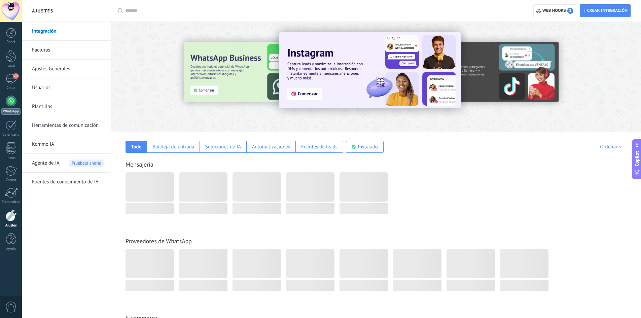
click at [11, 102] on div at bounding box center [11, 100] width 11 height 11
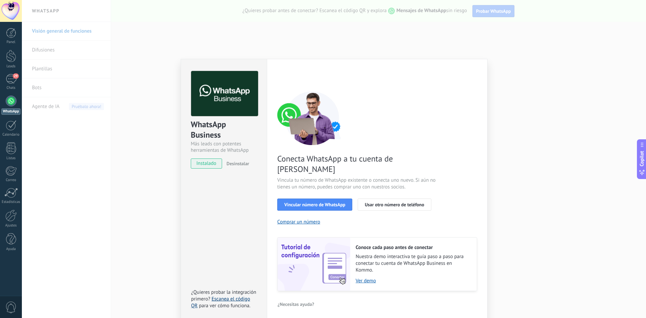
click at [230, 296] on link "Escanea el código QR" at bounding box center [220, 302] width 59 height 13
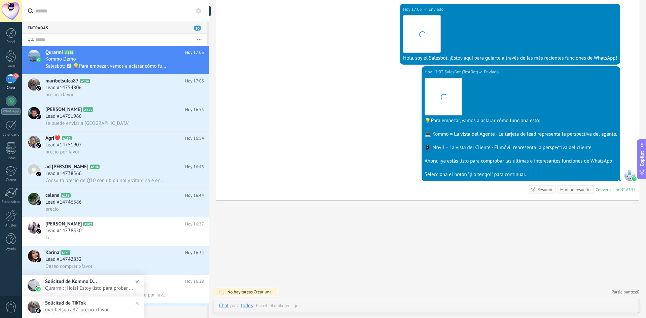
scroll to position [10, 0]
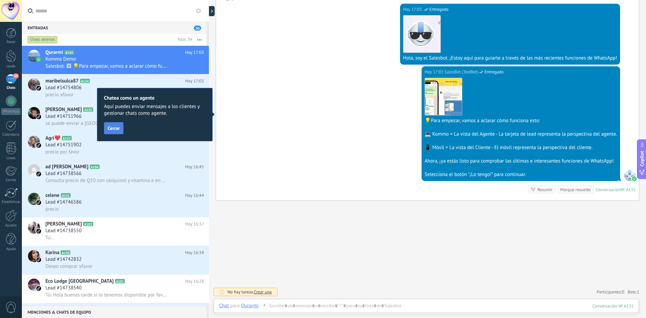
click at [117, 129] on span "Cerrar" at bounding box center [114, 128] width 12 height 5
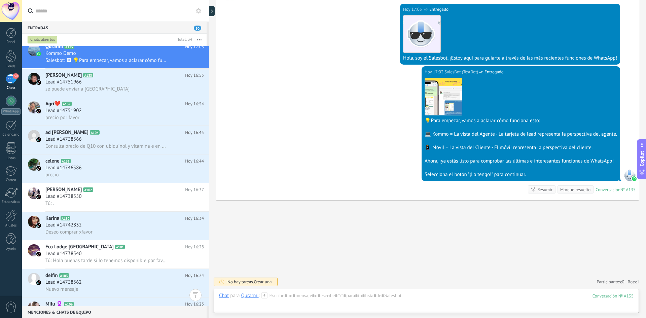
scroll to position [0, 0]
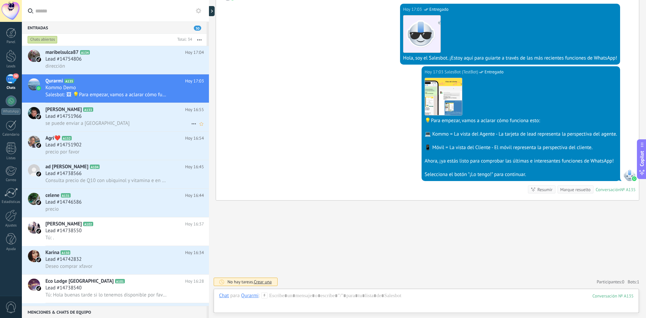
click at [94, 118] on div "Lead #14751966" at bounding box center [124, 116] width 158 height 7
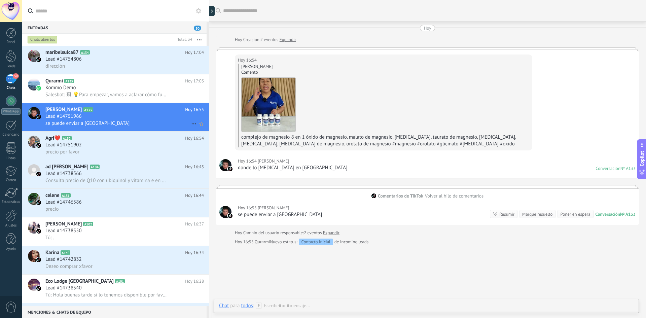
click at [47, 112] on span "[PERSON_NAME]" at bounding box center [63, 109] width 36 height 7
click at [190, 122] on icon at bounding box center [194, 124] width 8 height 8
click at [143, 118] on div at bounding box center [323, 159] width 646 height 318
click at [121, 117] on div "Lead #14751966" at bounding box center [124, 116] width 158 height 7
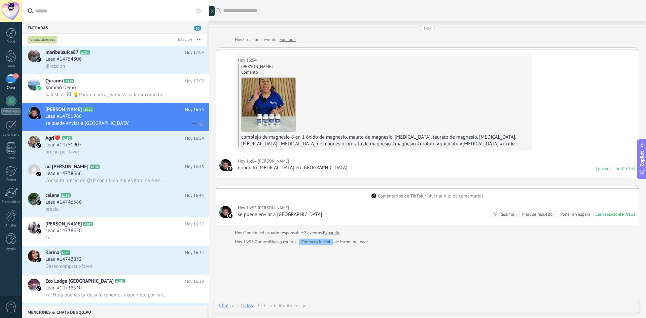
click at [43, 112] on div at bounding box center [34, 117] width 24 height 28
click at [34, 114] on div at bounding box center [34, 113] width 12 height 12
click at [60, 117] on span "Lead #14751966" at bounding box center [63, 116] width 36 height 7
click at [260, 216] on div "se puede enviar a [GEOGRAPHIC_DATA]" at bounding box center [280, 214] width 84 height 7
click at [243, 202] on div "Hoy 16:55 Nelson se puede enviar a Bolivia" at bounding box center [280, 210] width 90 height 16
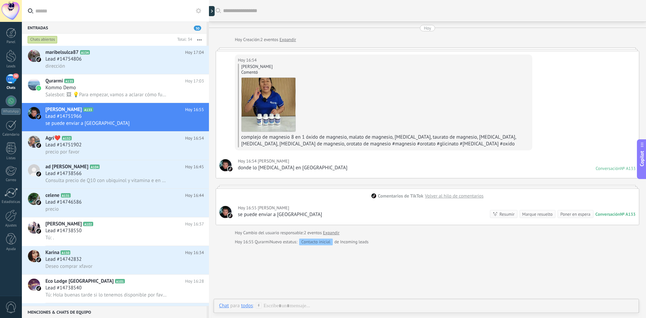
click at [229, 211] on div at bounding box center [225, 212] width 12 height 12
click at [58, 57] on span "Lead #14754806" at bounding box center [63, 59] width 36 height 7
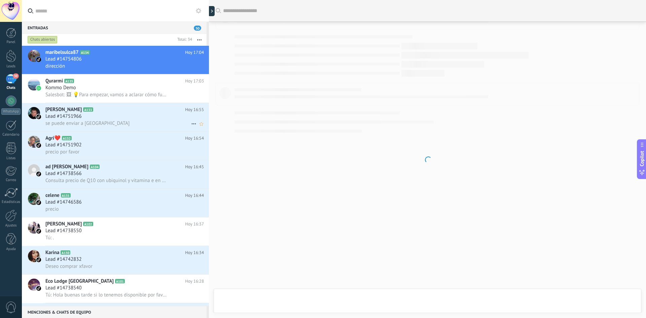
scroll to position [25, 0]
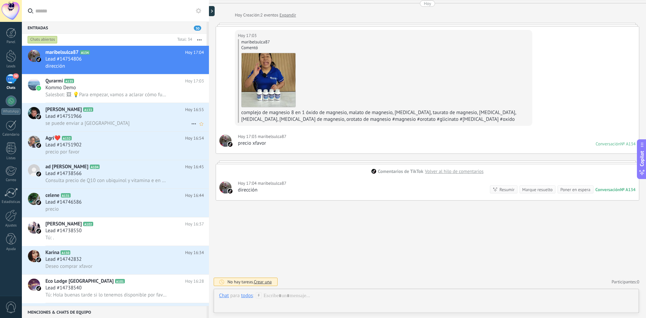
click at [50, 115] on span "Lead #14751966" at bounding box center [63, 116] width 36 height 7
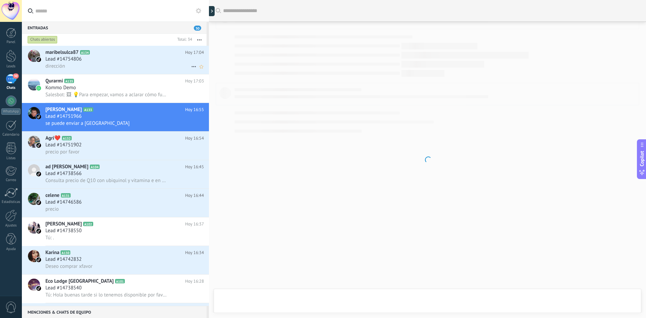
scroll to position [45, 0]
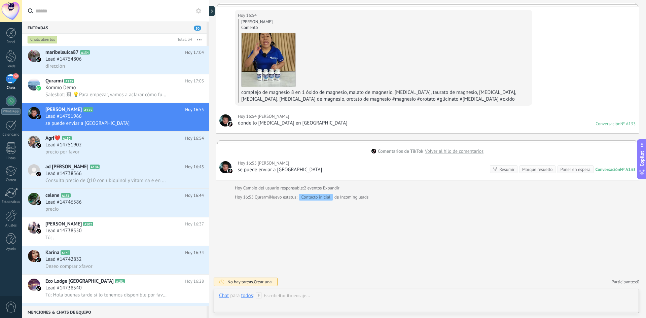
click at [198, 12] on use at bounding box center [198, 10] width 5 height 5
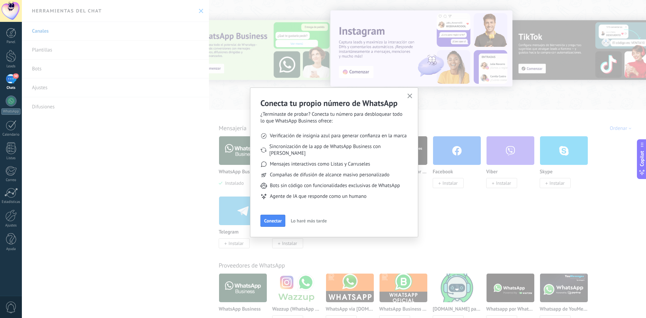
click at [17, 90] on div "Panel Leads 30 Chats WhatsApp Clientes" at bounding box center [11, 143] width 22 height 230
click at [8, 76] on div "30" at bounding box center [11, 79] width 11 height 10
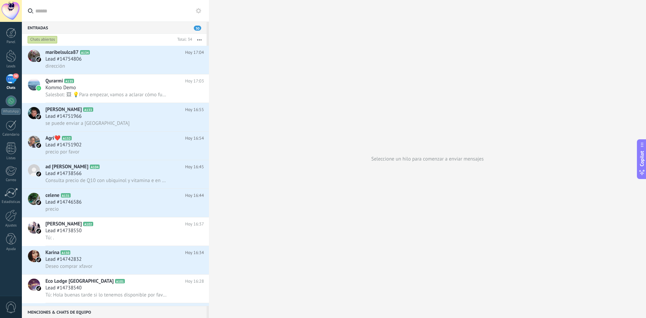
click at [199, 38] on button "button" at bounding box center [199, 40] width 14 height 12
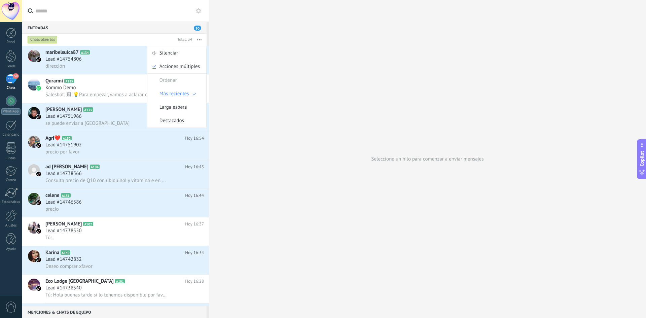
click at [100, 60] on div "Lead #14754806" at bounding box center [124, 59] width 158 height 7
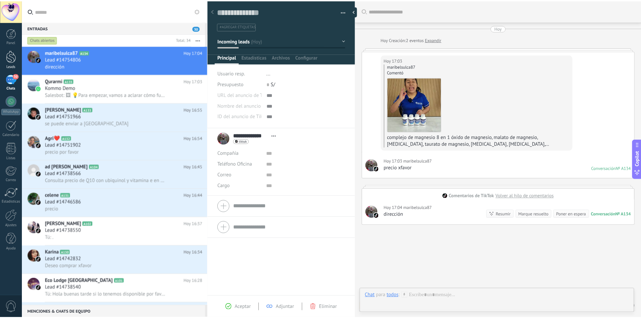
scroll to position [25, 0]
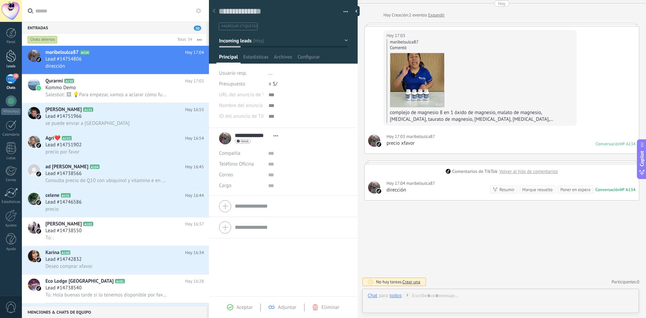
click at [11, 60] on div at bounding box center [11, 56] width 10 height 12
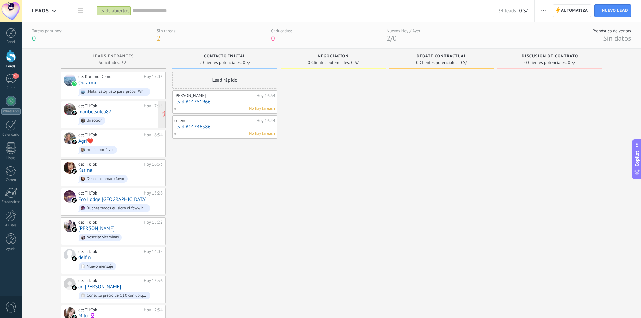
click at [110, 108] on div "de: TikTok" at bounding box center [109, 105] width 63 height 5
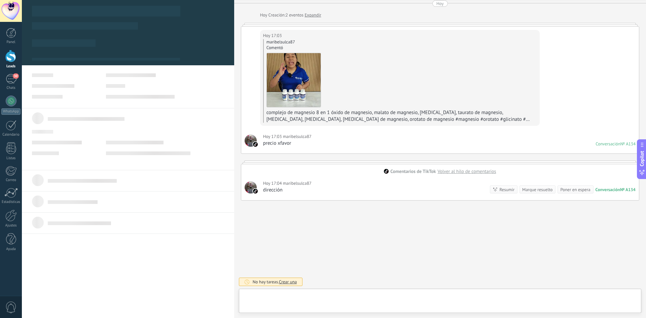
scroll to position [10, 0]
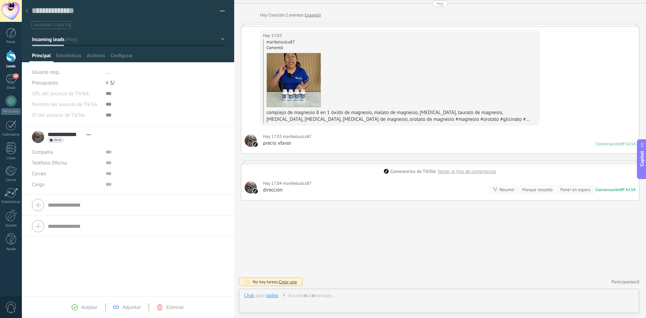
click at [55, 76] on div "Usuario resp." at bounding box center [66, 72] width 69 height 11
click at [50, 73] on span "Usuario resp." at bounding box center [46, 72] width 28 height 6
click at [71, 52] on div at bounding box center [128, 31] width 213 height 62
click at [68, 58] on span "Estadísticas" at bounding box center [68, 57] width 25 height 10
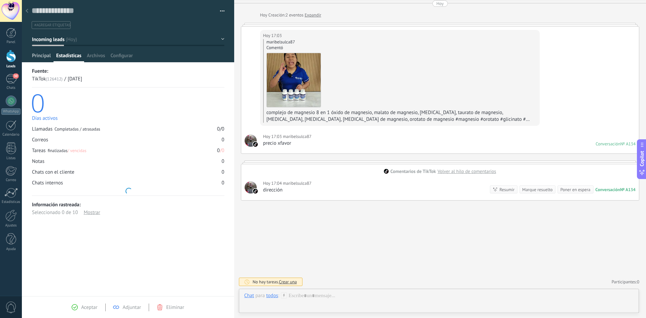
click at [39, 57] on span "Principal" at bounding box center [41, 57] width 19 height 10
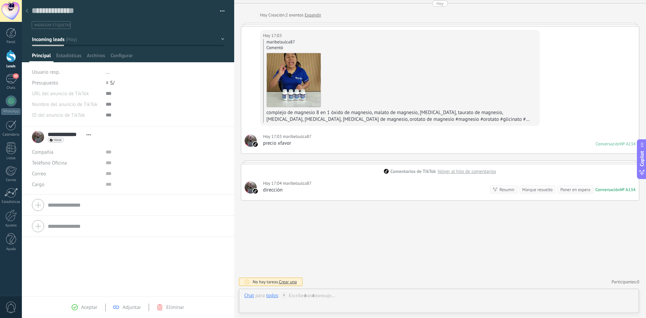
click at [80, 150] on div "Compañía" at bounding box center [66, 152] width 69 height 11
click at [42, 203] on div at bounding box center [128, 204] width 192 height 17
click at [127, 129] on div "**********" at bounding box center [128, 136] width 192 height 17
drag, startPoint x: 28, startPoint y: 12, endPoint x: 32, endPoint y: 17, distance: 6.1
click at [28, 12] on div at bounding box center [26, 11] width 9 height 13
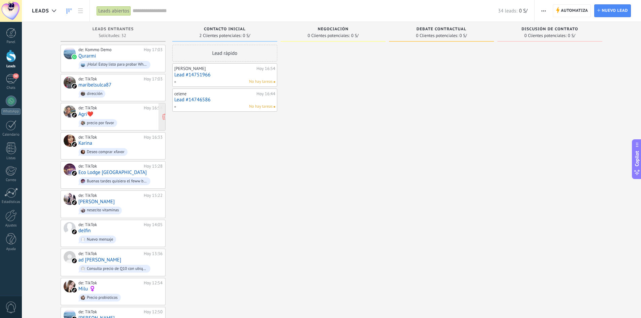
click at [115, 113] on div "de: TikTok Hoy 16:54 Agri❤️ precio por favor" at bounding box center [120, 116] width 84 height 23
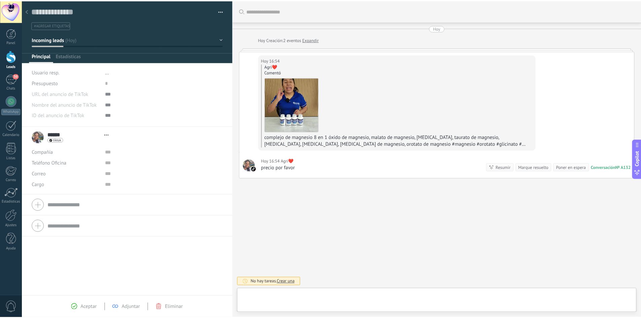
scroll to position [10, 0]
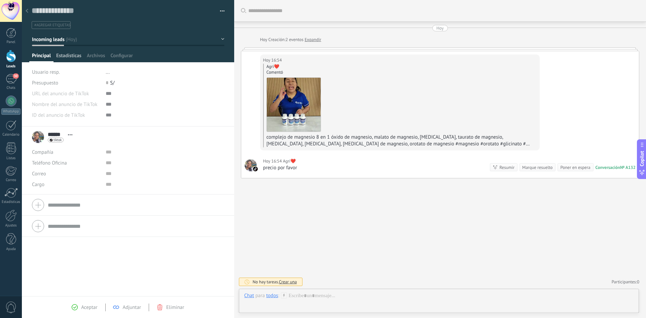
click at [70, 57] on span "Estadísticas" at bounding box center [68, 57] width 25 height 10
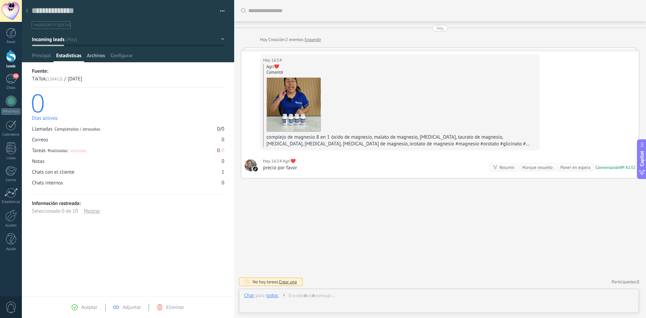
click at [100, 59] on span "Archivos" at bounding box center [96, 57] width 18 height 10
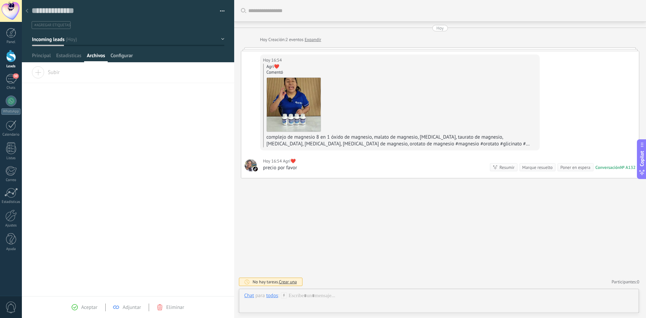
click at [122, 55] on span "Configurar" at bounding box center [121, 57] width 22 height 10
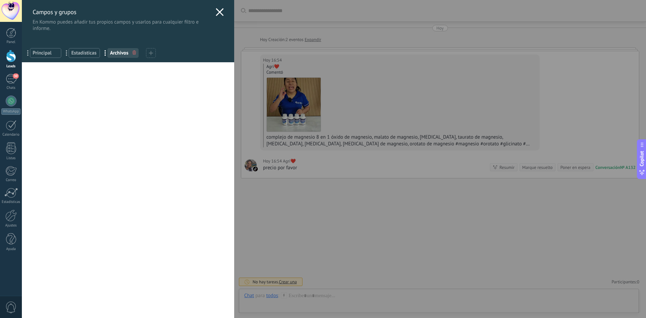
click at [214, 6] on div "Campos y grupos En Kommo puedes añadir tus propios campos y usarlos para cualqu…" at bounding box center [128, 16] width 212 height 32
click at [216, 10] on icon at bounding box center [220, 12] width 8 height 8
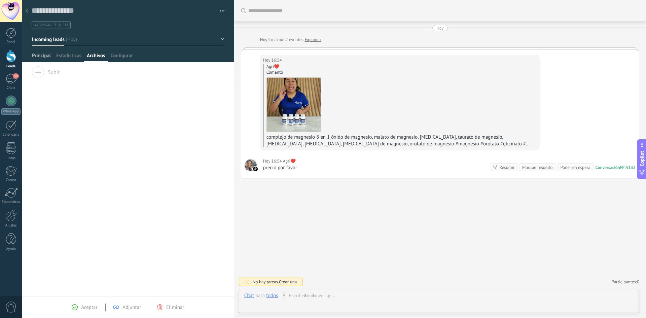
click at [39, 56] on span "Principal" at bounding box center [41, 57] width 19 height 10
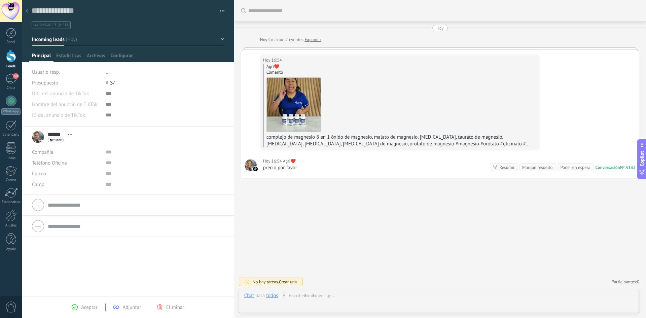
click at [220, 11] on button "button" at bounding box center [220, 11] width 10 height 10
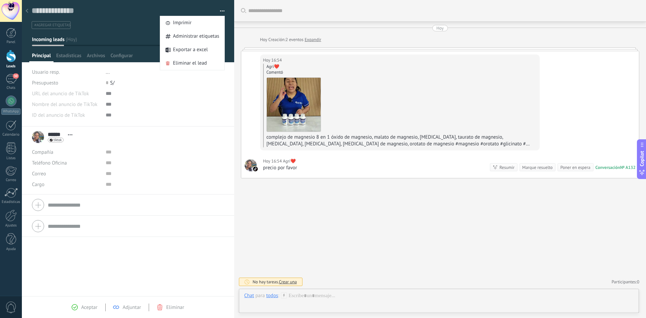
click at [111, 21] on ul "#agregar etiquetas" at bounding box center [127, 25] width 192 height 9
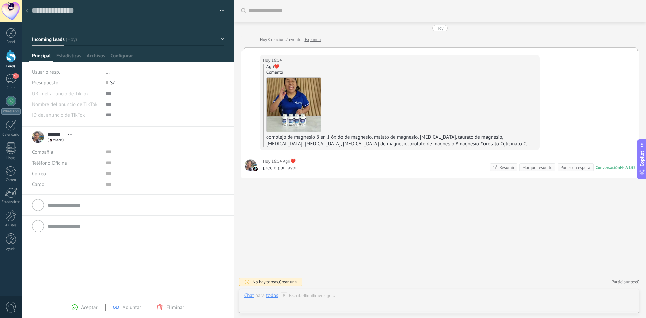
click at [27, 10] on use at bounding box center [27, 11] width 3 height 4
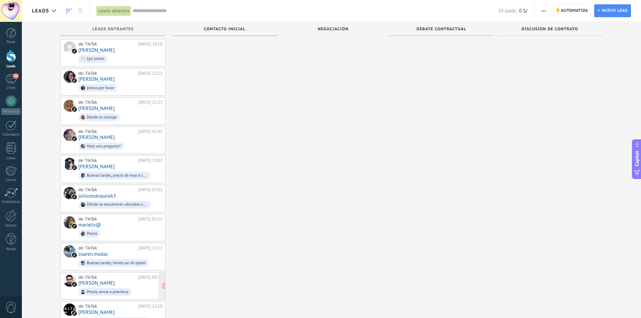
scroll to position [663, 0]
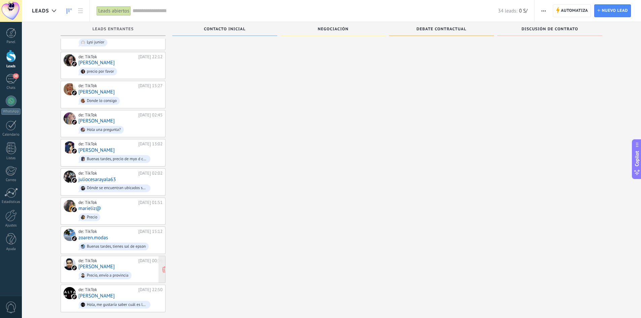
click at [95, 258] on div "de: TikTok 16.07.2025 00:36 Miguel Velarde Precio, envío a provincia" at bounding box center [120, 269] width 84 height 23
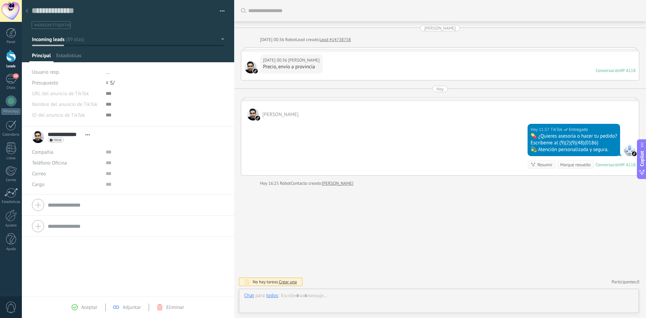
scroll to position [10, 0]
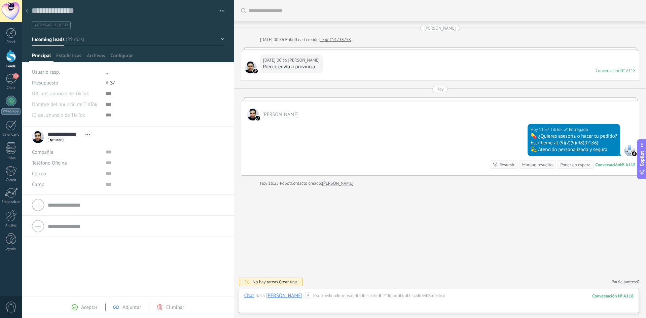
click at [29, 8] on div at bounding box center [26, 11] width 9 height 13
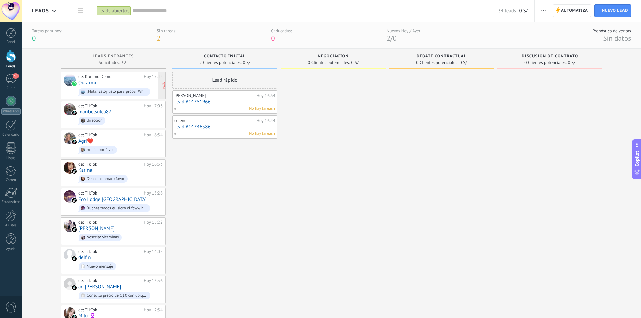
click at [94, 78] on div "de: Kommo Demo" at bounding box center [109, 76] width 63 height 5
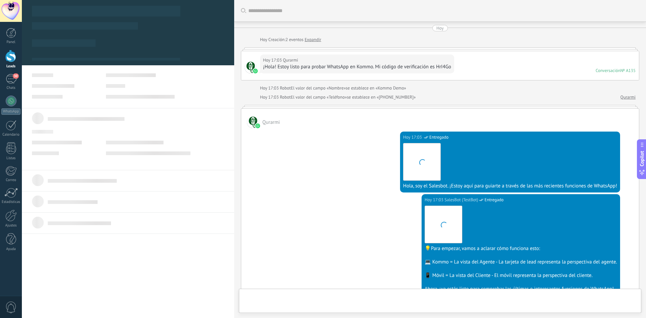
scroll to position [10, 0]
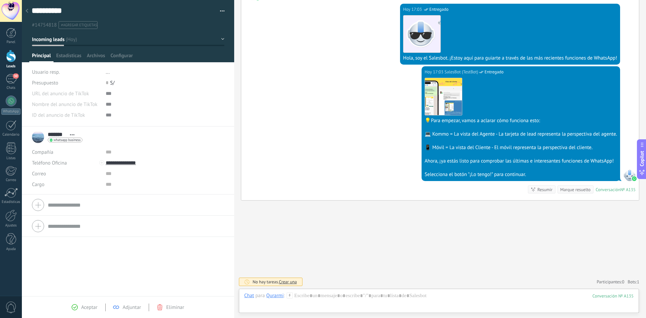
click at [25, 10] on div at bounding box center [26, 11] width 9 height 13
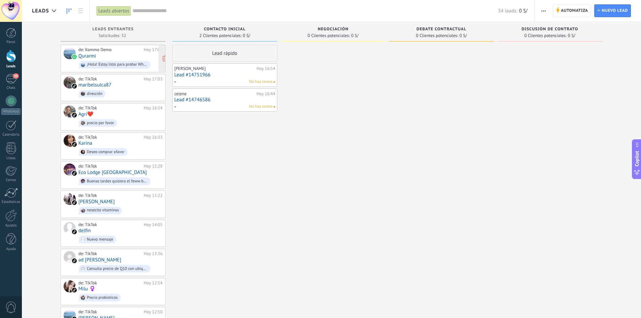
click at [107, 55] on div "de: Kommo Demo Hoy 17:03 Qurarmi ¡Hola! Estoy listo para probar WhatsApp en Kom…" at bounding box center [120, 58] width 84 height 23
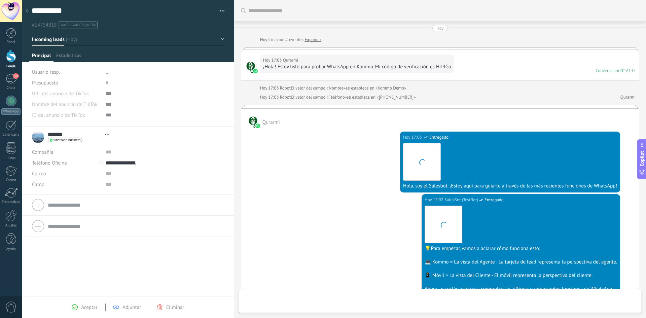
type textarea "**********"
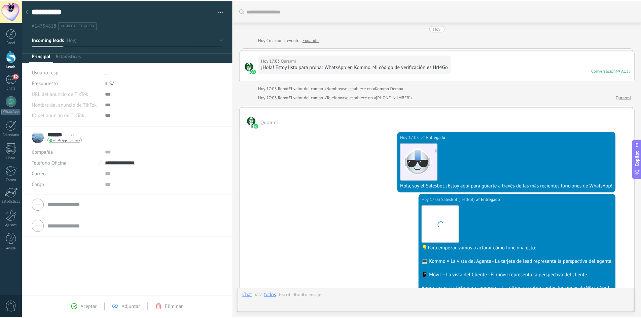
scroll to position [128, 0]
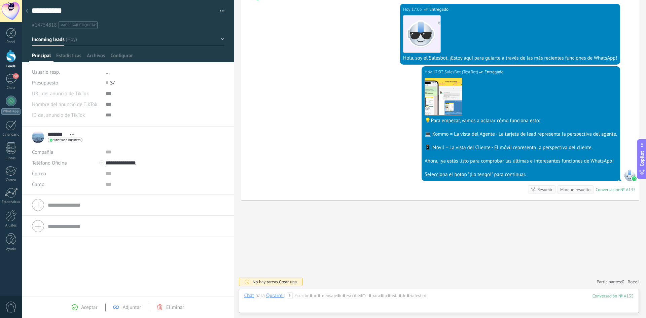
click at [29, 6] on div at bounding box center [26, 11] width 9 height 13
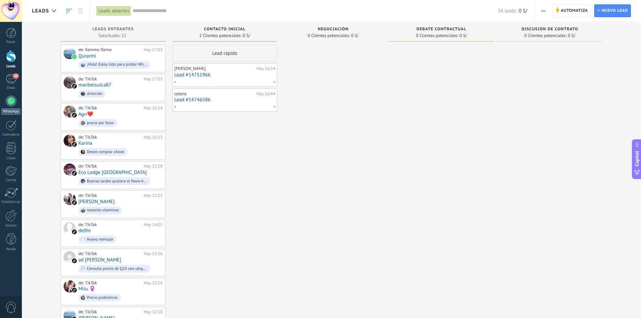
click at [8, 102] on div at bounding box center [11, 100] width 11 height 11
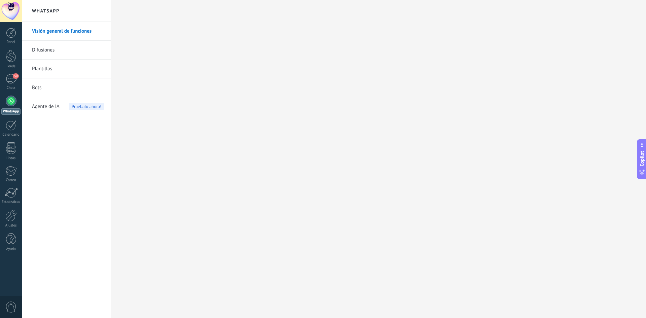
drag, startPoint x: 42, startPoint y: 11, endPoint x: 37, endPoint y: 46, distance: 35.6
click at [42, 11] on h2 "WhatsApp" at bounding box center [66, 11] width 72 height 22
click at [10, 78] on div "30" at bounding box center [11, 79] width 11 height 10
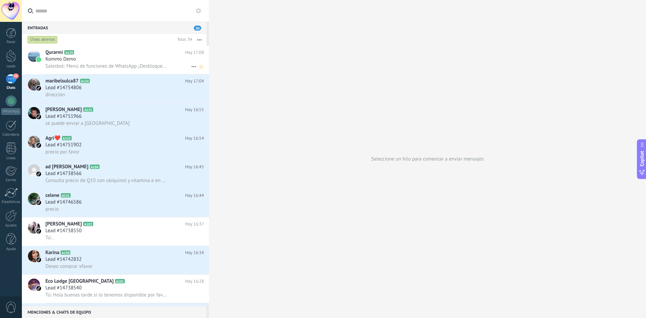
click at [145, 49] on h2 "Qurarmi A135" at bounding box center [115, 52] width 140 height 7
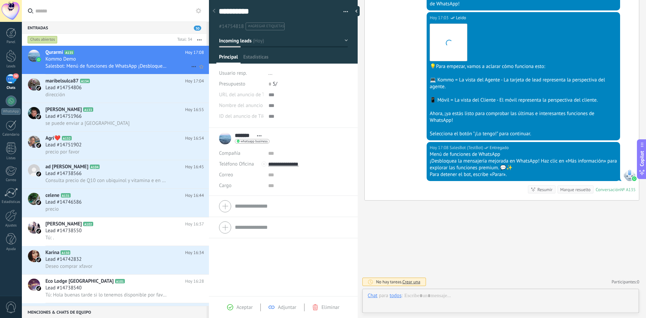
scroll to position [10, 0]
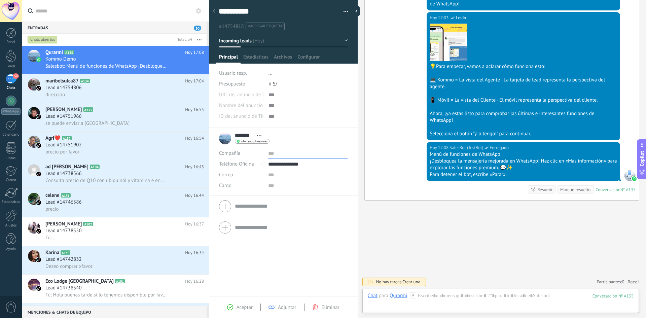
click at [274, 152] on input "text" at bounding box center [307, 153] width 79 height 11
type input "*"
type input "*******"
click at [288, 176] on input "text" at bounding box center [307, 174] width 79 height 11
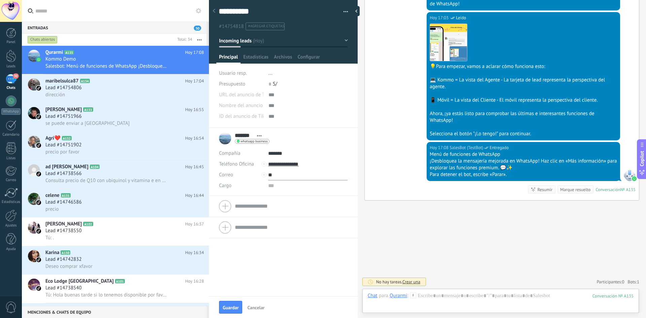
type input "*"
type input "**********"
click at [278, 186] on input "text" at bounding box center [307, 185] width 79 height 11
type input "**********"
click at [316, 111] on div at bounding box center [307, 116] width 79 height 11
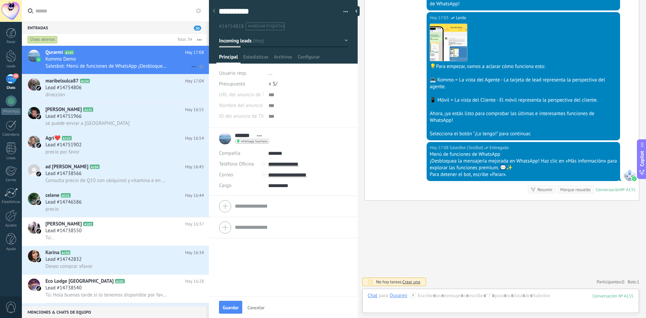
click at [119, 57] on div "Kommo Demo" at bounding box center [124, 59] width 158 height 7
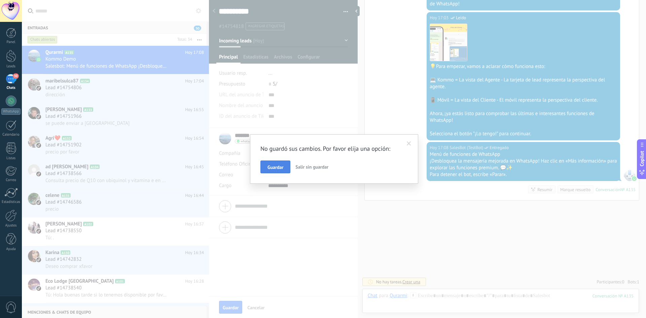
click at [277, 166] on span "Guardar" at bounding box center [275, 167] width 16 height 5
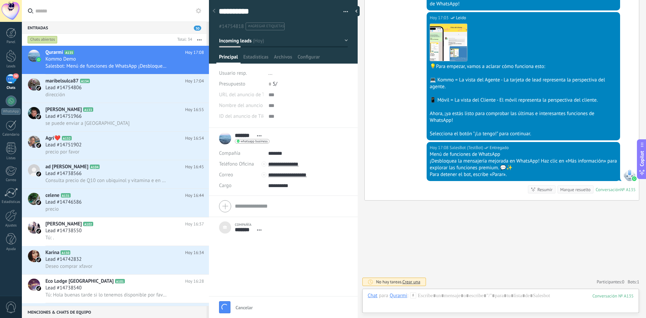
type textarea "***"
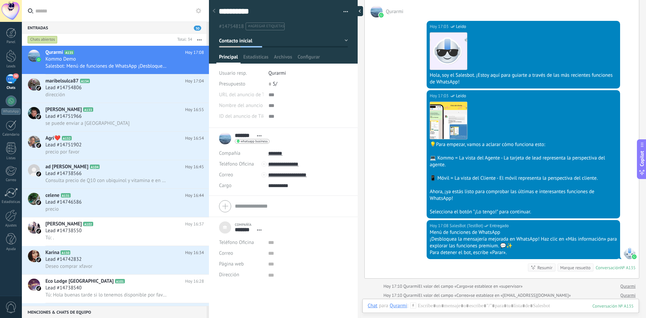
scroll to position [142, 0]
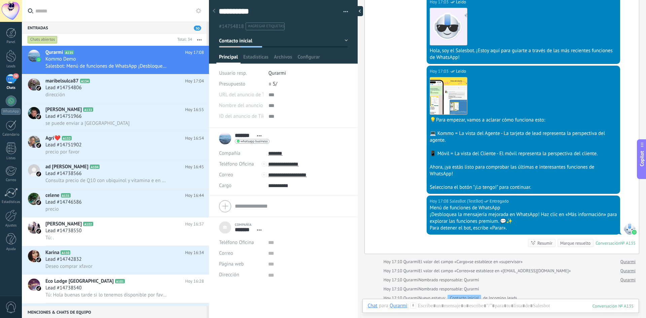
click at [361, 10] on div at bounding box center [358, 11] width 10 height 10
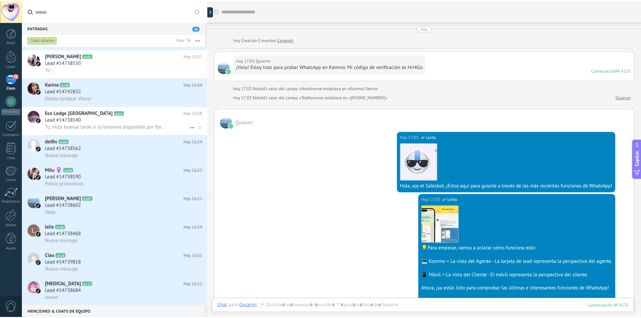
scroll to position [0, 0]
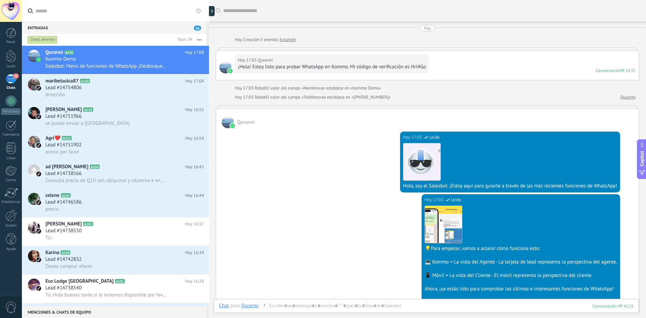
click at [142, 29] on div "Entradas 30" at bounding box center [114, 28] width 185 height 12
click at [6, 58] on div at bounding box center [11, 56] width 10 height 12
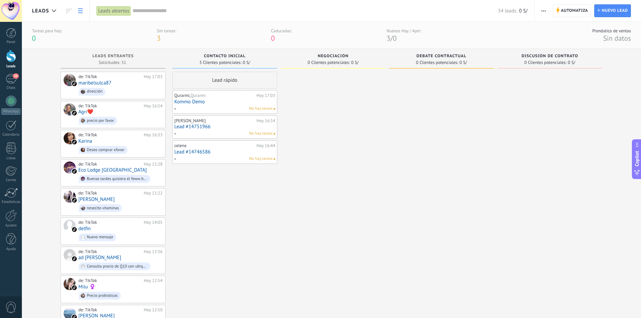
click at [81, 12] on icon at bounding box center [80, 10] width 5 height 5
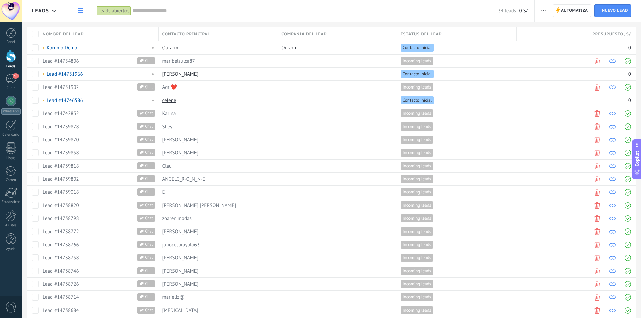
click at [78, 12] on icon at bounding box center [80, 10] width 5 height 5
click at [68, 12] on icon at bounding box center [69, 10] width 5 height 5
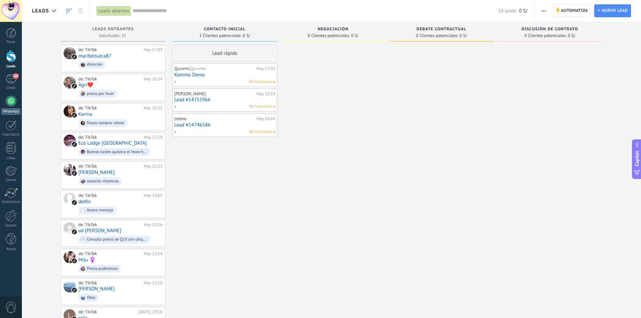
click at [10, 102] on div at bounding box center [11, 100] width 11 height 11
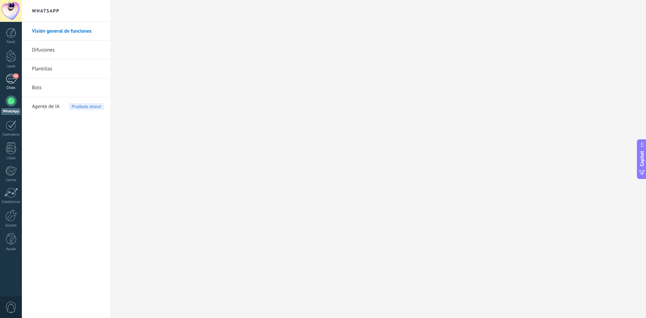
click at [11, 81] on div "30" at bounding box center [11, 79] width 11 height 10
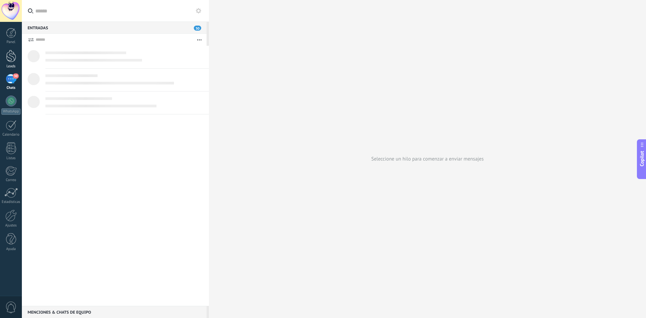
click at [12, 53] on div at bounding box center [11, 56] width 10 height 12
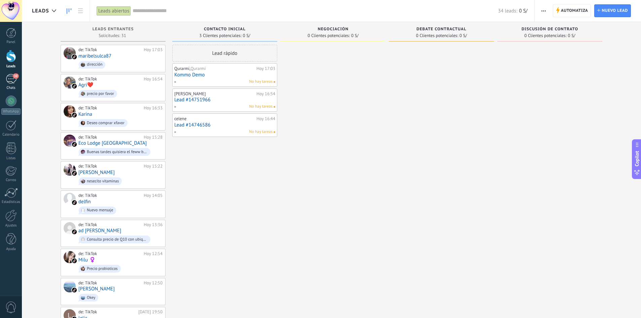
click at [10, 80] on div "30" at bounding box center [11, 79] width 11 height 10
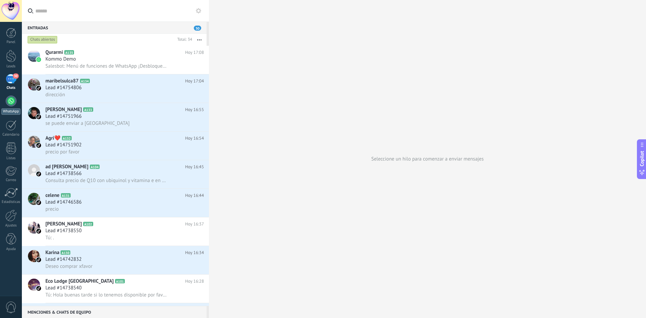
click at [9, 101] on div at bounding box center [11, 100] width 11 height 11
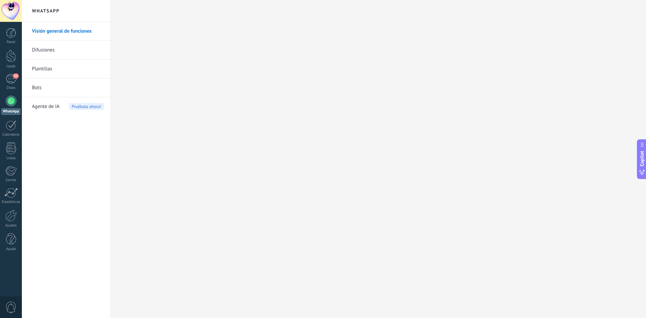
click at [82, 31] on link "Visión general de funciones" at bounding box center [68, 31] width 72 height 19
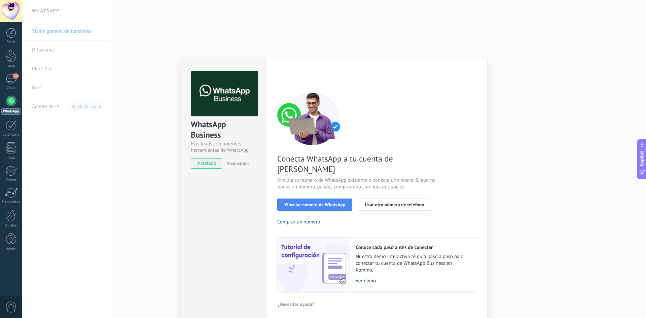
click at [363, 277] on link "Ver demo" at bounding box center [412, 280] width 114 height 6
drag, startPoint x: 390, startPoint y: 248, endPoint x: 462, endPoint y: 261, distance: 73.4
click at [462, 261] on span "Nuestra demo interactiva te guía paso a paso para conectar tu cuenta de WhatsAp…" at bounding box center [412, 263] width 114 height 20
click at [371, 299] on div "¿Necesitas ayuda?" at bounding box center [377, 304] width 200 height 10
click at [7, 80] on div "31" at bounding box center [11, 79] width 11 height 10
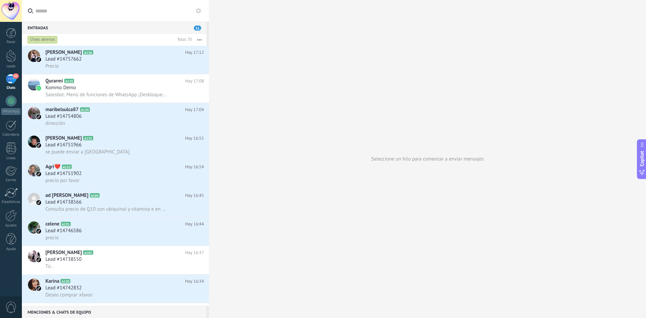
click at [8, 46] on div "Panel Leads 31 Chats WhatsApp Clientes" at bounding box center [11, 143] width 22 height 230
click at [8, 55] on div at bounding box center [11, 56] width 10 height 12
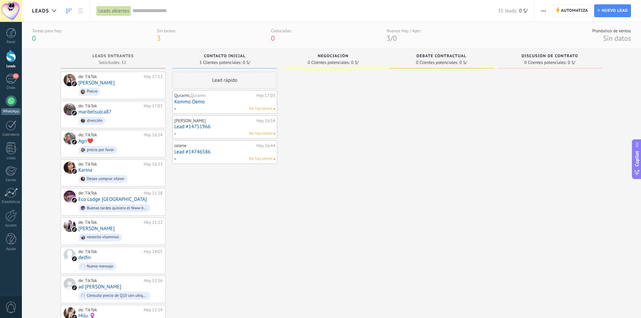
click at [7, 103] on div at bounding box center [11, 100] width 11 height 11
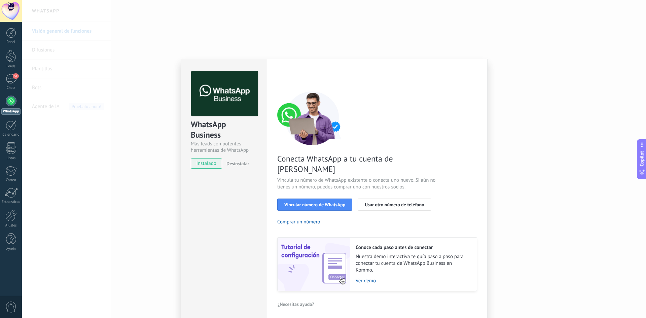
click at [542, 221] on div "WhatsApp Business Más leads con potentes herramientas de WhatsApp instalado Des…" at bounding box center [334, 159] width 624 height 318
click at [529, 248] on div "WhatsApp Business Más leads con potentes herramientas de WhatsApp instalado Des…" at bounding box center [334, 159] width 624 height 318
click at [366, 274] on div "Conoce cada paso antes de conectar Nuestra demo interactiva te guía paso a paso…" at bounding box center [413, 263] width 126 height 53
click at [366, 277] on link "Ver demo" at bounding box center [412, 280] width 114 height 6
